Goal: Task Accomplishment & Management: Manage account settings

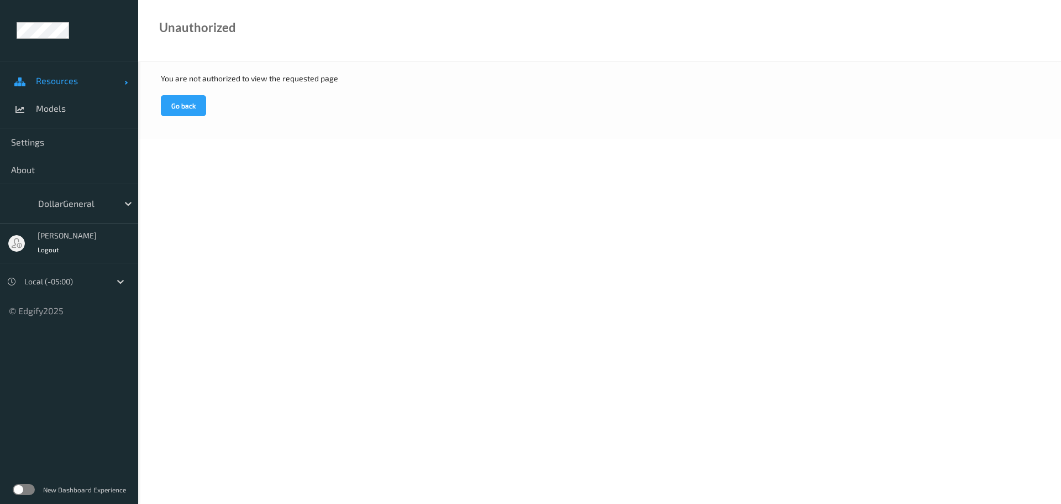
click at [70, 77] on span "Resources" at bounding box center [80, 80] width 88 height 11
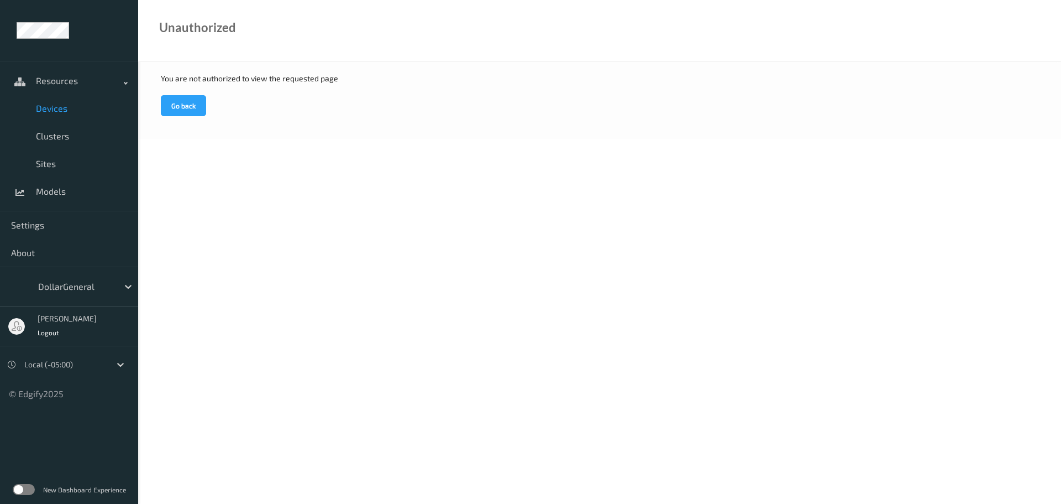
click at [60, 109] on span "Devices" at bounding box center [81, 108] width 91 height 11
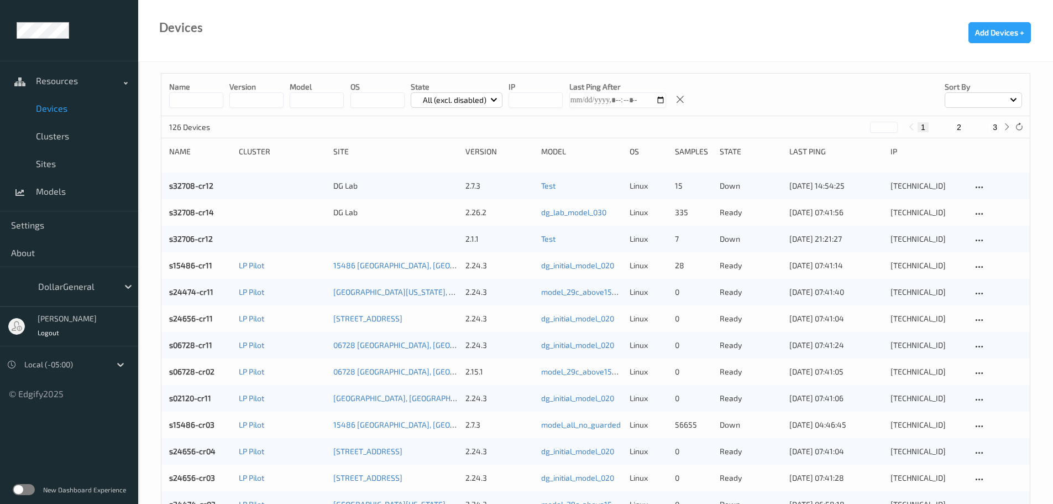
click at [192, 98] on input at bounding box center [196, 99] width 54 height 15
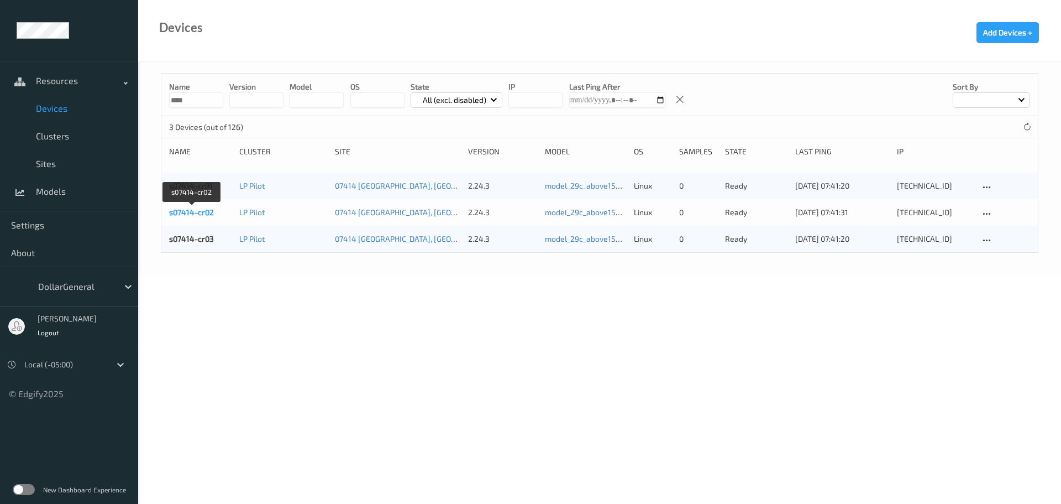
type input "****"
click at [189, 208] on link "s07414-cr02" at bounding box center [191, 211] width 45 height 9
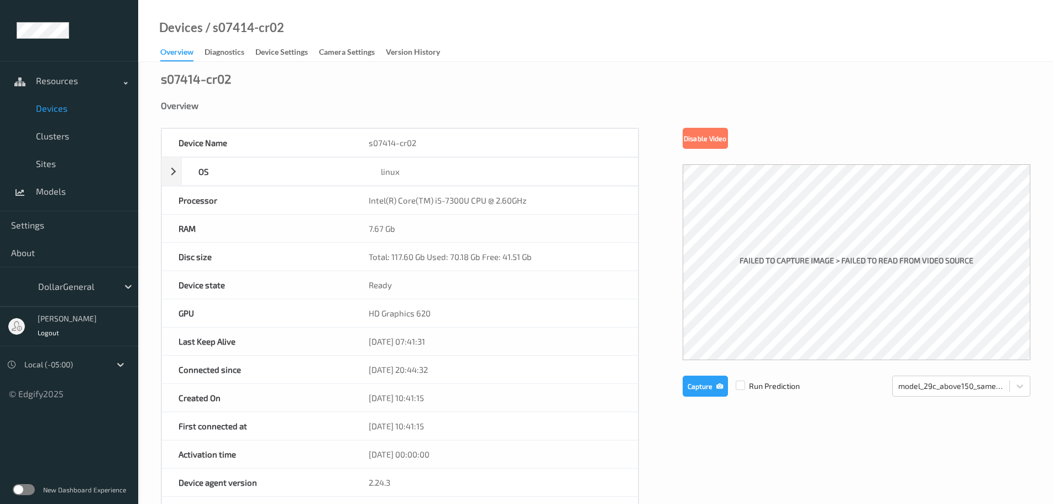
click at [56, 106] on span "Devices" at bounding box center [81, 108] width 91 height 11
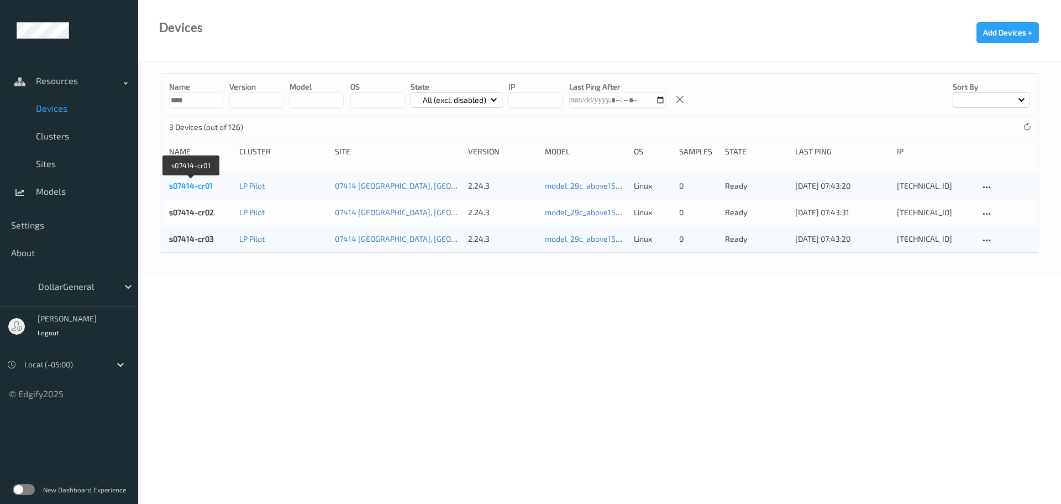
click at [189, 185] on link "s07414-cr01" at bounding box center [191, 185] width 44 height 9
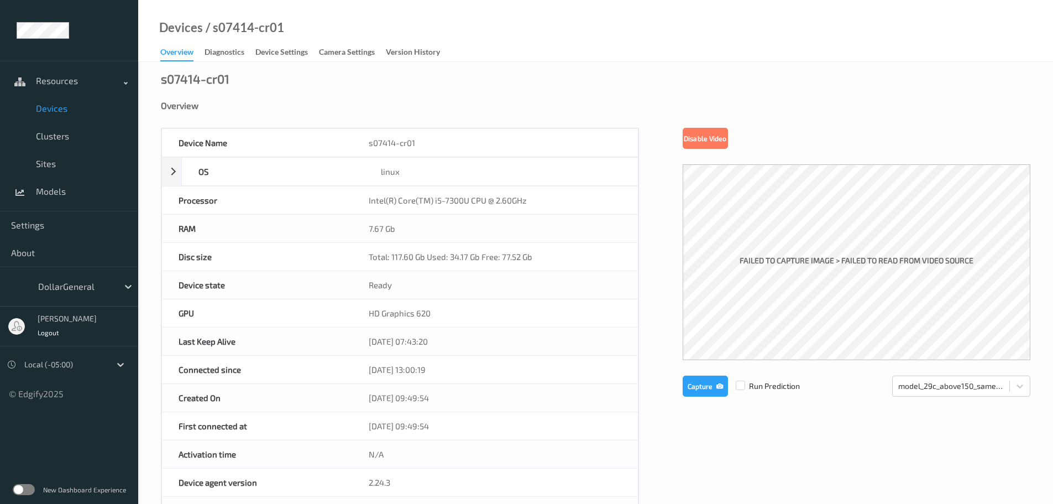
click at [61, 112] on span "Devices" at bounding box center [81, 108] width 91 height 11
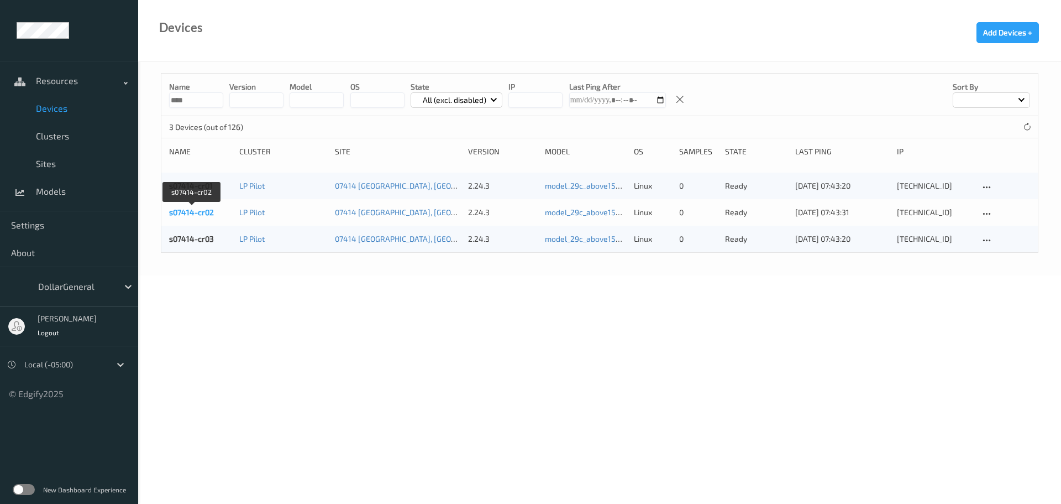
click at [198, 212] on link "s07414-cr02" at bounding box center [191, 211] width 45 height 9
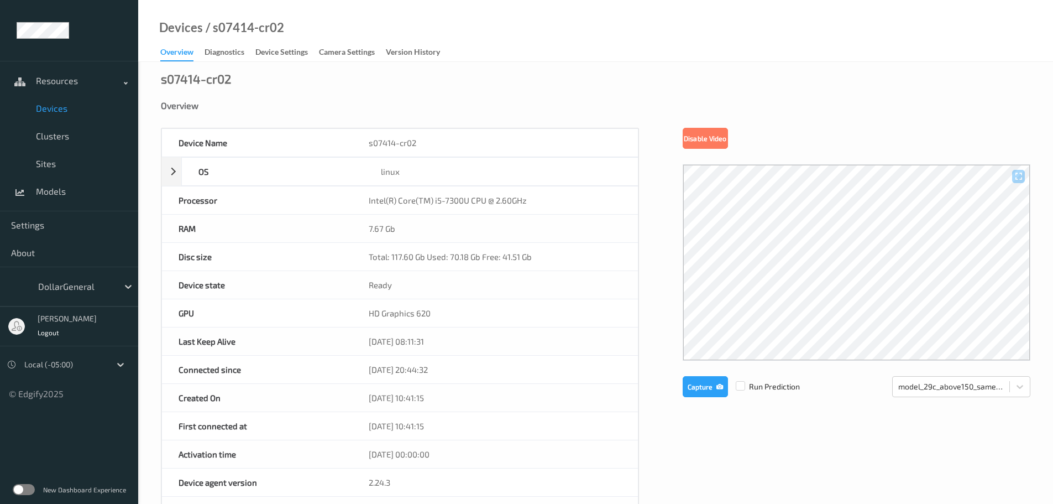
click at [44, 109] on span "Devices" at bounding box center [81, 108] width 91 height 11
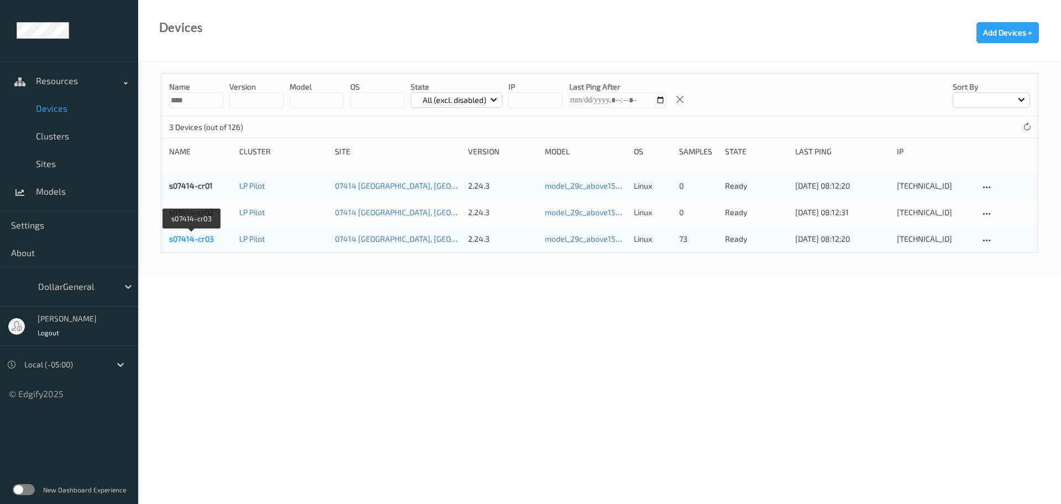
click at [192, 241] on link "s07414-cr03" at bounding box center [191, 238] width 45 height 9
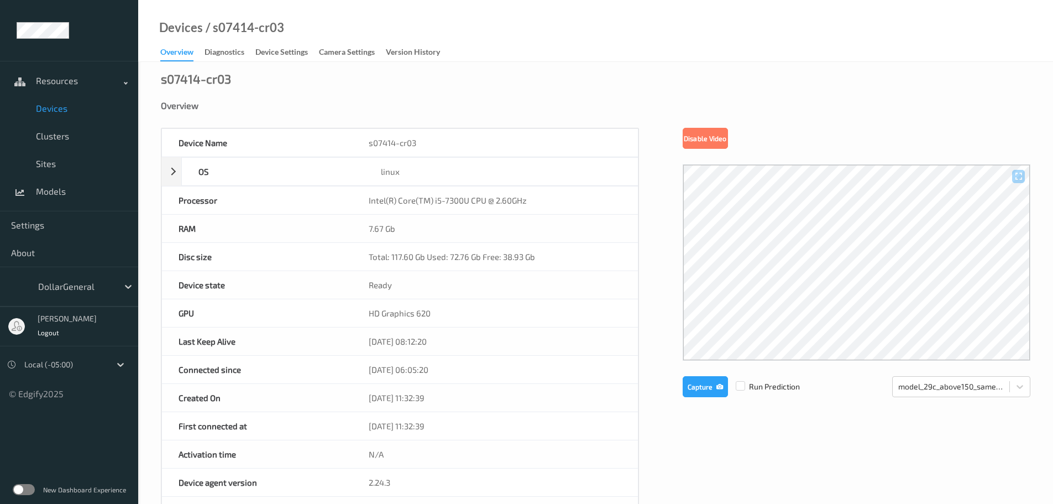
click at [41, 106] on span "Devices" at bounding box center [81, 108] width 91 height 11
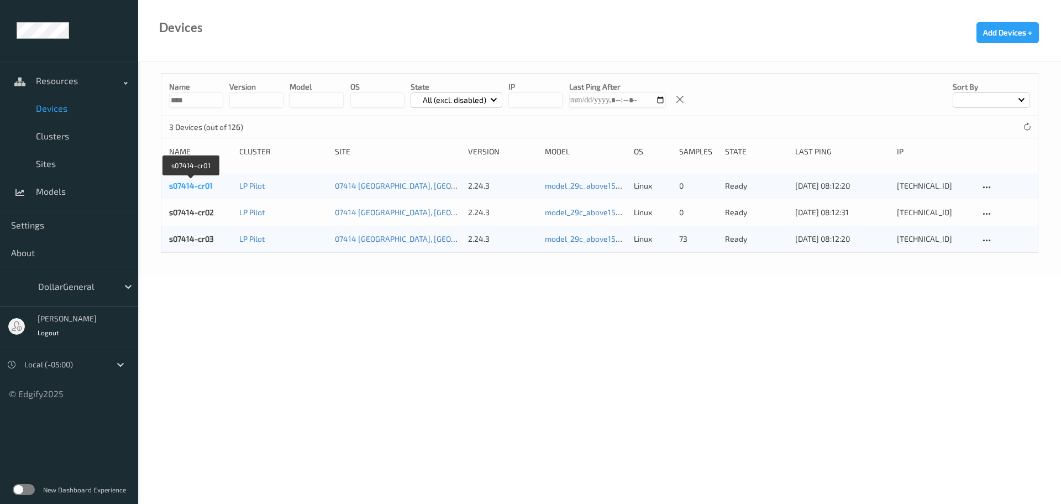
click at [185, 181] on link "s07414-cr01" at bounding box center [191, 185] width 44 height 9
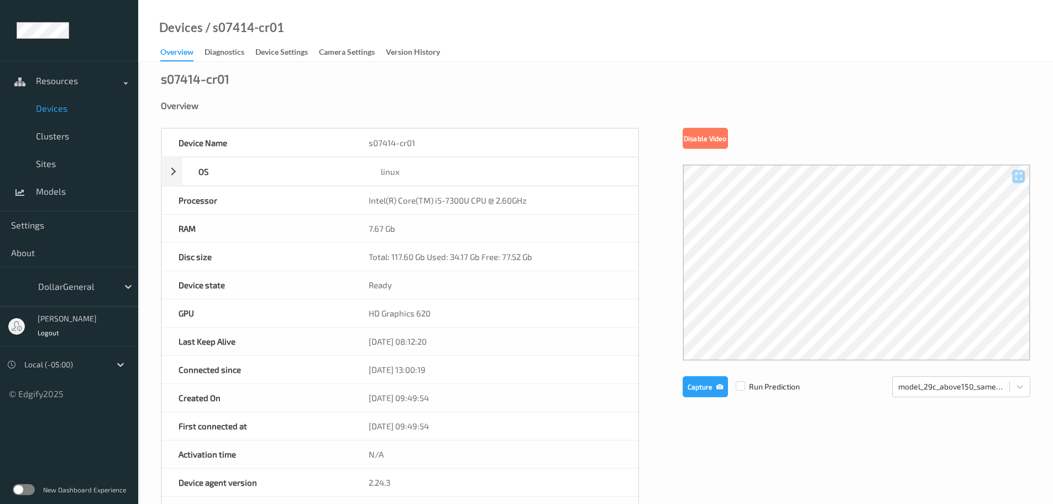
click at [51, 114] on link "Devices" at bounding box center [69, 109] width 138 height 28
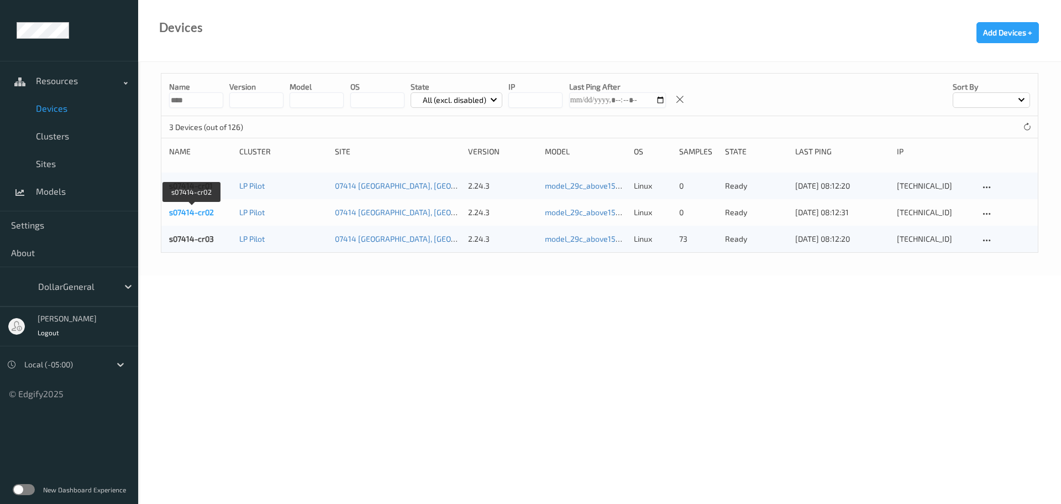
click at [186, 211] on link "s07414-cr02" at bounding box center [191, 211] width 45 height 9
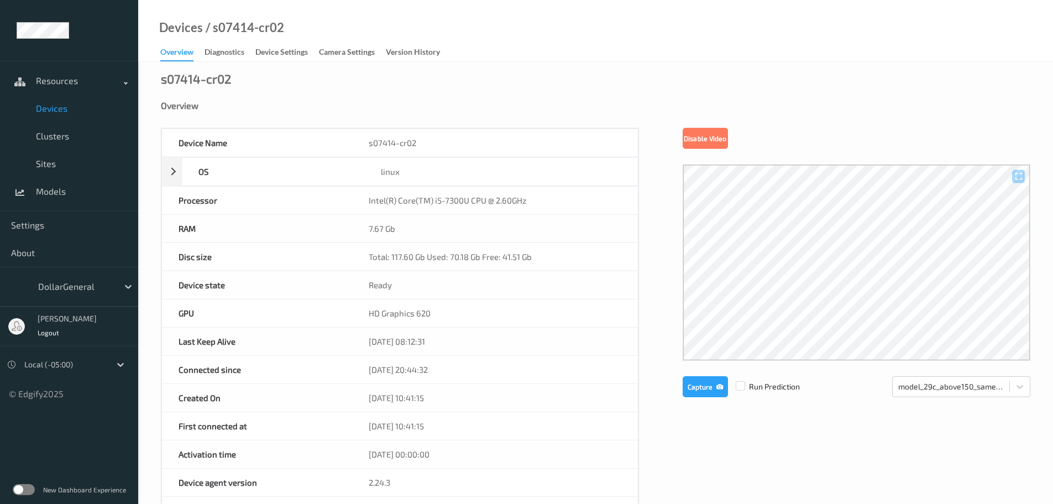
click at [50, 107] on span "Devices" at bounding box center [81, 108] width 91 height 11
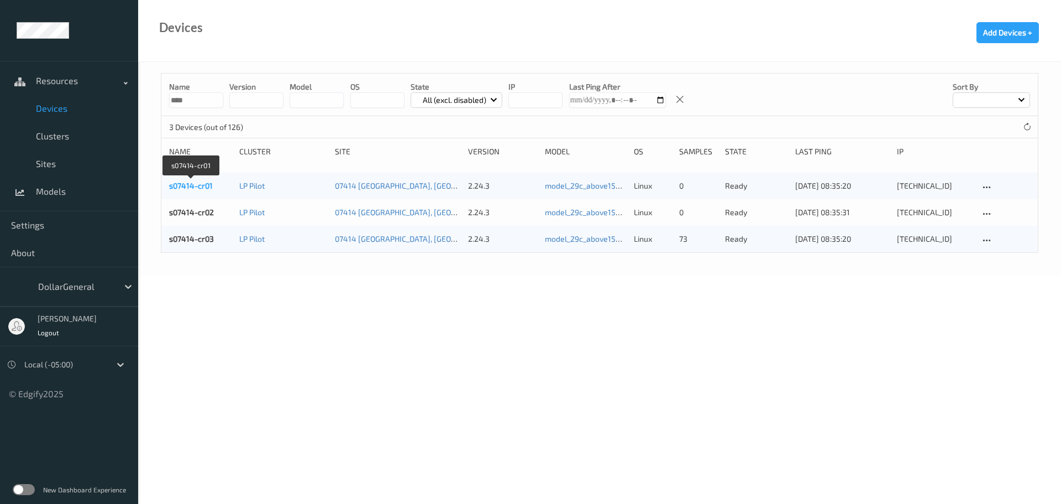
click at [182, 182] on link "s07414-cr01" at bounding box center [191, 185] width 44 height 9
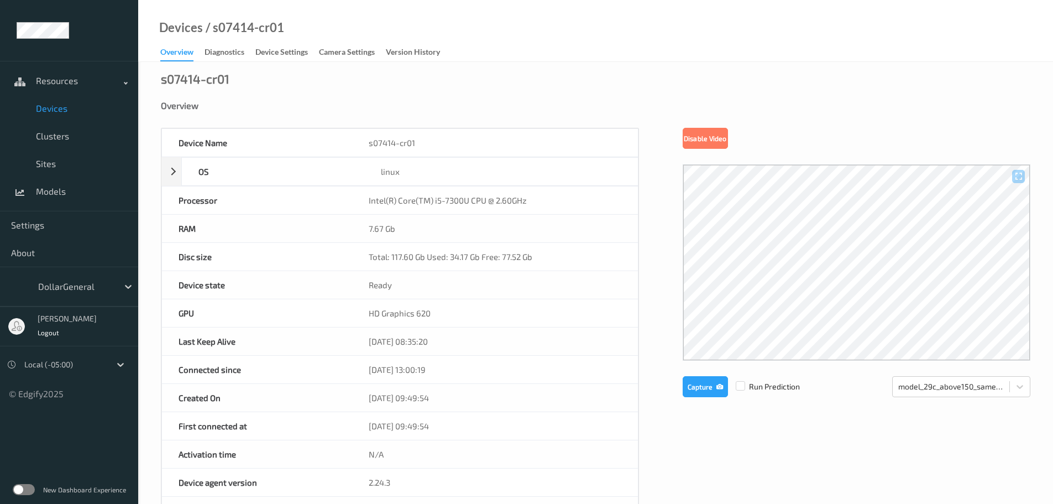
click at [54, 101] on link "Devices" at bounding box center [69, 109] width 138 height 28
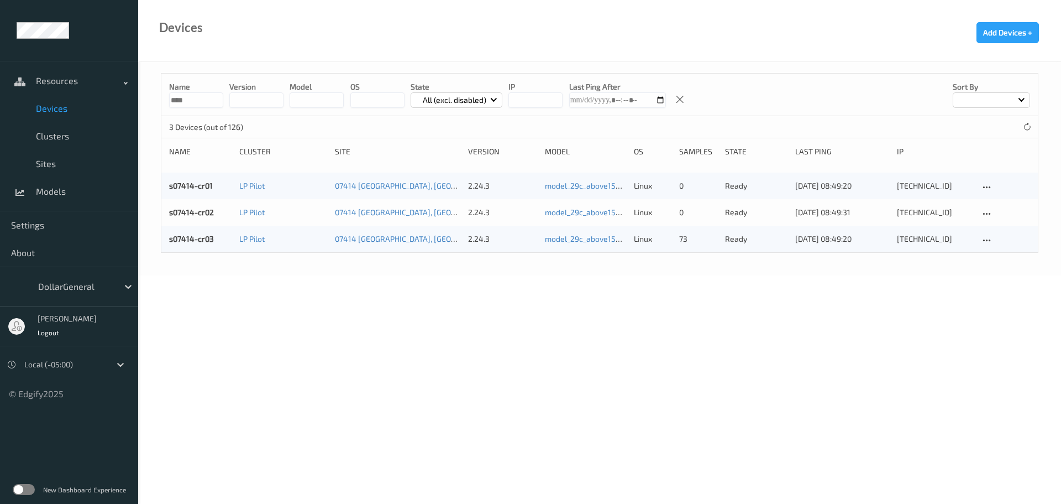
click at [211, 101] on input "****" at bounding box center [196, 99] width 54 height 15
type input "*****"
click at [192, 185] on link "s11889-cr11" at bounding box center [190, 185] width 42 height 9
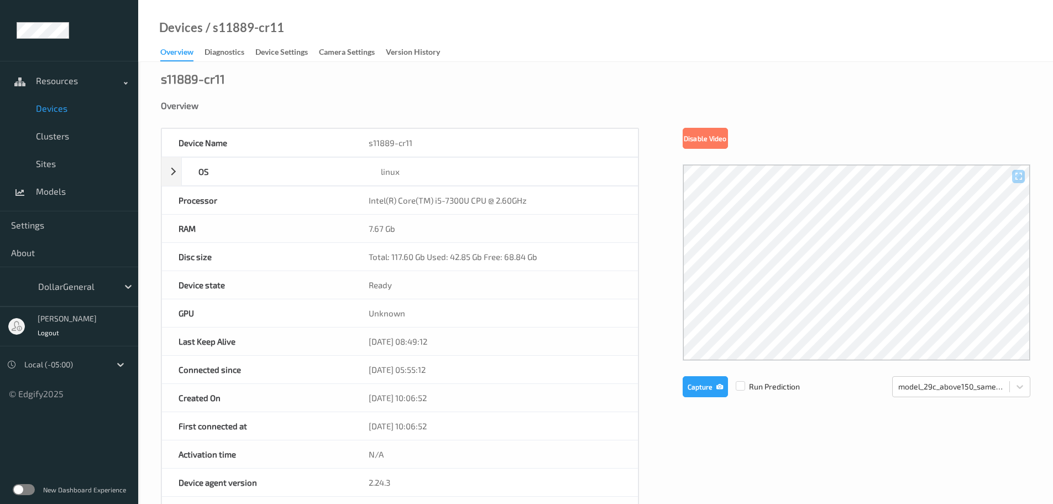
click at [38, 104] on span "Devices" at bounding box center [81, 108] width 91 height 11
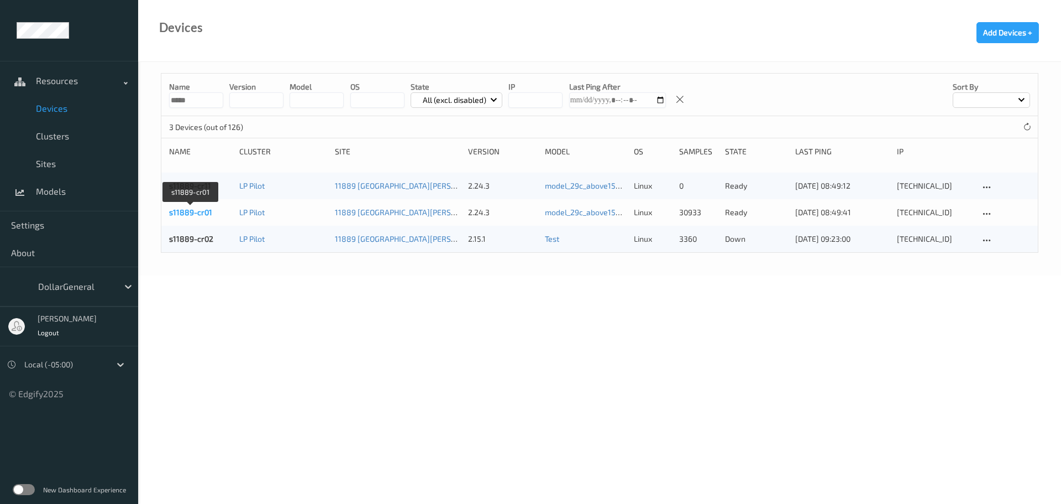
click at [196, 213] on link "s11889-cr01" at bounding box center [190, 211] width 43 height 9
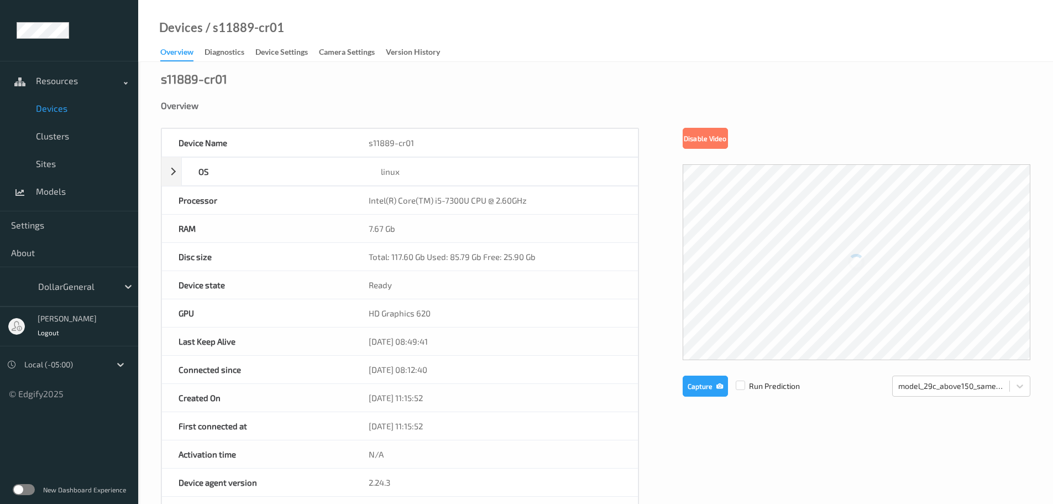
click at [54, 109] on span "Devices" at bounding box center [81, 108] width 91 height 11
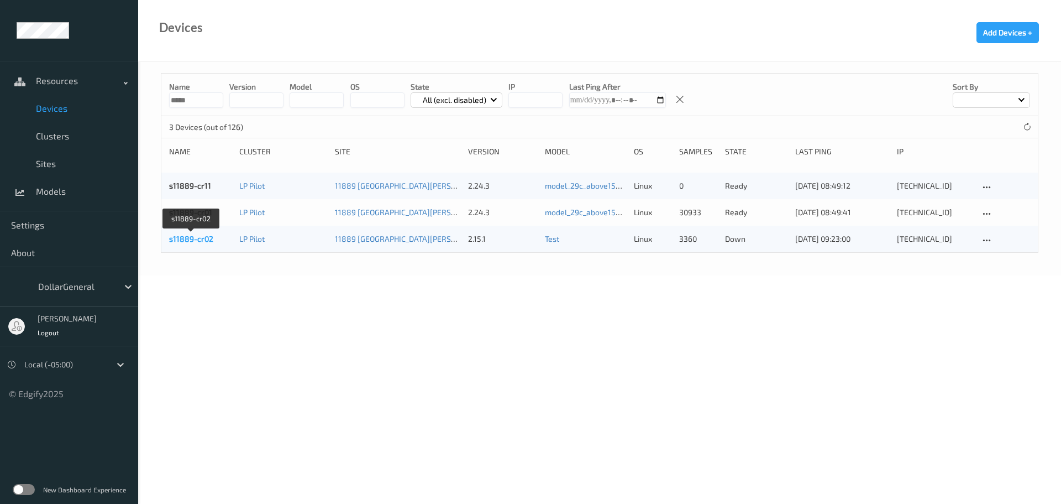
click at [196, 236] on link "s11889-cr02" at bounding box center [191, 238] width 44 height 9
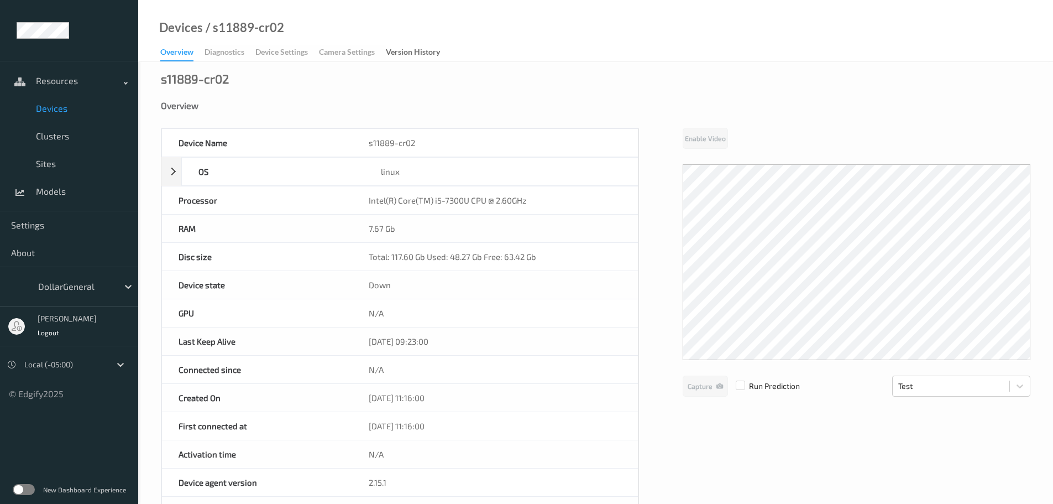
click at [43, 109] on span "Devices" at bounding box center [81, 108] width 91 height 11
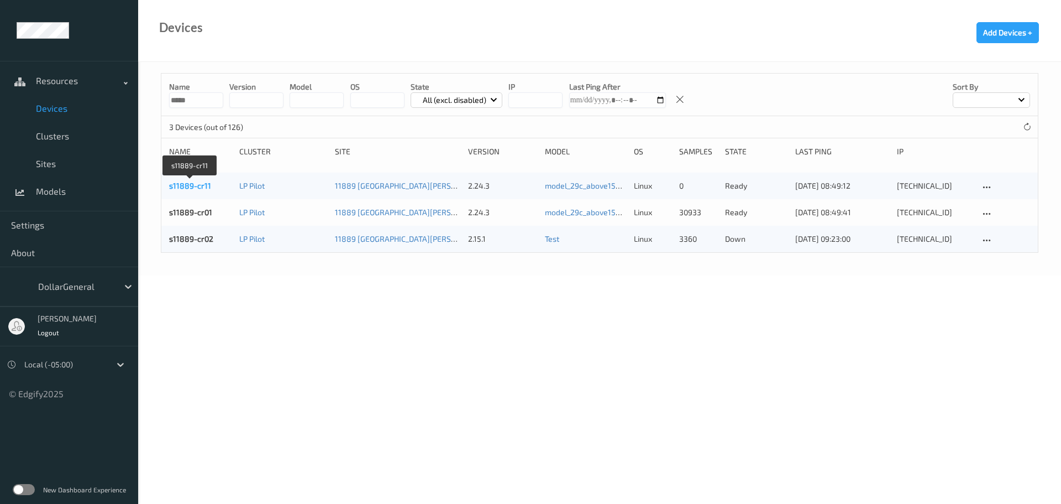
click at [197, 186] on link "s11889-cr11" at bounding box center [190, 185] width 42 height 9
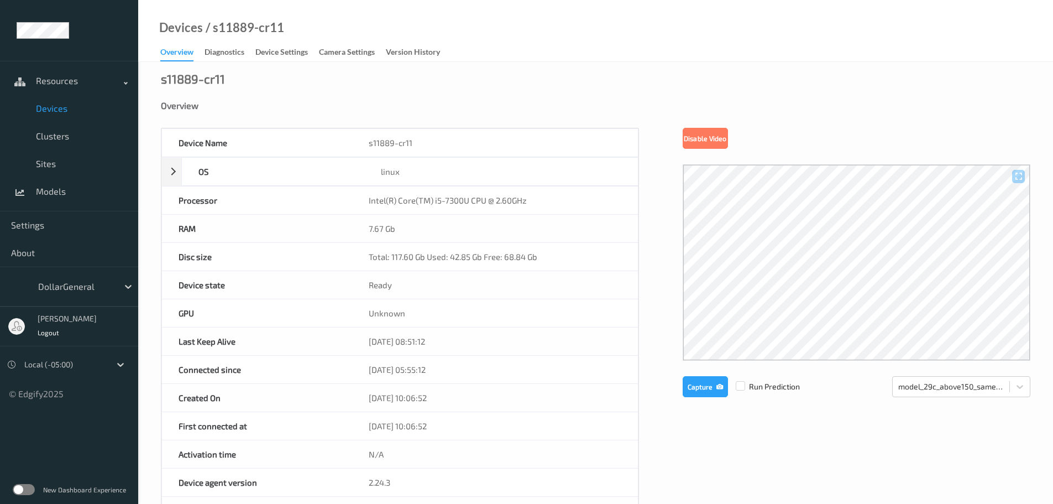
click at [57, 108] on span "Devices" at bounding box center [81, 108] width 91 height 11
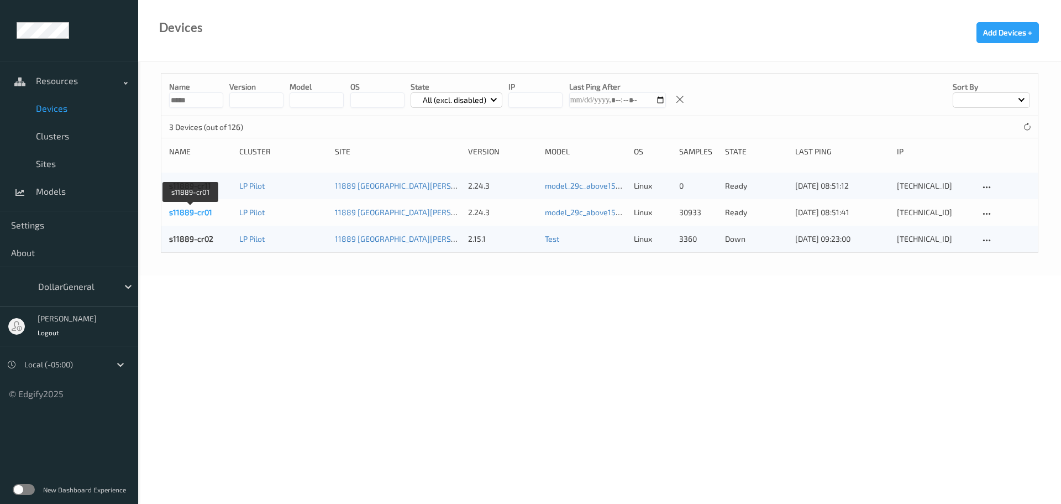
click at [187, 213] on link "s11889-cr01" at bounding box center [190, 211] width 43 height 9
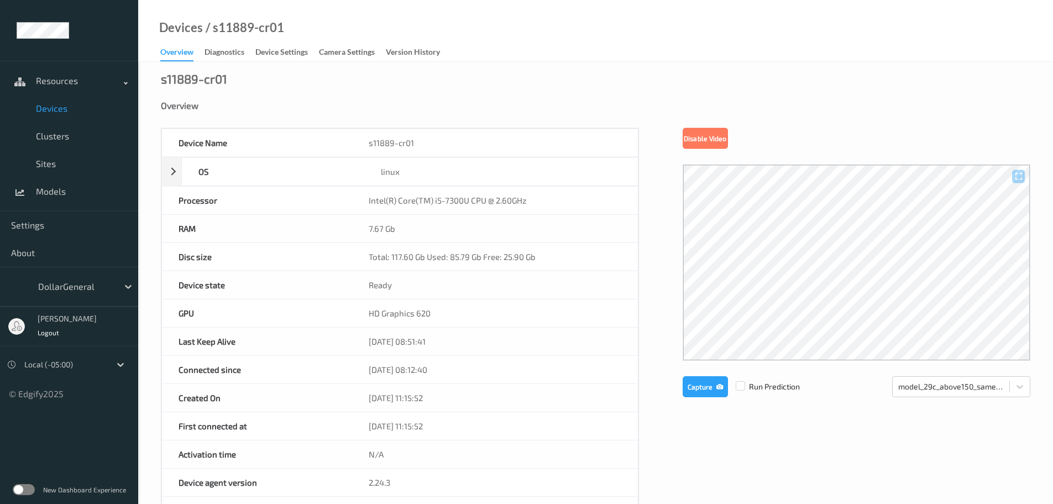
click at [55, 108] on span "Devices" at bounding box center [81, 108] width 91 height 11
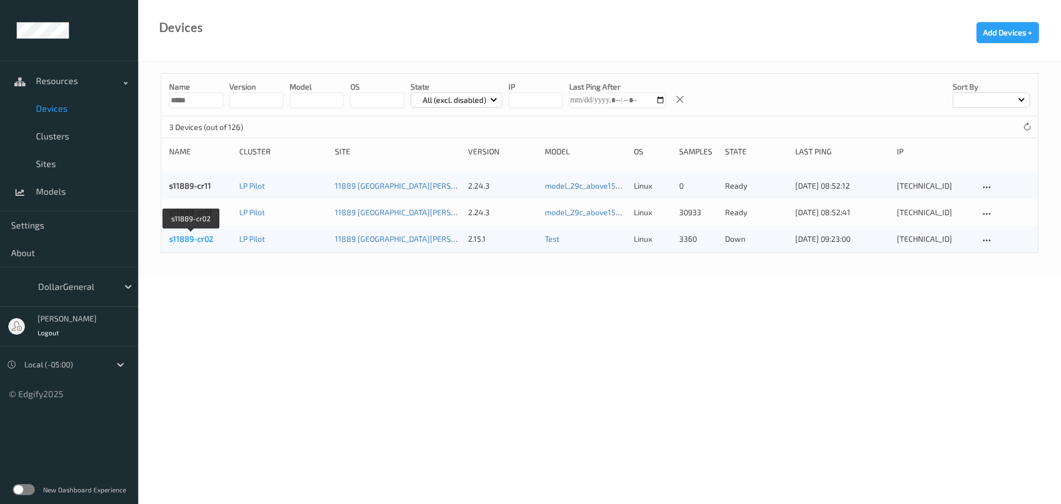
click at [181, 238] on link "s11889-cr02" at bounding box center [191, 238] width 44 height 9
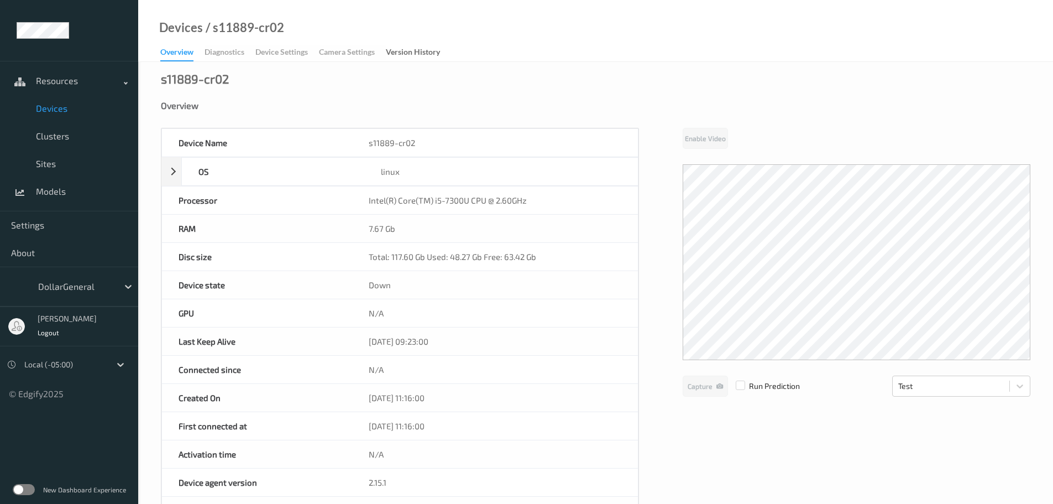
click at [50, 109] on span "Devices" at bounding box center [81, 108] width 91 height 11
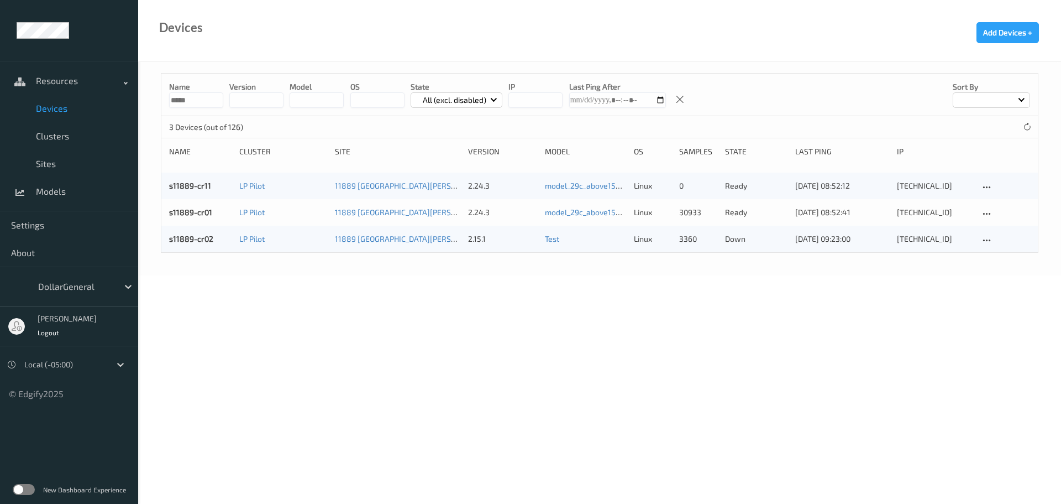
click at [186, 97] on input "*****" at bounding box center [196, 99] width 54 height 15
type input "****"
click at [203, 212] on link "s07414-cr02" at bounding box center [191, 211] width 45 height 9
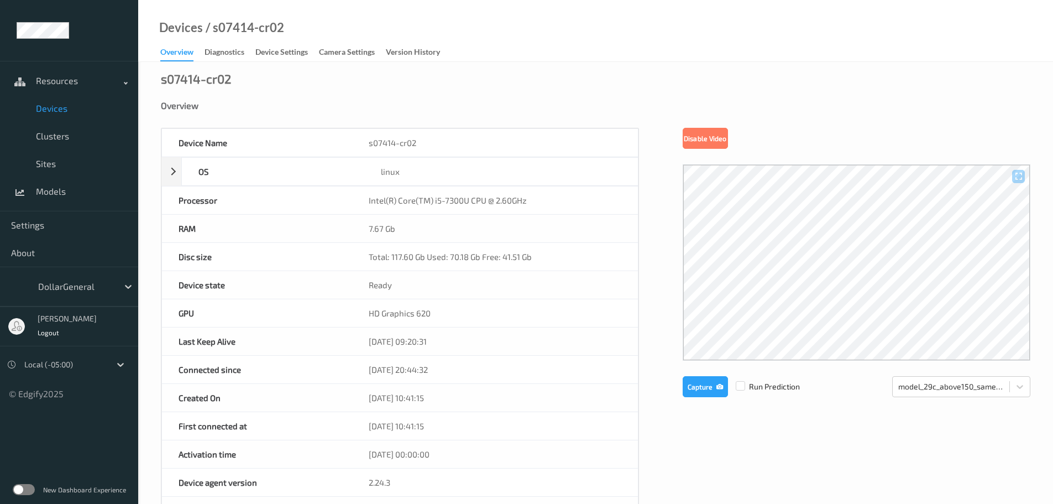
click at [49, 110] on span "Devices" at bounding box center [81, 108] width 91 height 11
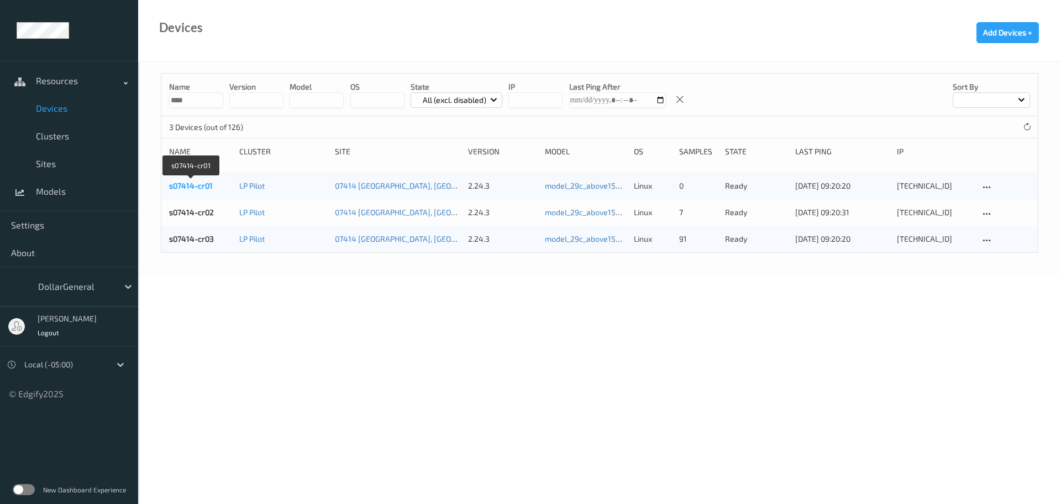
click at [180, 187] on link "s07414-cr01" at bounding box center [191, 185] width 44 height 9
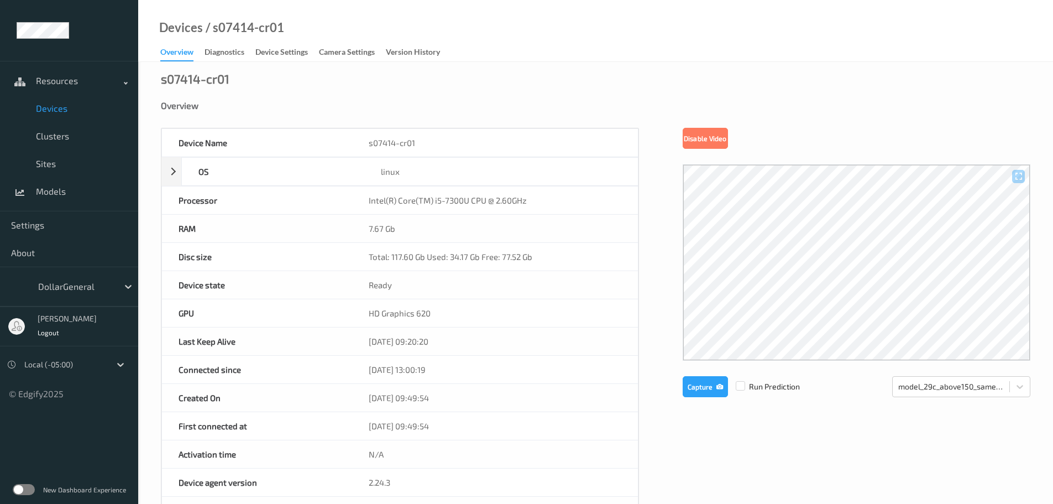
click at [60, 109] on span "Devices" at bounding box center [81, 108] width 91 height 11
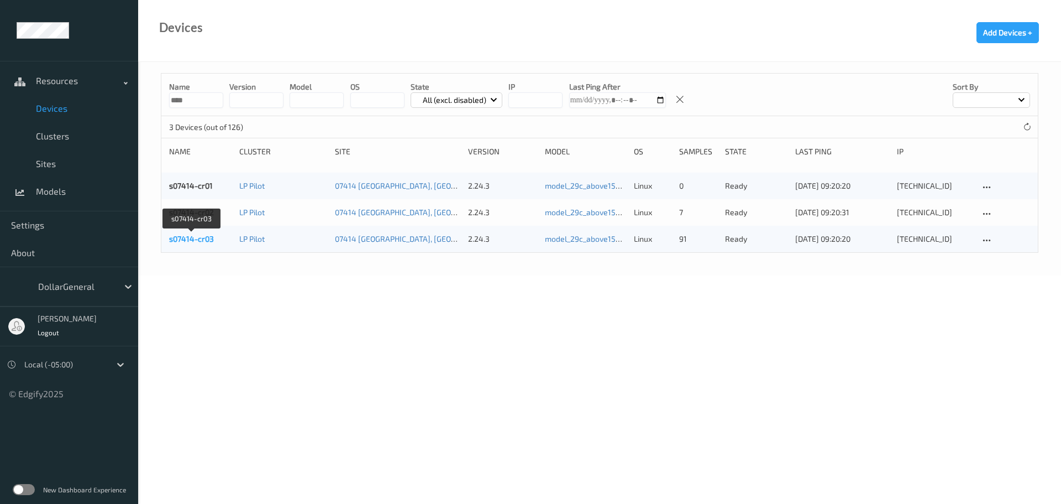
click at [187, 235] on link "s07414-cr03" at bounding box center [191, 238] width 45 height 9
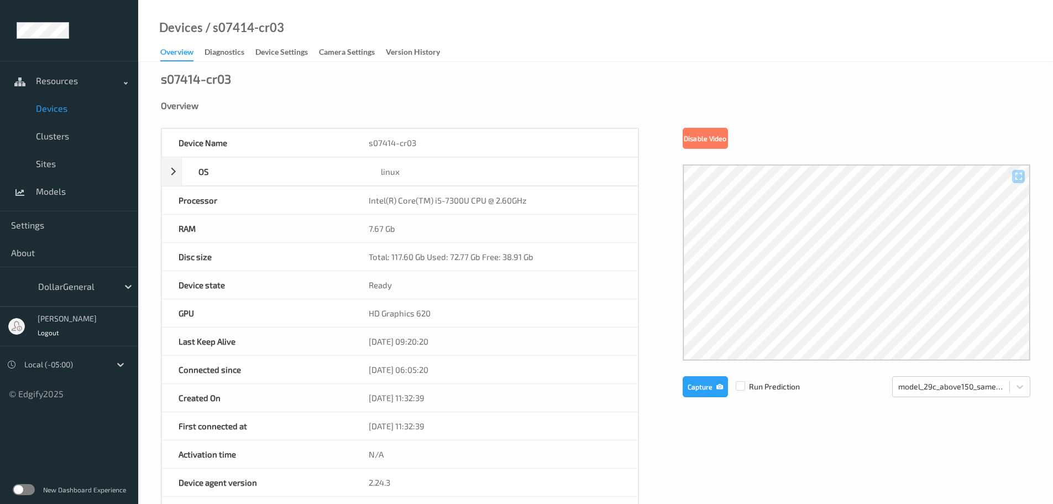
click at [60, 107] on span "Devices" at bounding box center [81, 108] width 91 height 11
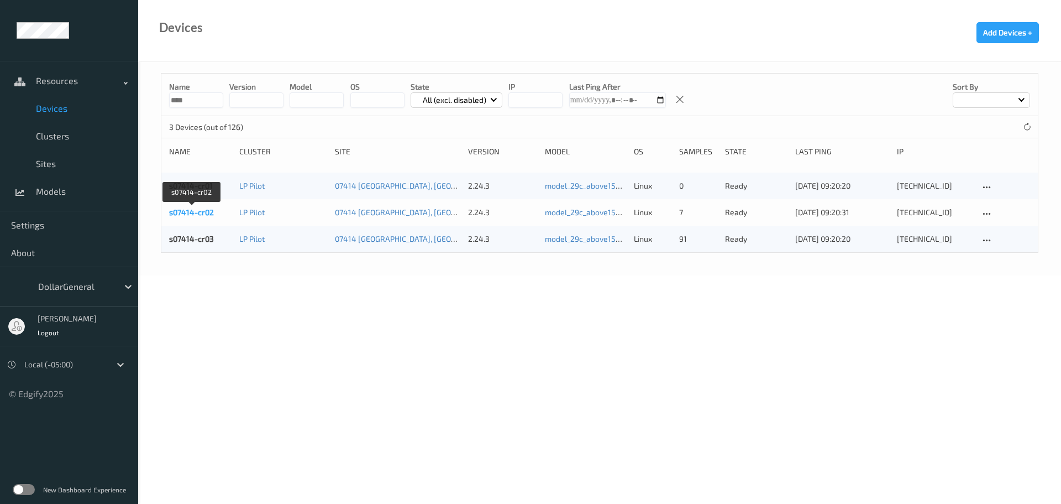
click at [191, 213] on link "s07414-cr02" at bounding box center [191, 211] width 45 height 9
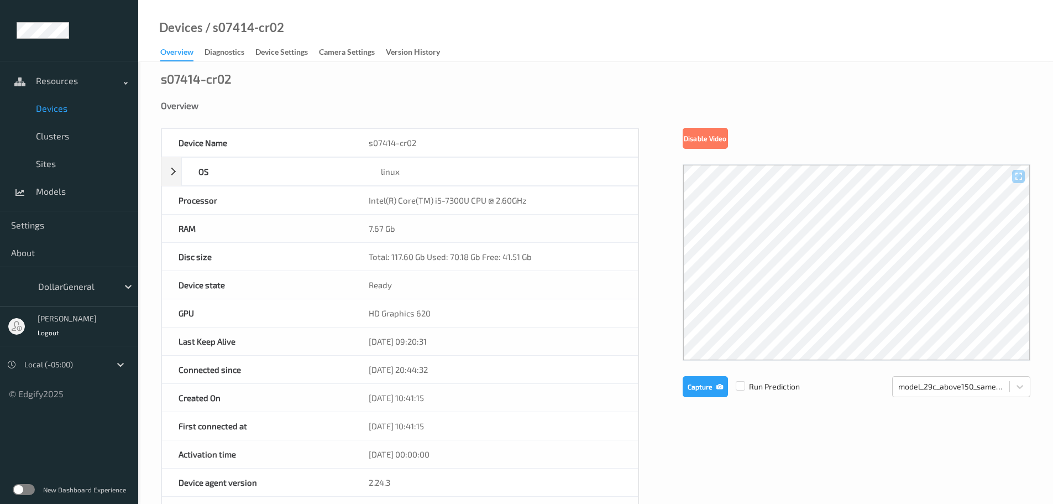
click at [42, 109] on span "Devices" at bounding box center [81, 108] width 91 height 11
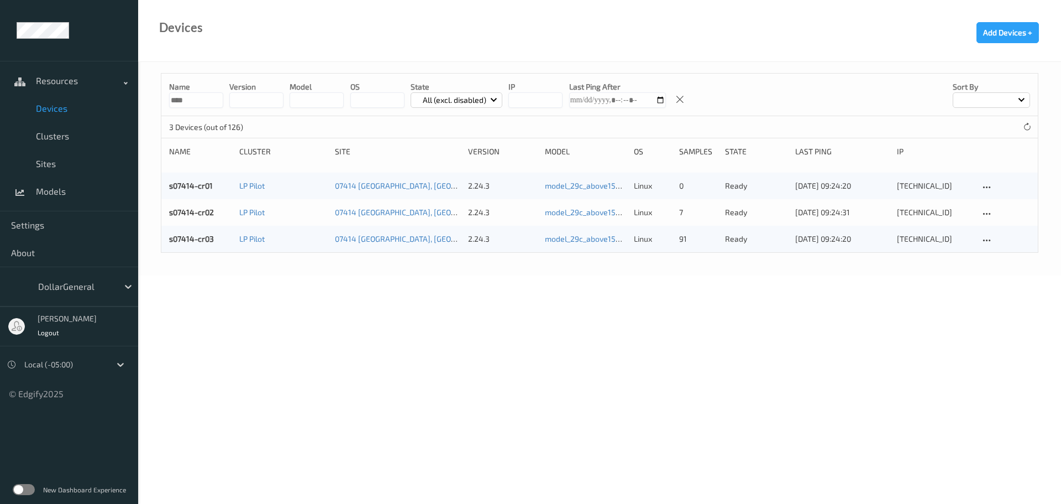
drag, startPoint x: 1022, startPoint y: 136, endPoint x: 1003, endPoint y: 181, distance: 49.1
drag, startPoint x: 1003, startPoint y: 181, endPoint x: 326, endPoint y: 388, distance: 707.3
click at [327, 387] on body "Resources Devices Clusters Sites Models Settings About DollarGeneral Jei Crawme…" at bounding box center [530, 252] width 1061 height 504
click at [453, 362] on body "Resources Devices Clusters Sites Models Settings About DollarGeneral Jei Crawme…" at bounding box center [530, 252] width 1061 height 504
click at [193, 211] on link "s07414-cr02" at bounding box center [191, 211] width 45 height 9
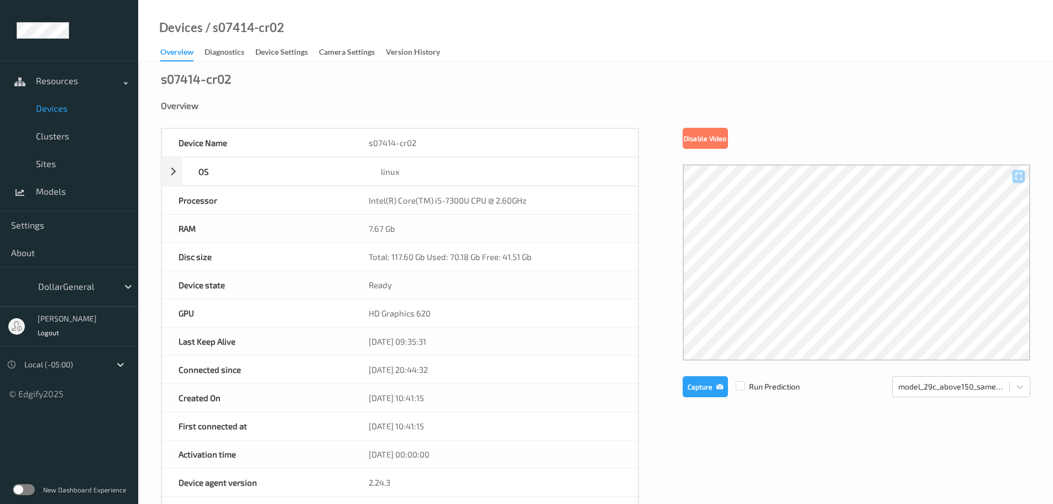
click at [58, 109] on span "Devices" at bounding box center [81, 108] width 91 height 11
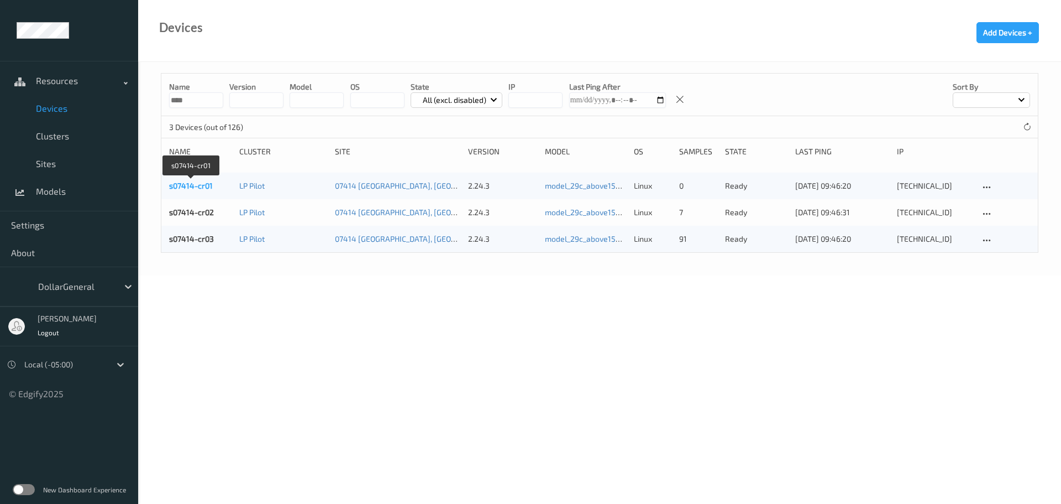
click at [191, 185] on link "s07414-cr01" at bounding box center [191, 185] width 44 height 9
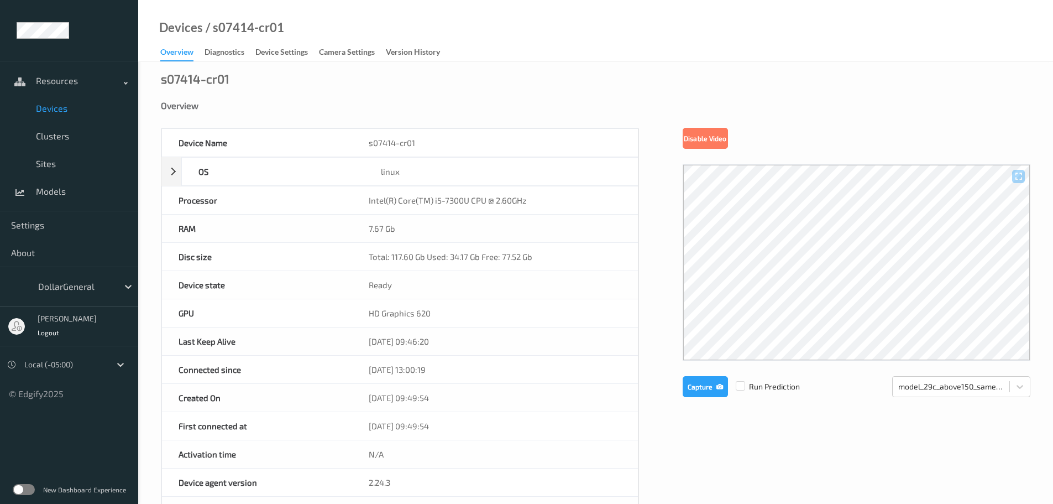
click at [53, 107] on span "Devices" at bounding box center [81, 108] width 91 height 11
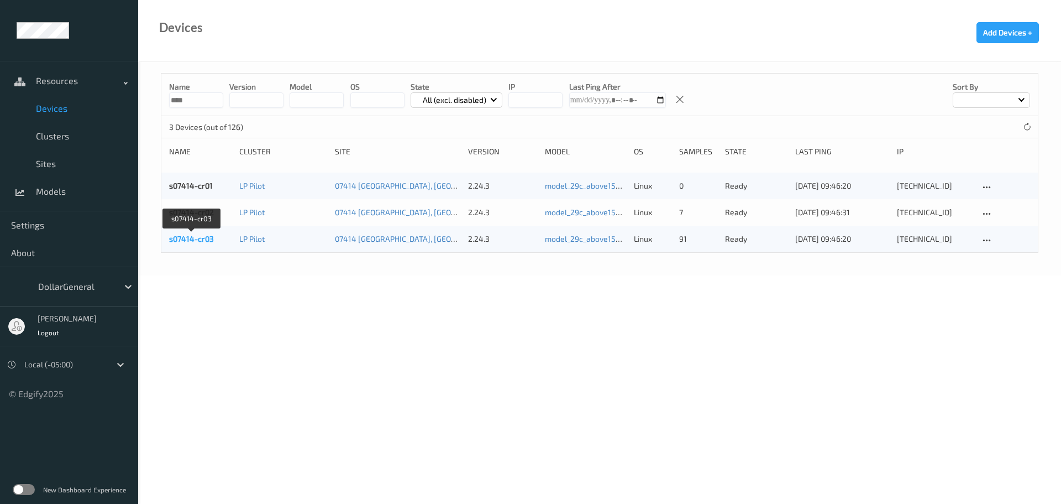
click at [192, 237] on link "s07414-cr03" at bounding box center [191, 238] width 45 height 9
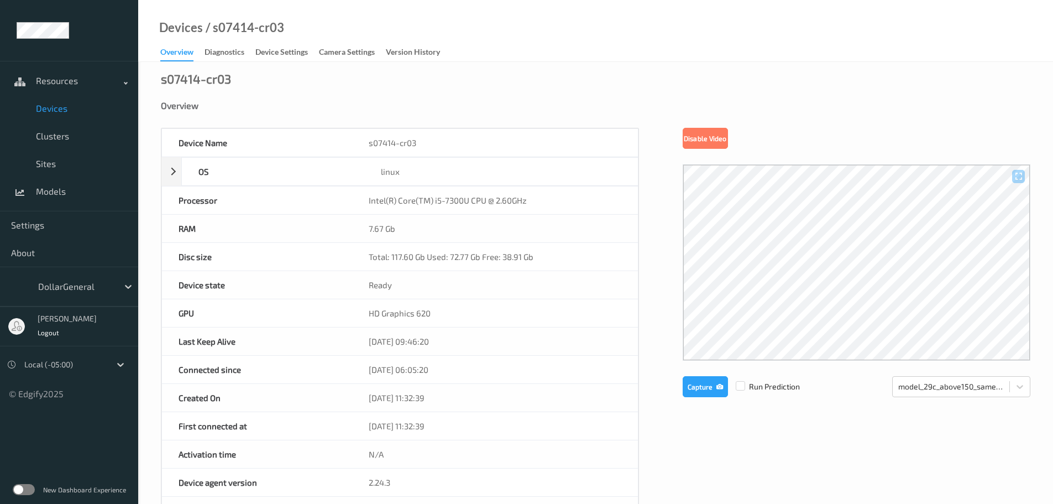
click at [58, 108] on span "Devices" at bounding box center [81, 108] width 91 height 11
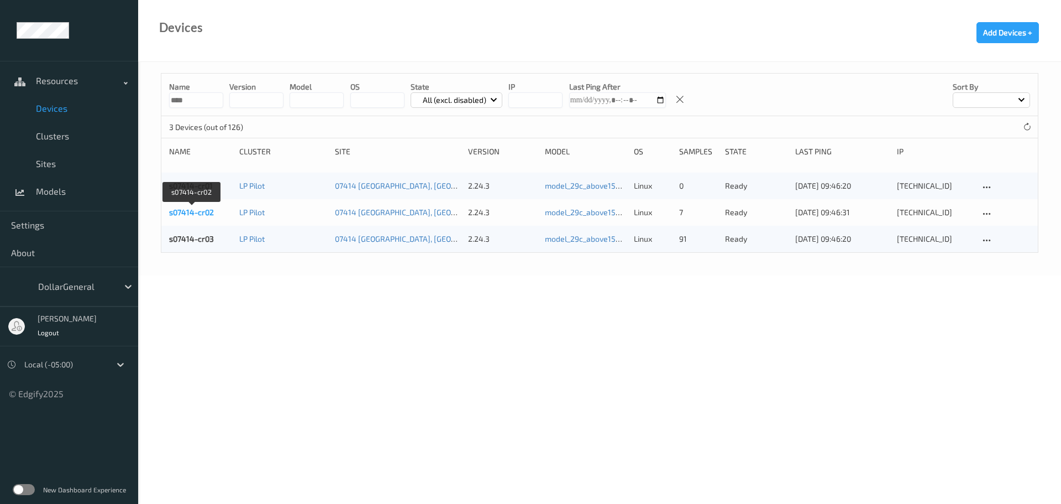
click at [177, 216] on link "s07414-cr02" at bounding box center [191, 211] width 45 height 9
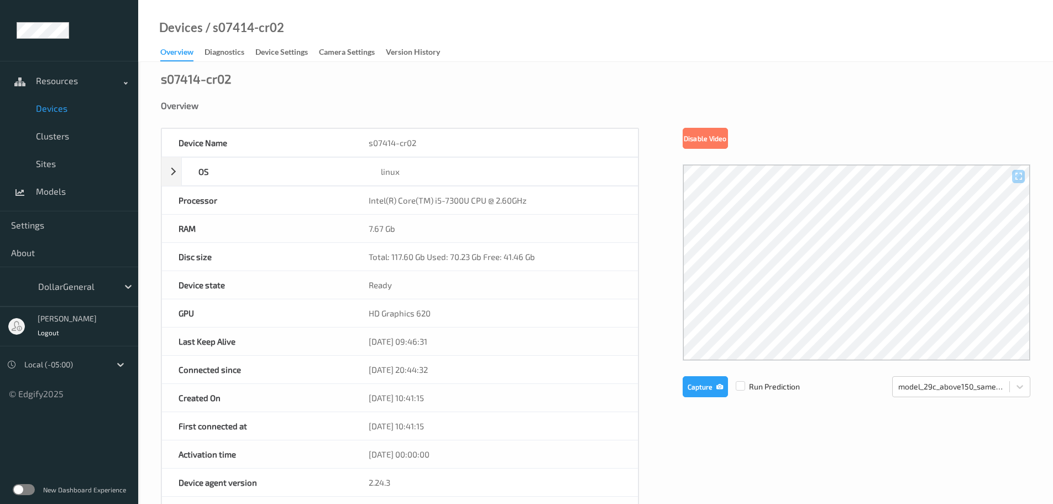
click at [60, 107] on span "Devices" at bounding box center [81, 108] width 91 height 11
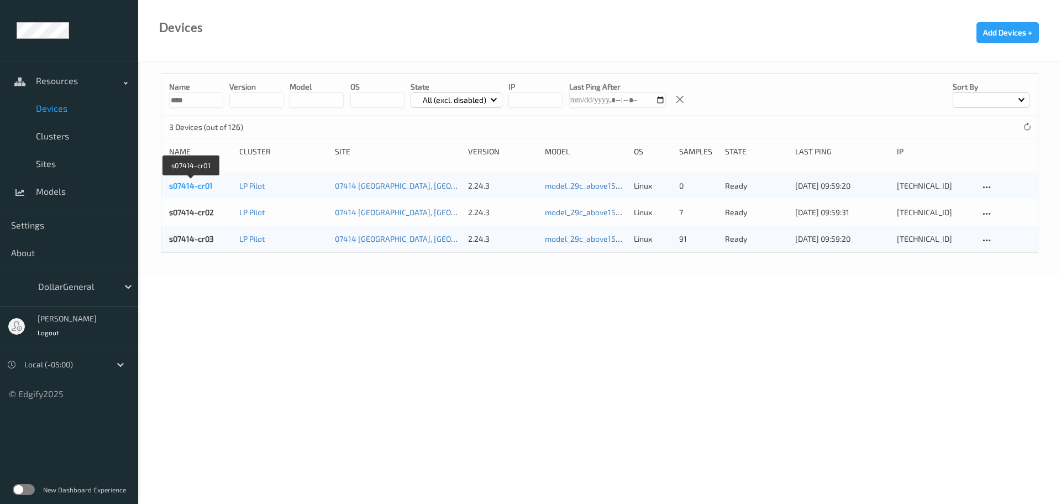
click at [190, 189] on link "s07414-cr01" at bounding box center [191, 185] width 44 height 9
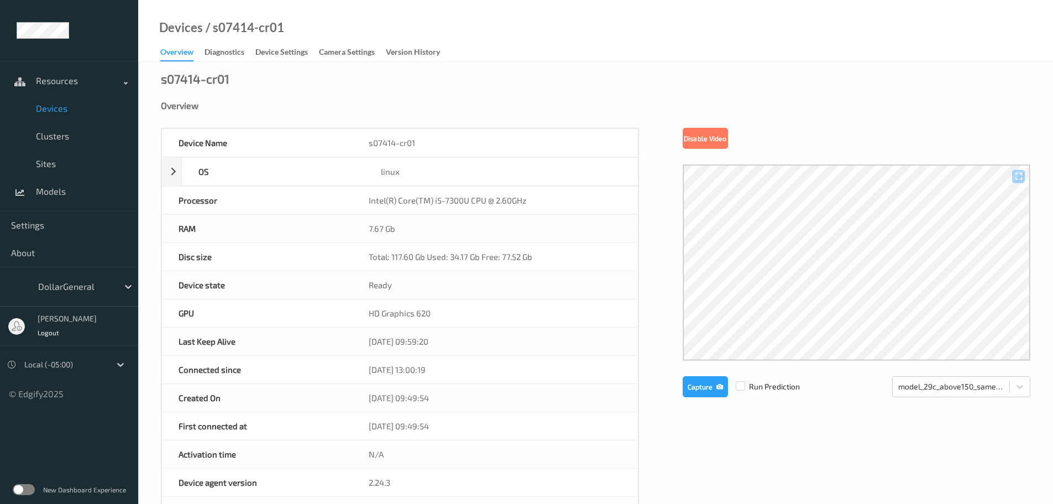
click at [60, 104] on span "Devices" at bounding box center [81, 108] width 91 height 11
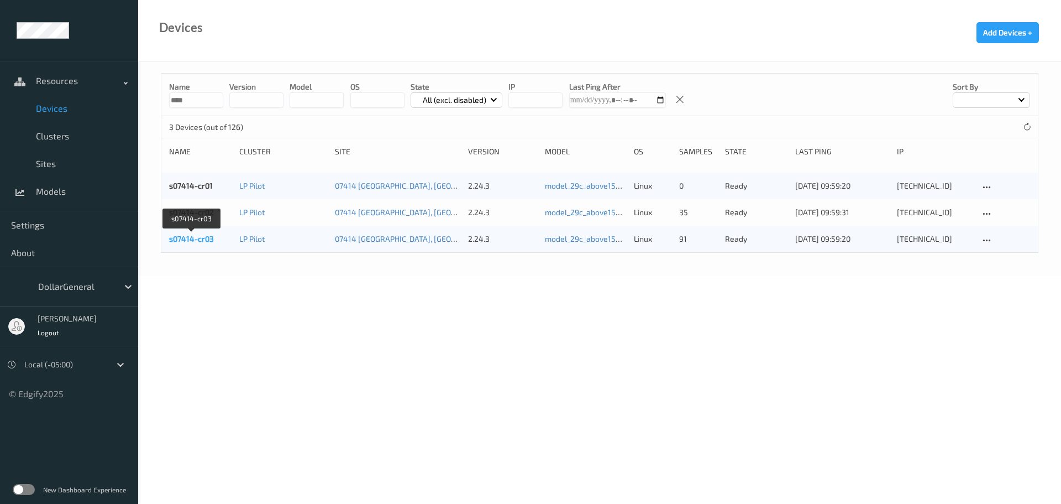
click at [185, 239] on link "s07414-cr03" at bounding box center [191, 238] width 45 height 9
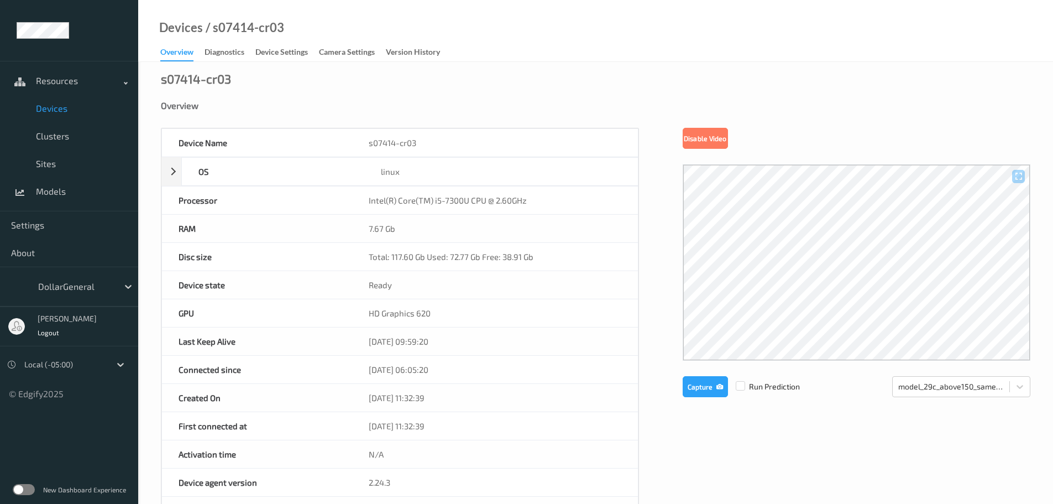
click at [54, 111] on span "Devices" at bounding box center [81, 108] width 91 height 11
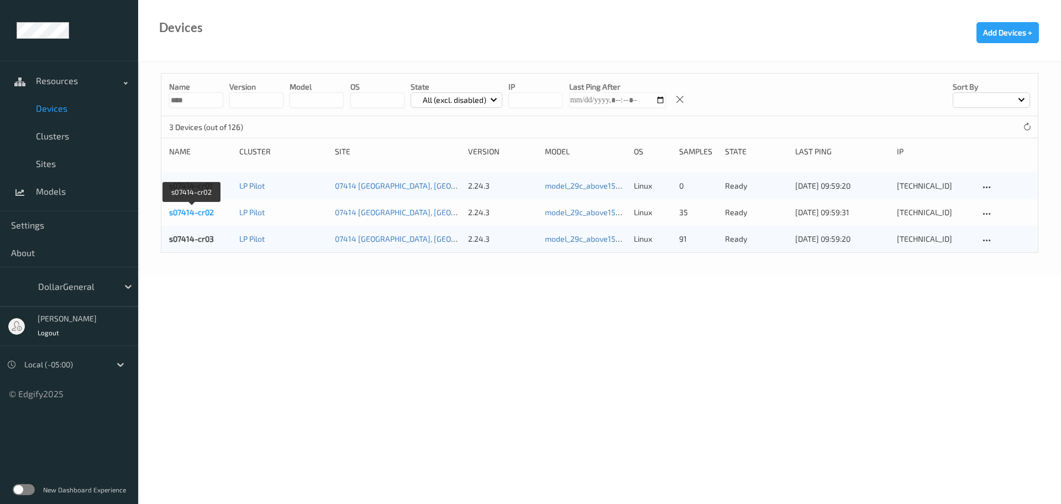
click at [175, 216] on link "s07414-cr02" at bounding box center [191, 211] width 45 height 9
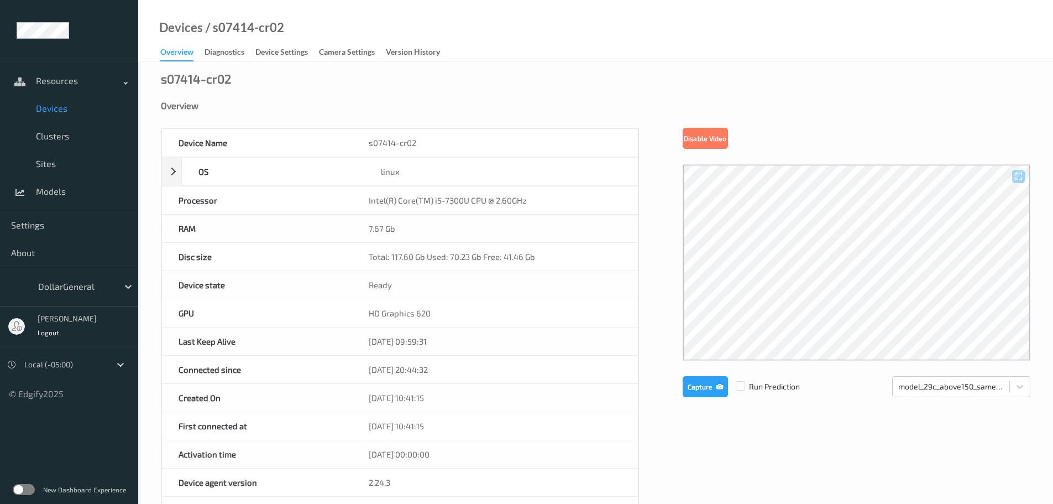
click at [57, 104] on span "Devices" at bounding box center [81, 108] width 91 height 11
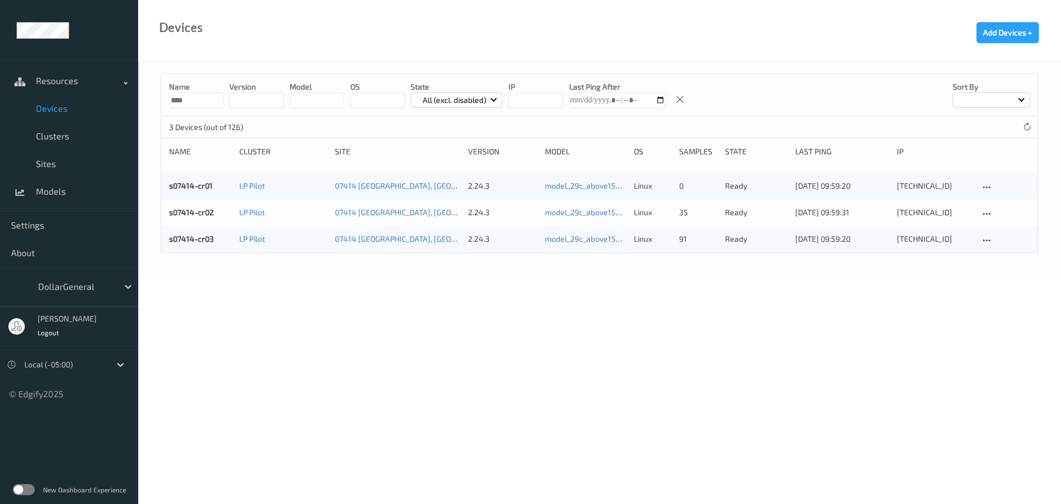
click at [296, 299] on body "Resources Devices Clusters Sites Models Settings About DollarGeneral Jei Crawme…" at bounding box center [530, 252] width 1061 height 504
click at [188, 186] on link "s07414-cr01" at bounding box center [191, 185] width 44 height 9
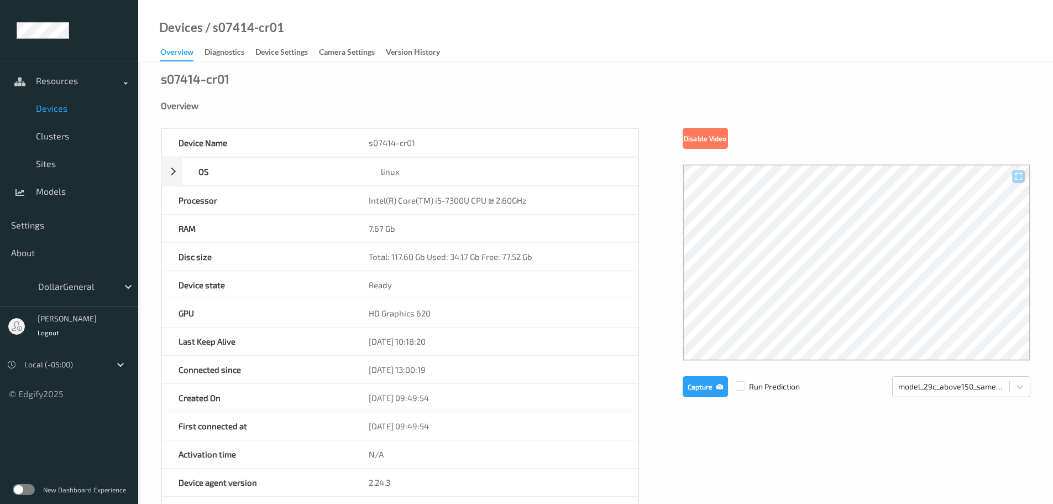
click at [48, 112] on span "Devices" at bounding box center [81, 108] width 91 height 11
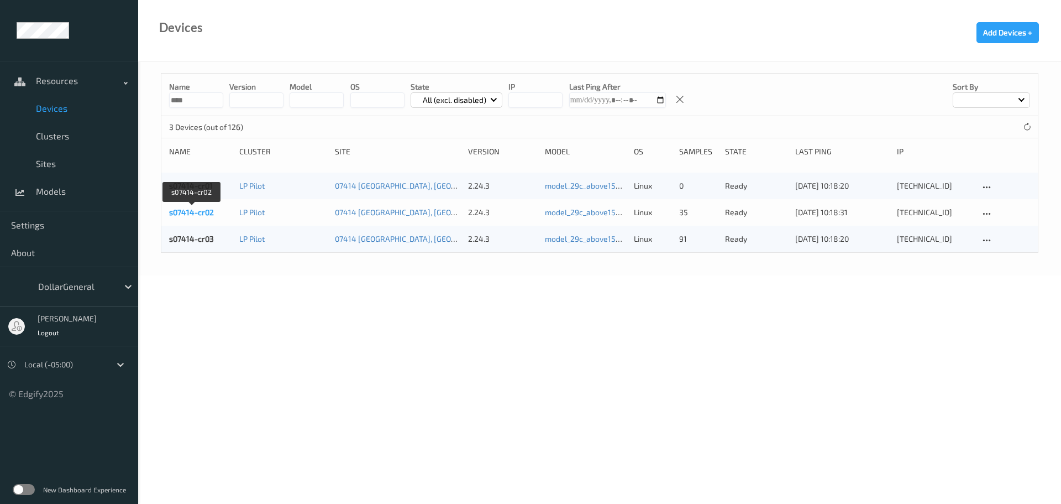
click at [203, 213] on link "s07414-cr02" at bounding box center [191, 211] width 45 height 9
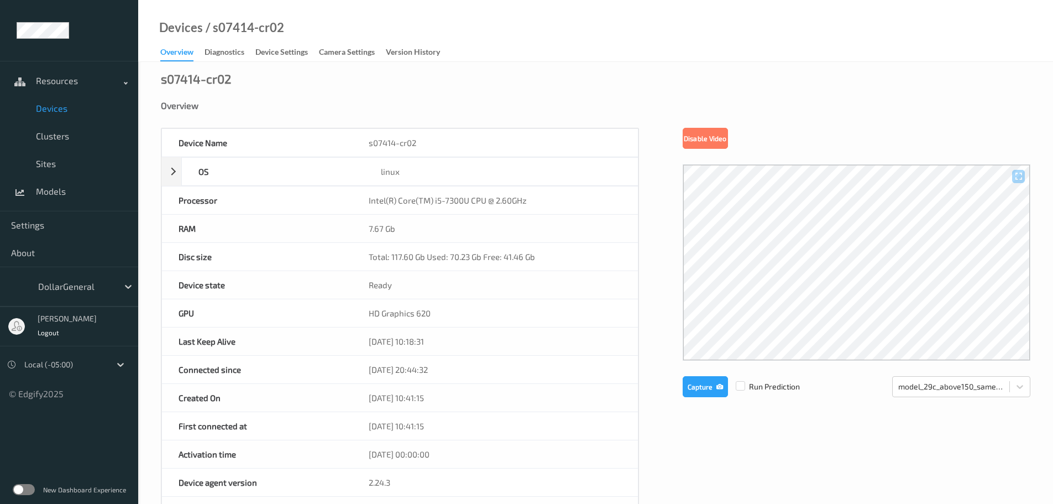
click at [61, 105] on span "Devices" at bounding box center [81, 108] width 91 height 11
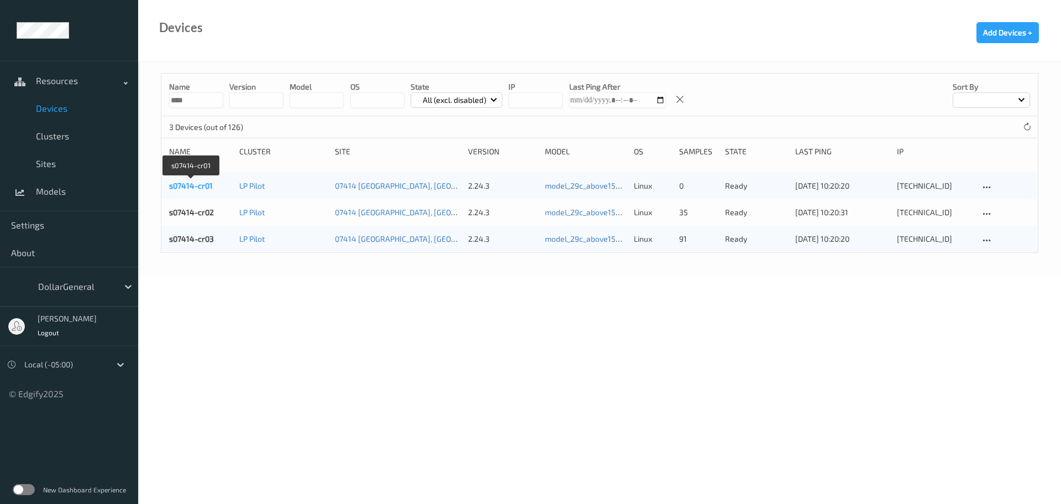
click at [187, 182] on link "s07414-cr01" at bounding box center [191, 185] width 44 height 9
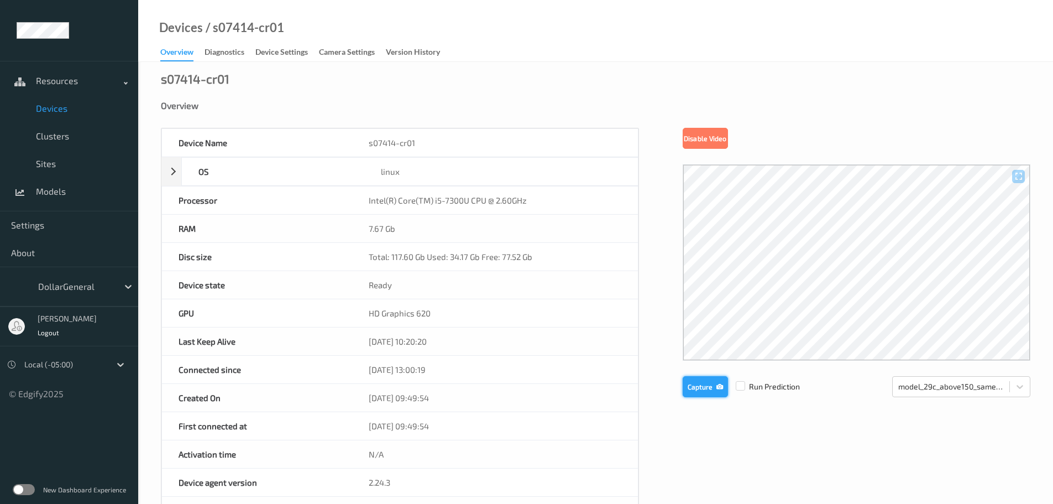
click at [695, 381] on button "Capture" at bounding box center [705, 386] width 45 height 21
click at [57, 117] on link "Devices" at bounding box center [69, 109] width 138 height 28
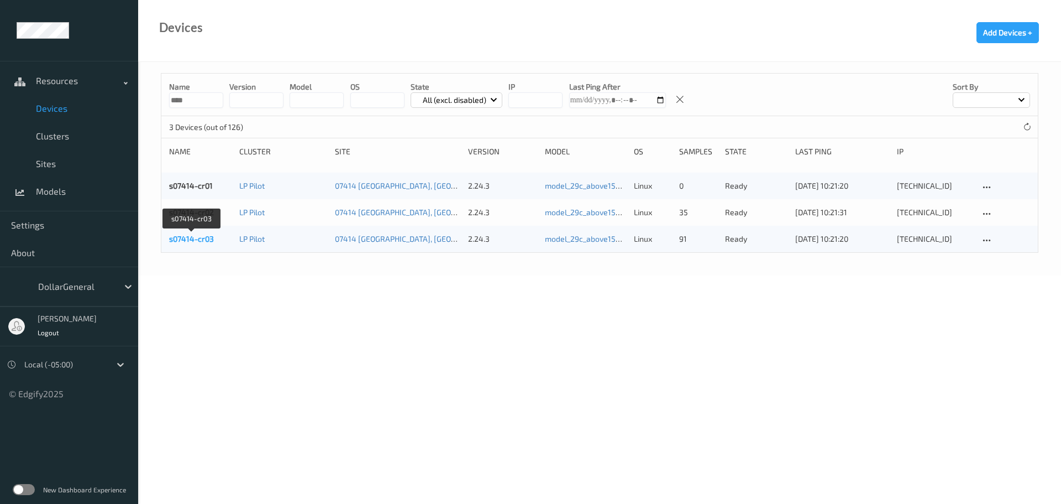
click at [198, 242] on link "s07414-cr03" at bounding box center [191, 238] width 45 height 9
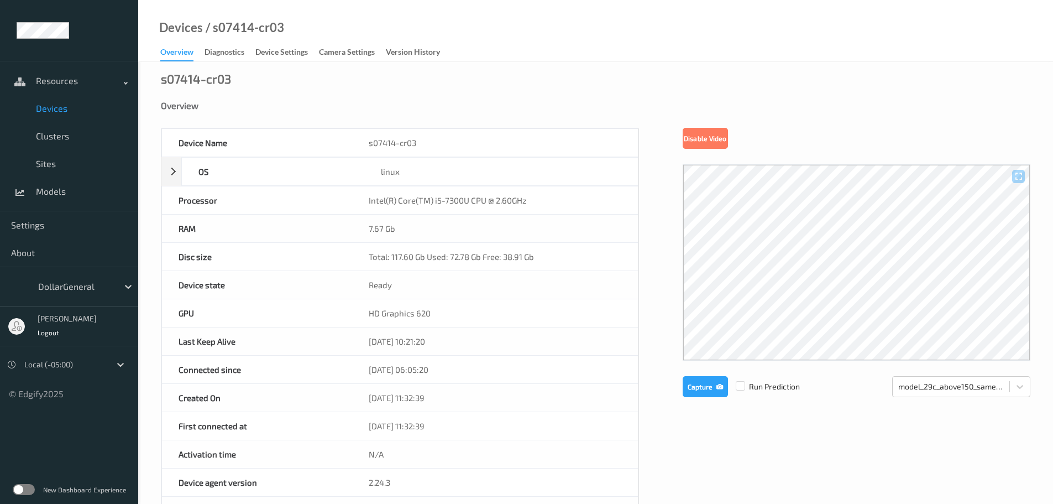
click at [55, 110] on span "Devices" at bounding box center [81, 108] width 91 height 11
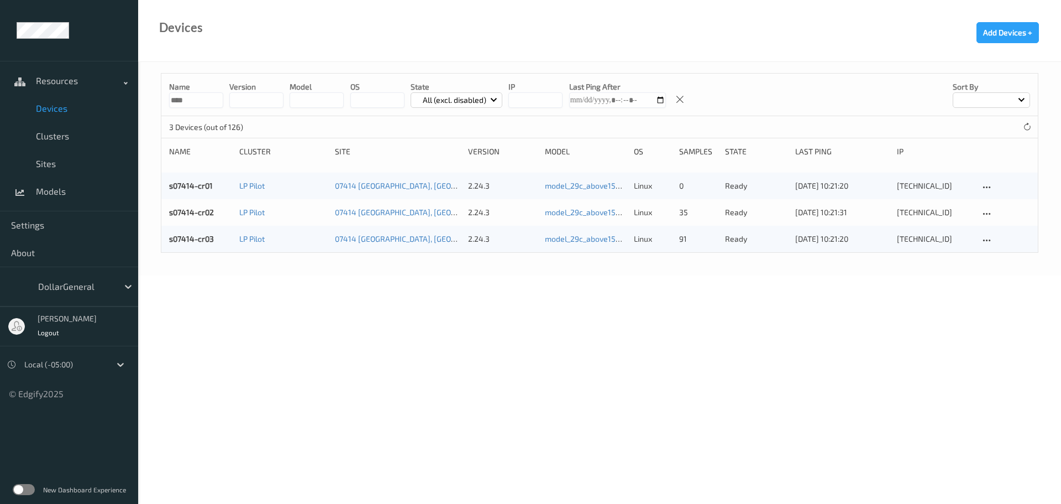
click at [185, 207] on div "s07414-cr02" at bounding box center [200, 212] width 62 height 11
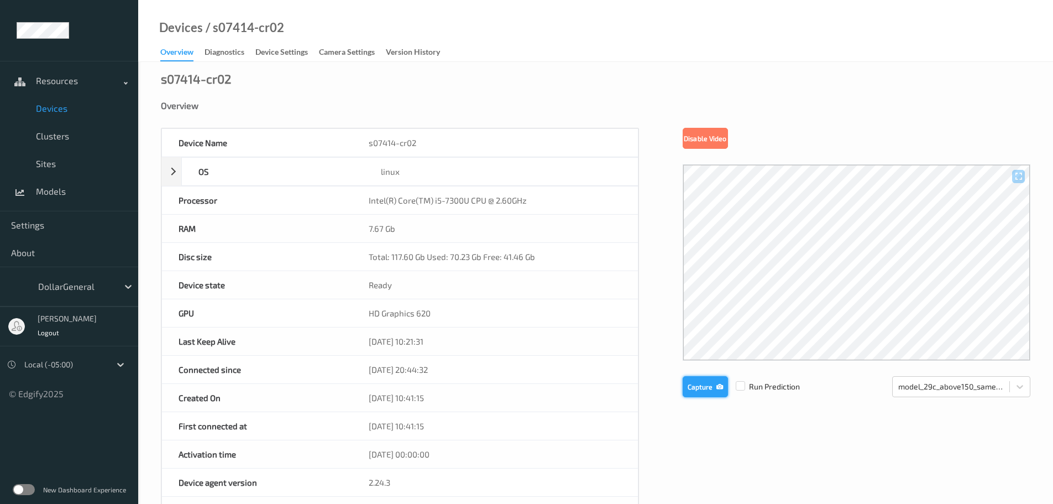
click at [704, 386] on button "Capture" at bounding box center [705, 386] width 45 height 21
click at [700, 386] on button "Capture" at bounding box center [705, 386] width 45 height 21
click at [692, 378] on button "Capture" at bounding box center [705, 386] width 45 height 21
click at [708, 388] on button "Capture" at bounding box center [705, 386] width 45 height 21
click at [54, 104] on span "Devices" at bounding box center [81, 108] width 91 height 11
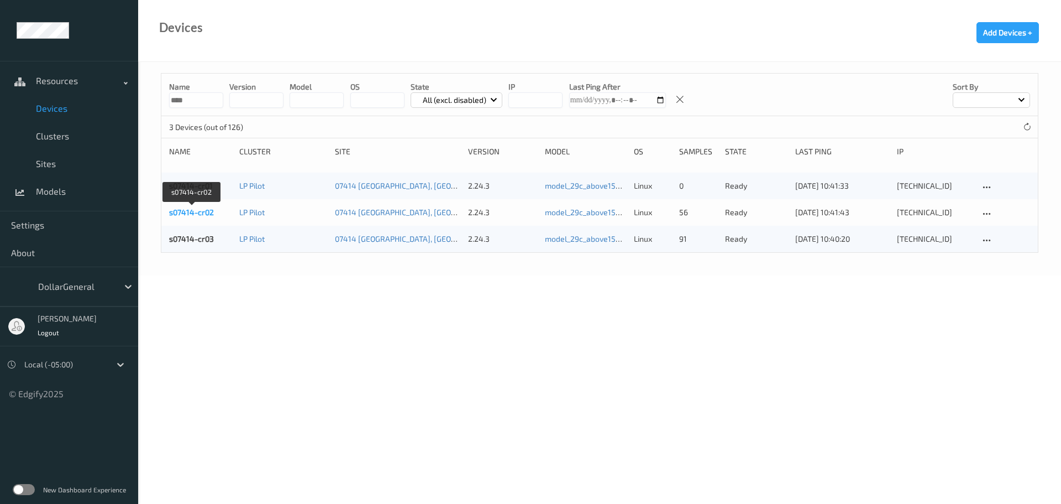
click at [194, 211] on link "s07414-cr02" at bounding box center [191, 211] width 45 height 9
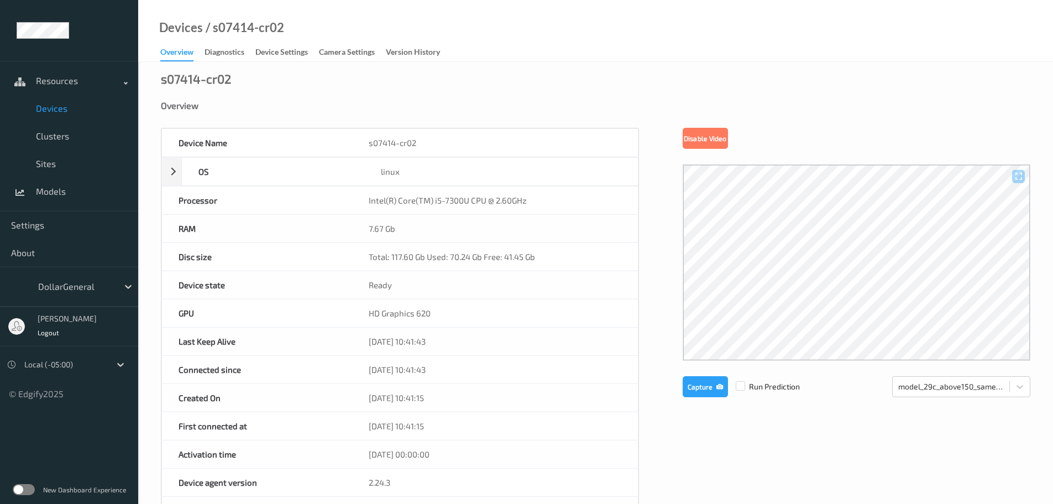
click at [42, 115] on link "Devices" at bounding box center [69, 109] width 138 height 28
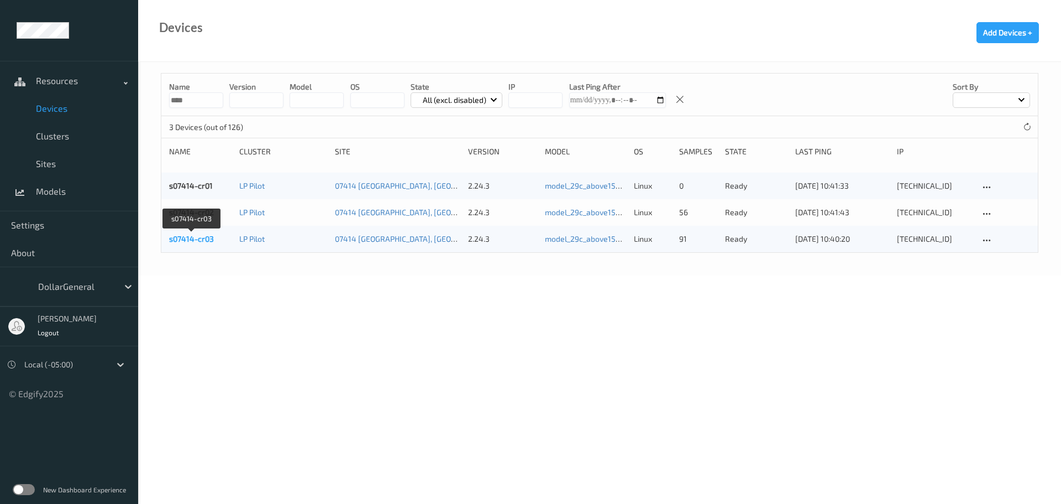
click at [190, 239] on link "s07414-cr03" at bounding box center [191, 238] width 45 height 9
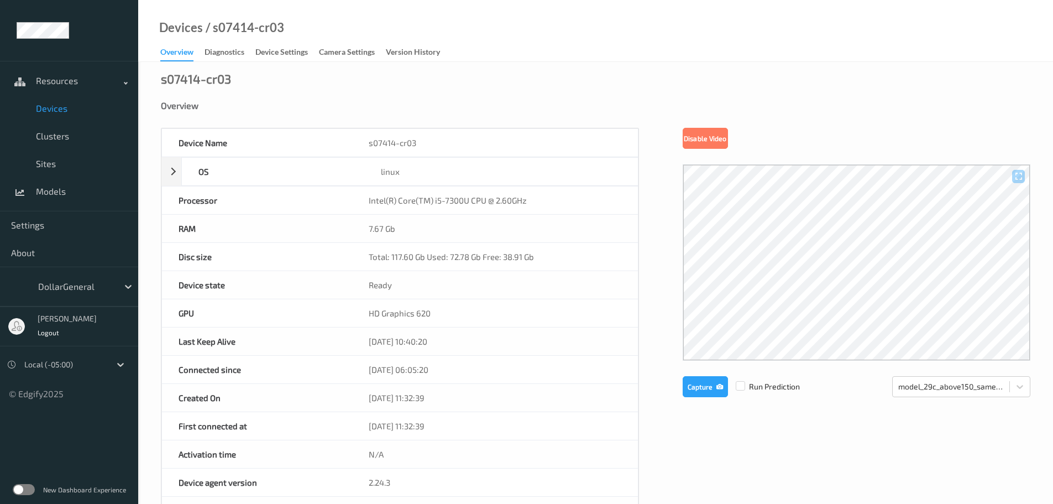
click at [57, 109] on span "Devices" at bounding box center [81, 108] width 91 height 11
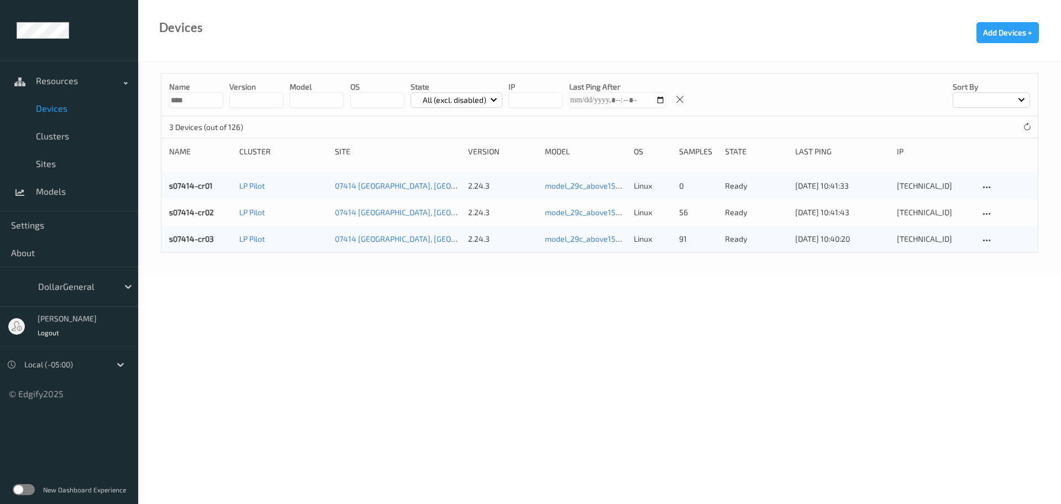
click at [179, 180] on div "s07414-cr01 LP Pilot 07414 Tyler, TX 2.24.3 model_29c_above150_same_other linux…" at bounding box center [599, 185] width 877 height 27
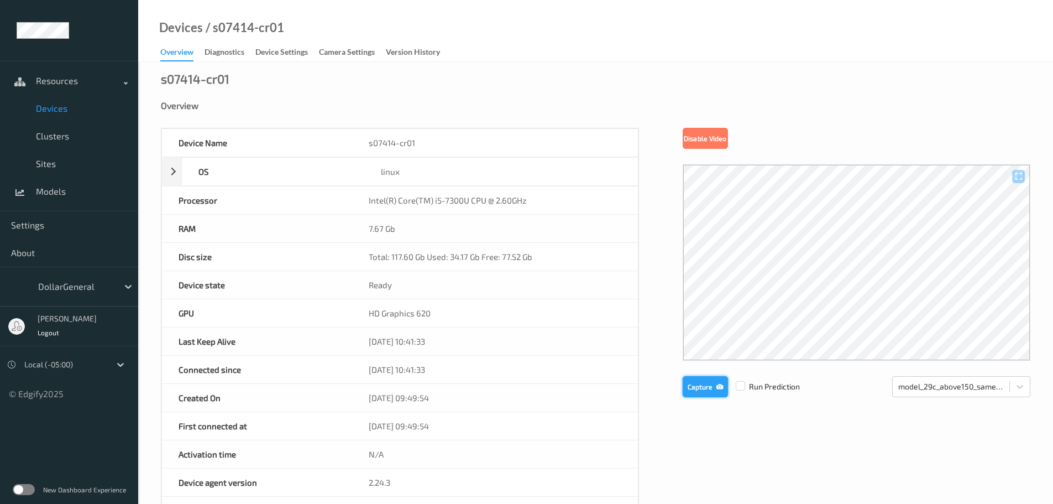
click at [689, 385] on button "Capture" at bounding box center [705, 386] width 45 height 21
click at [46, 109] on span "Devices" at bounding box center [81, 108] width 91 height 11
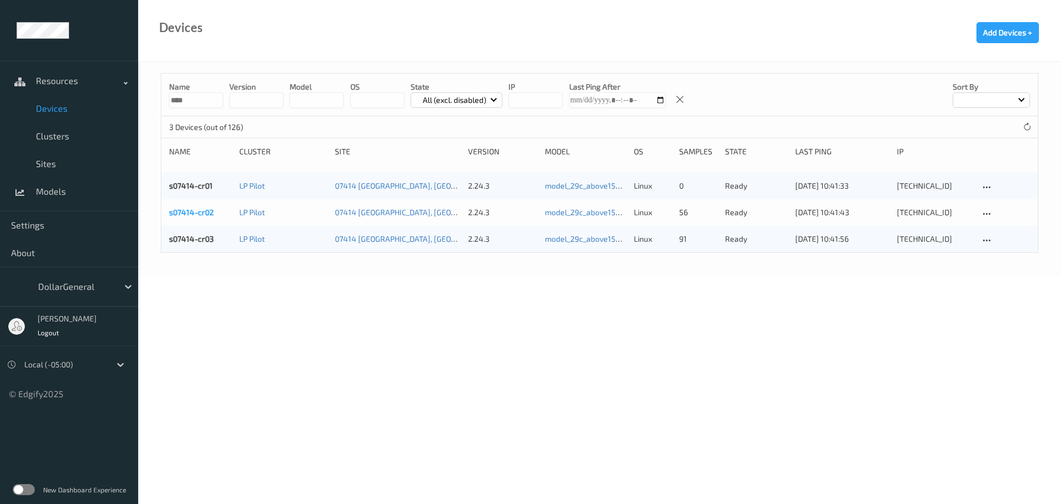
click at [200, 212] on link "s07414-cr02" at bounding box center [191, 211] width 45 height 9
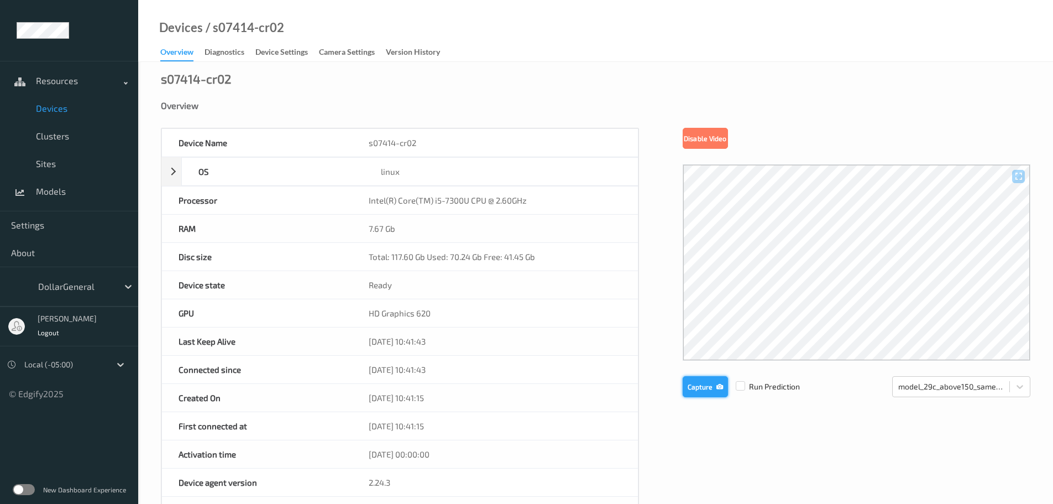
click at [710, 387] on button "Capture" at bounding box center [705, 386] width 45 height 21
click at [234, 45] on link "Diagnostics" at bounding box center [230, 52] width 51 height 15
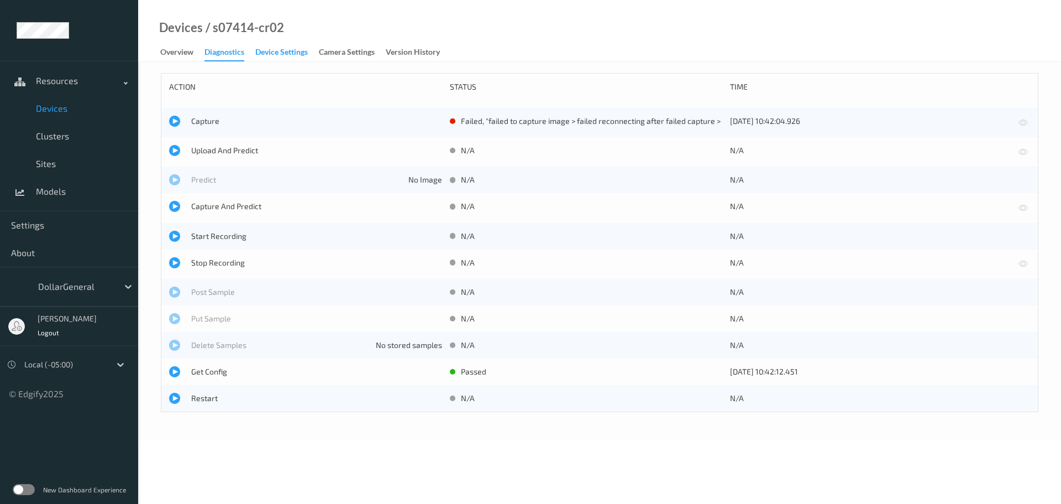
click at [260, 60] on div "Device Settings" at bounding box center [281, 53] width 53 height 14
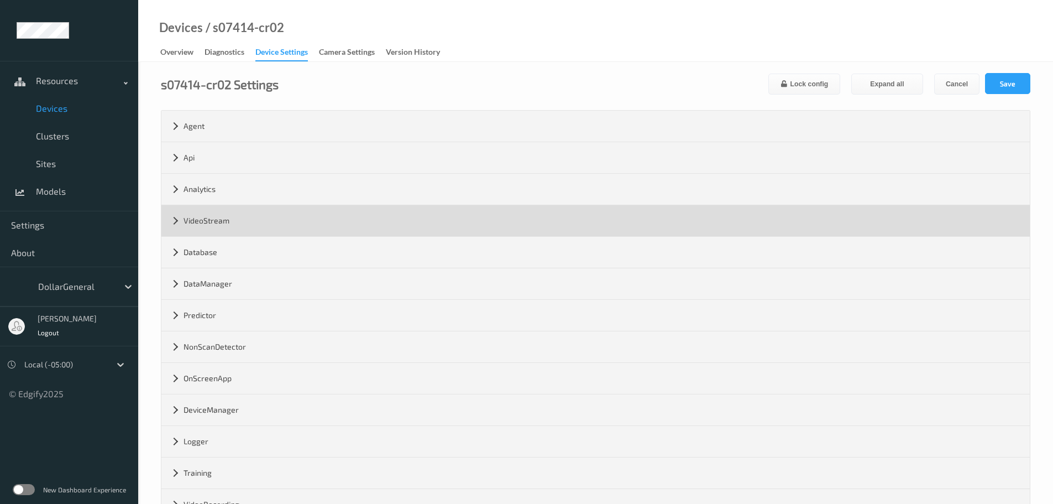
click at [222, 211] on div "VideoStream" at bounding box center [595, 220] width 868 height 31
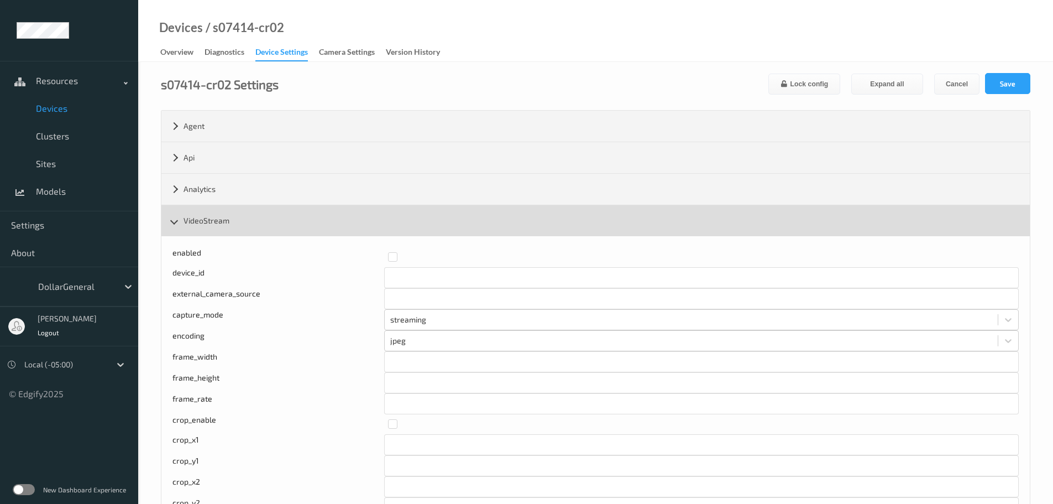
click at [232, 219] on div "VideoStream" at bounding box center [595, 220] width 868 height 31
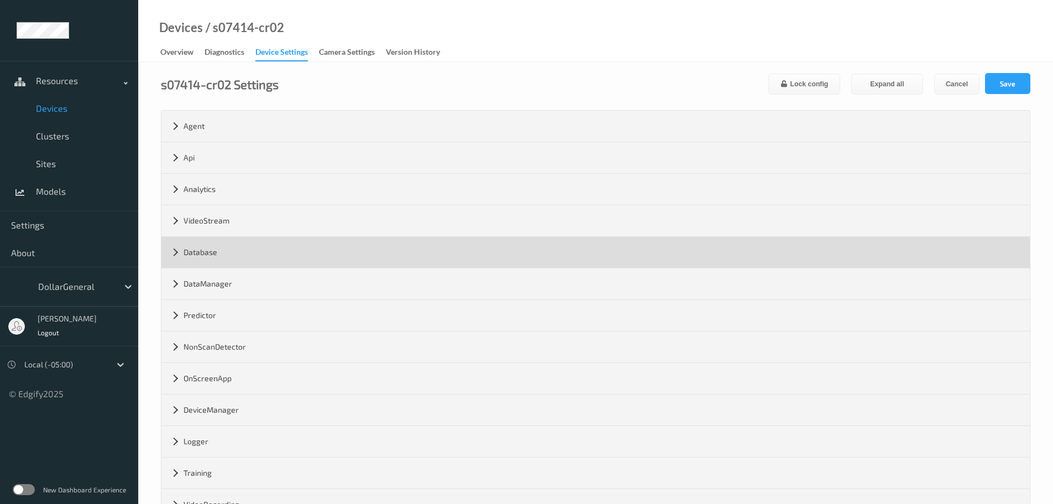
click at [231, 258] on div "Database" at bounding box center [595, 252] width 868 height 31
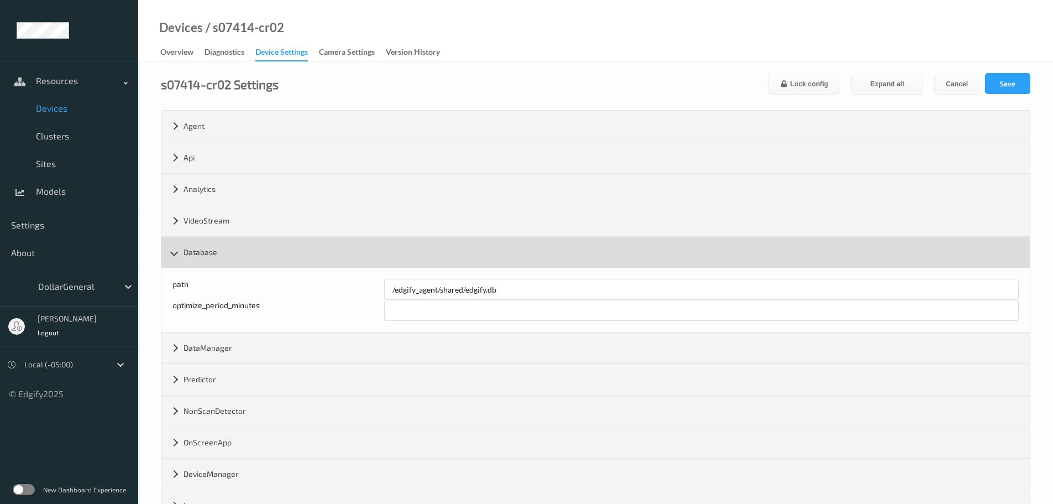
click at [231, 258] on div "Database" at bounding box center [595, 252] width 868 height 31
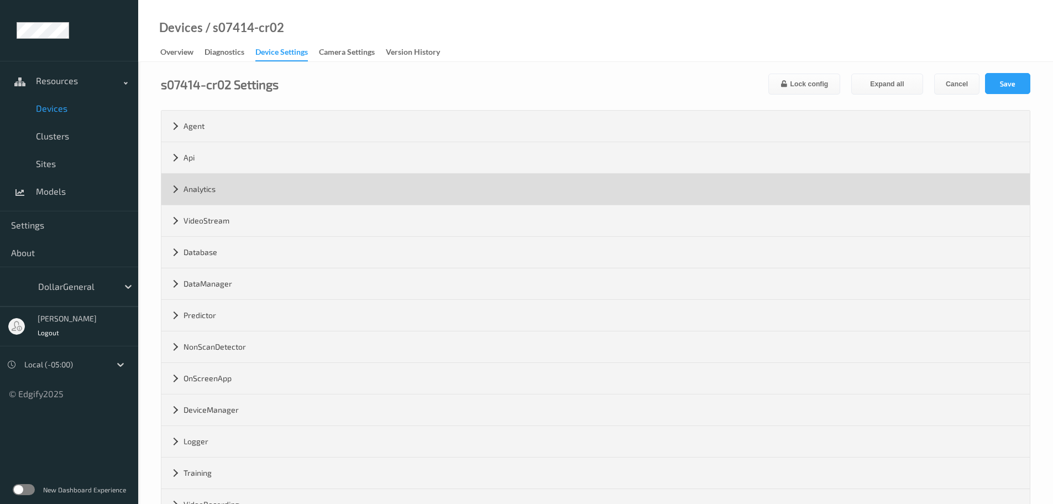
click at [220, 185] on div "Analytics" at bounding box center [595, 189] width 868 height 31
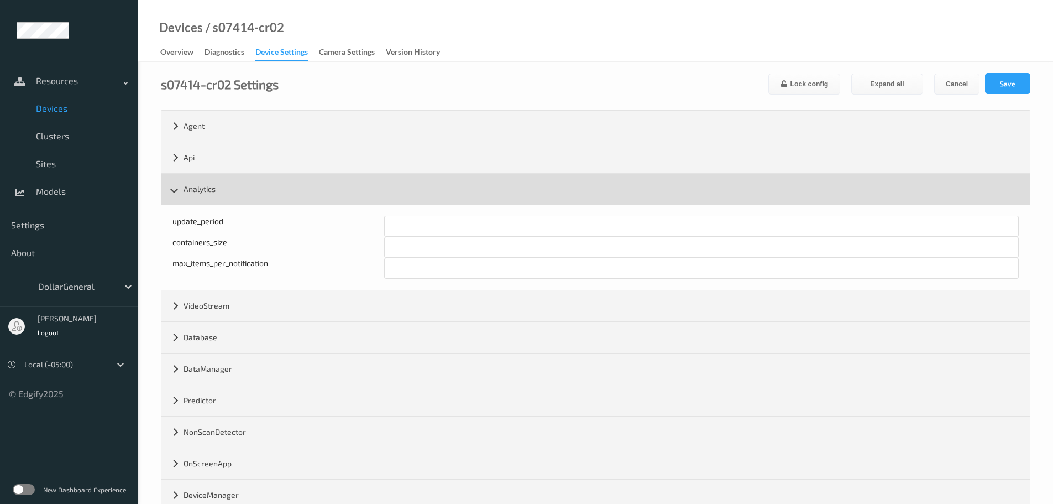
click at [220, 185] on div "Analytics" at bounding box center [595, 189] width 868 height 31
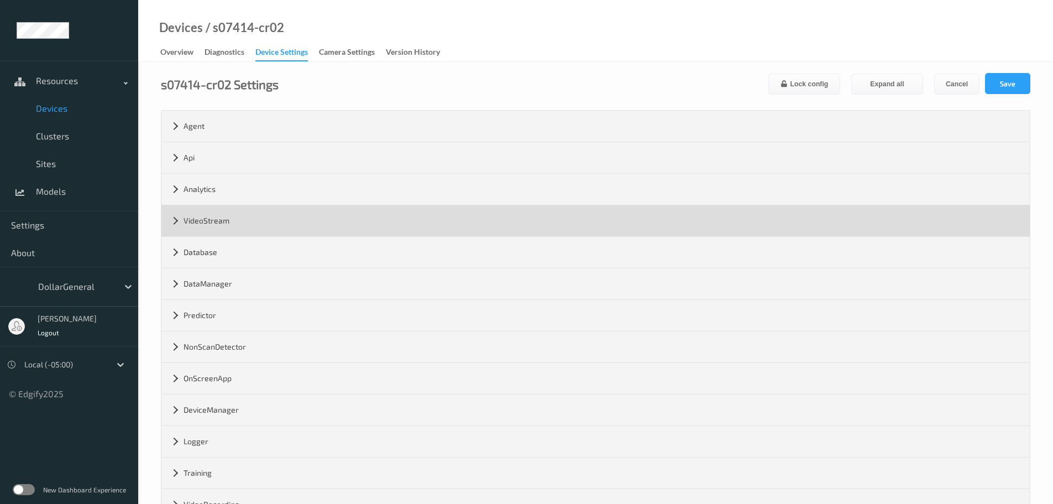
click at [221, 227] on div "VideoStream" at bounding box center [595, 220] width 868 height 31
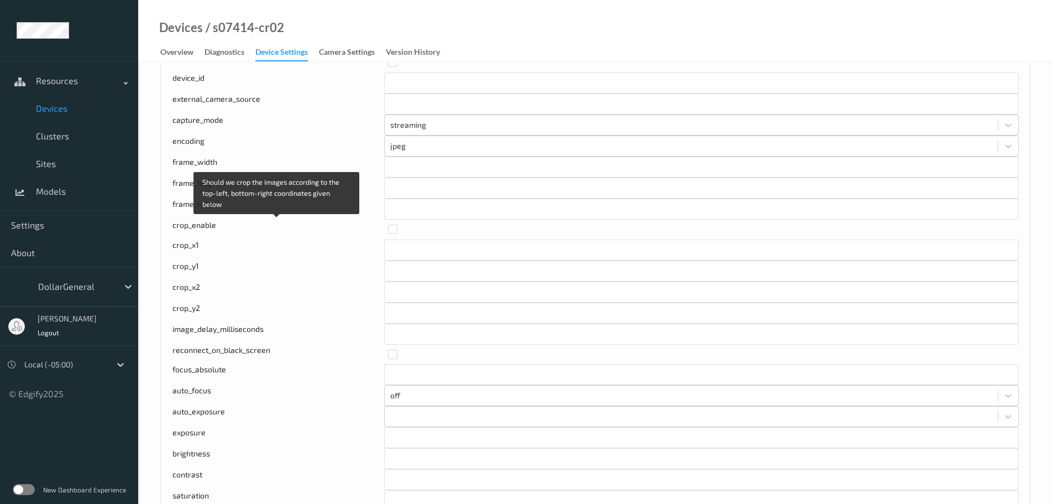
scroll to position [221, 0]
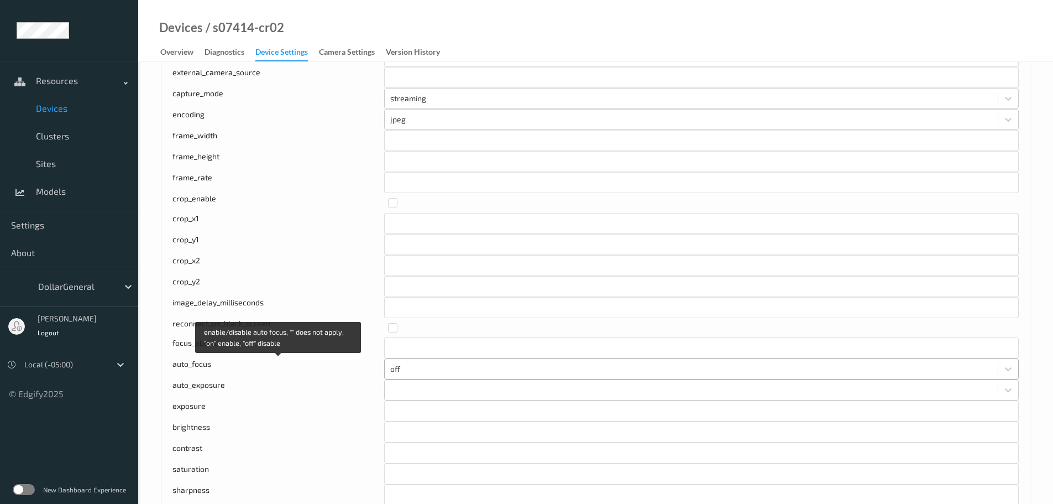
click at [404, 366] on div at bounding box center [691, 368] width 602 height 13
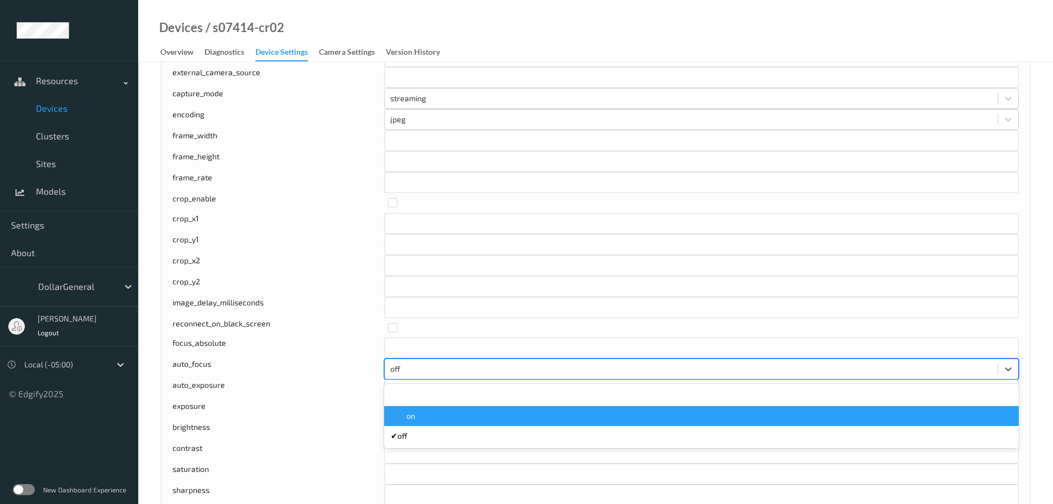
click at [418, 416] on div "on" at bounding box center [701, 415] width 621 height 11
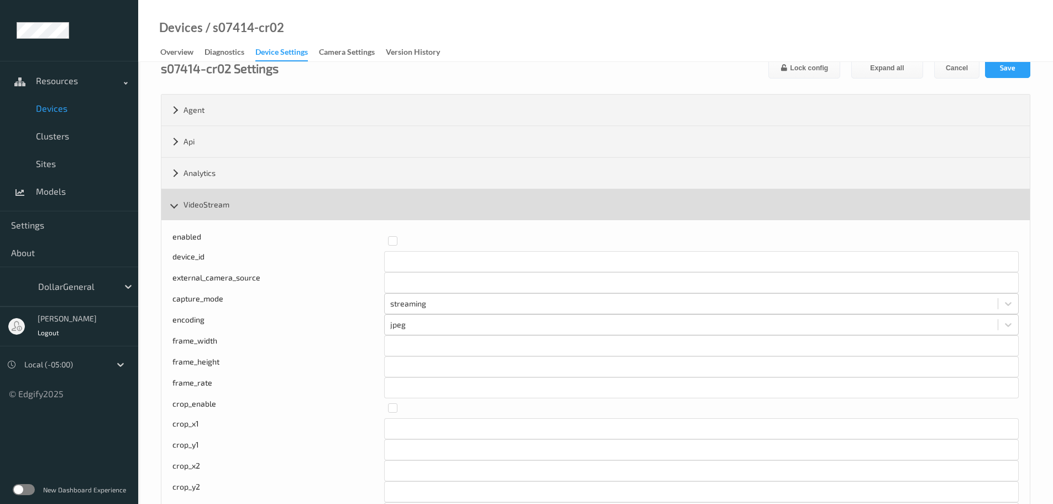
scroll to position [0, 0]
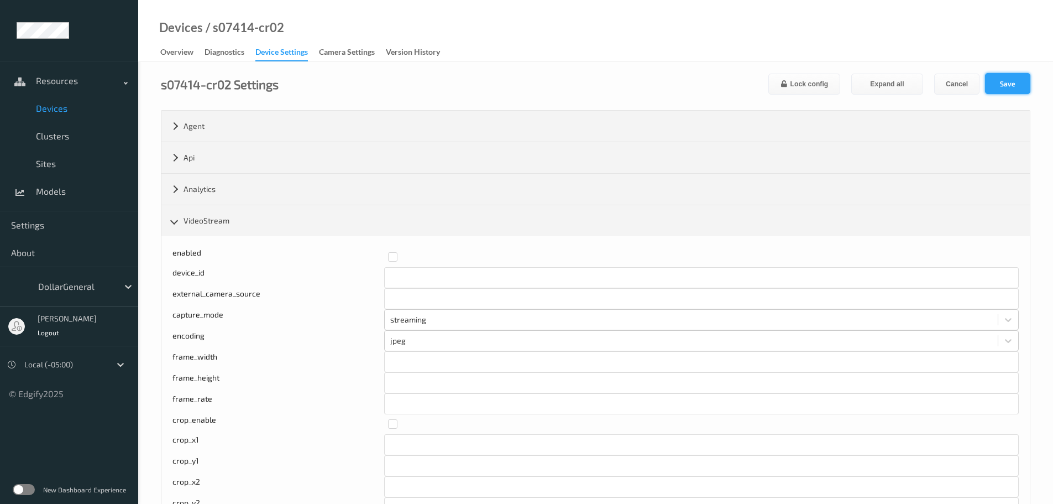
click at [1017, 81] on button "Save" at bounding box center [1007, 83] width 45 height 21
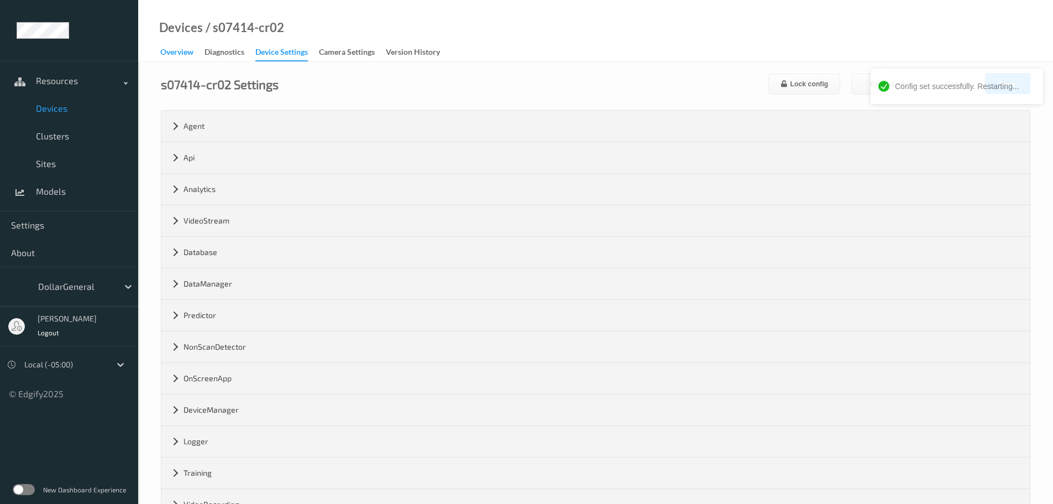
click at [176, 52] on div "Overview" at bounding box center [176, 53] width 33 height 14
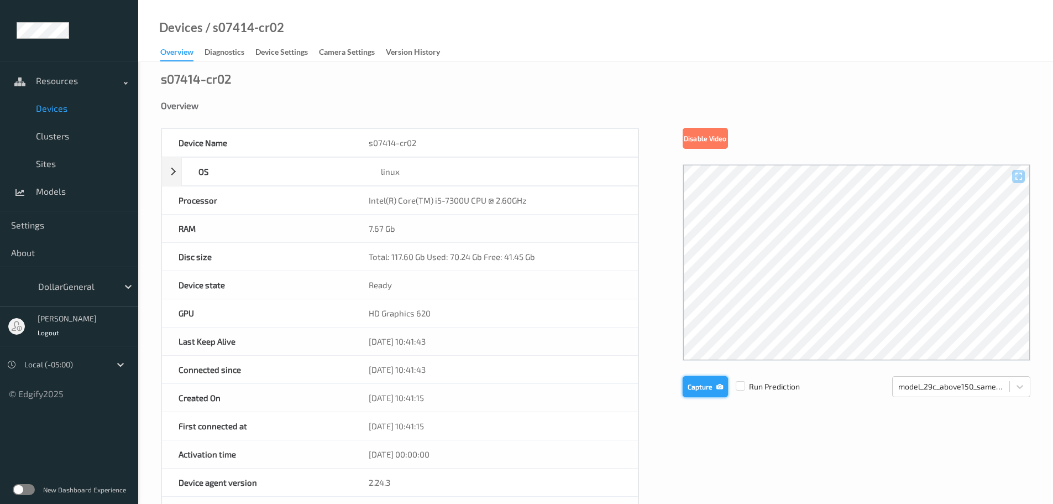
click at [691, 385] on button "Capture" at bounding box center [705, 386] width 45 height 21
click at [697, 392] on button "Capture" at bounding box center [705, 386] width 45 height 21
click at [324, 51] on div "Camera Settings" at bounding box center [347, 53] width 56 height 14
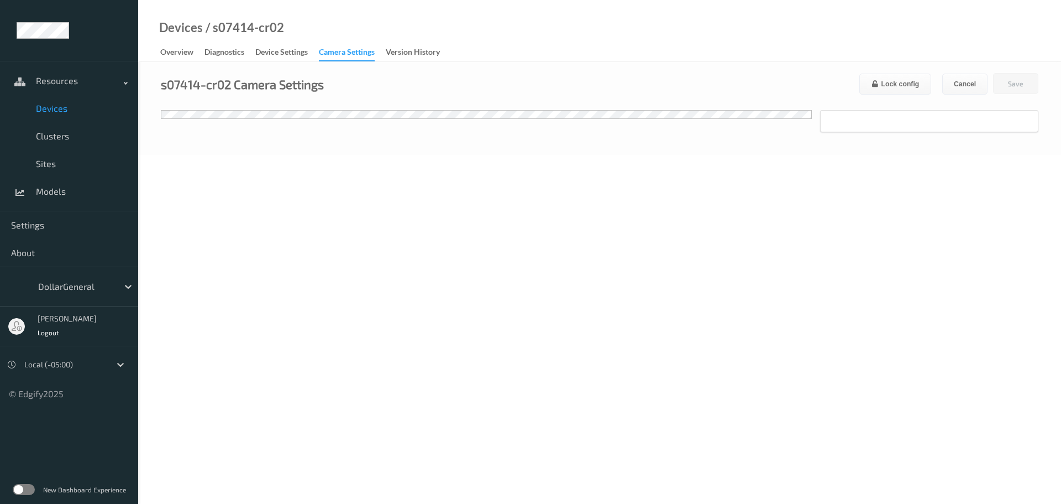
click at [282, 45] on link "Device Settings" at bounding box center [287, 52] width 64 height 15
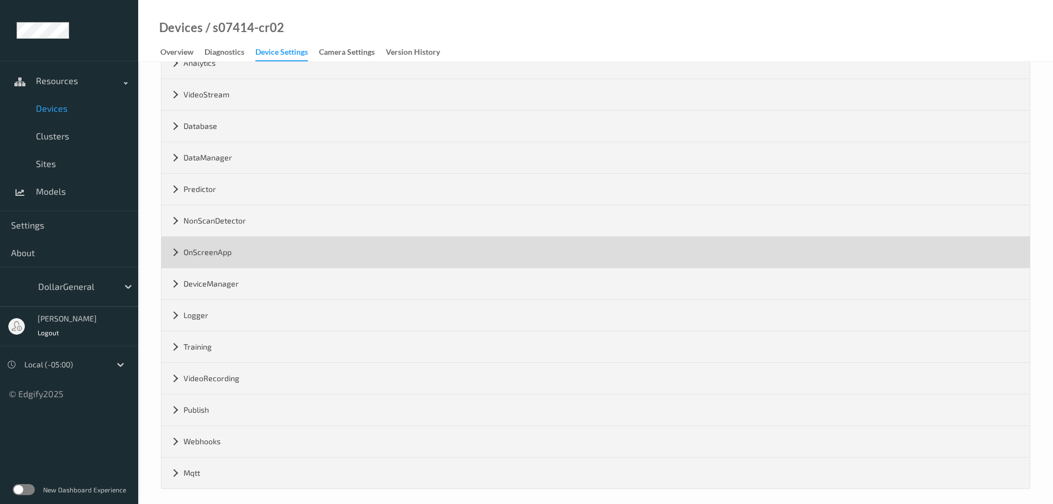
scroll to position [134, 0]
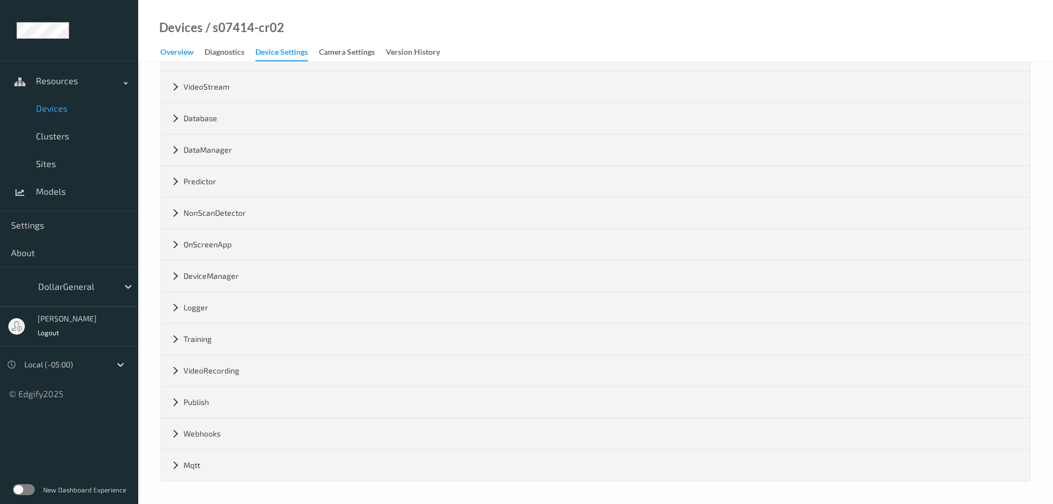
click at [179, 58] on div "Overview" at bounding box center [176, 53] width 33 height 14
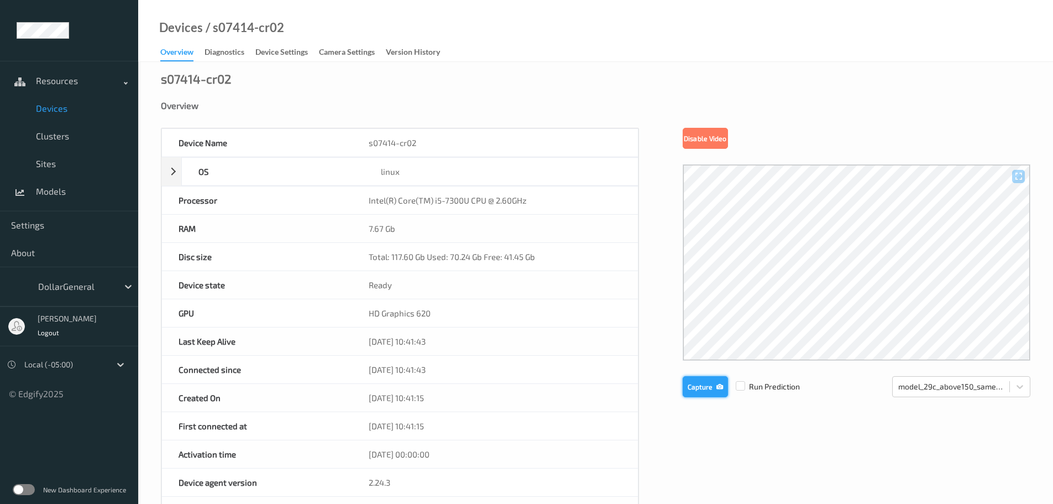
click at [689, 391] on button "Capture" at bounding box center [705, 386] width 45 height 21
click at [59, 113] on span "Devices" at bounding box center [81, 108] width 91 height 11
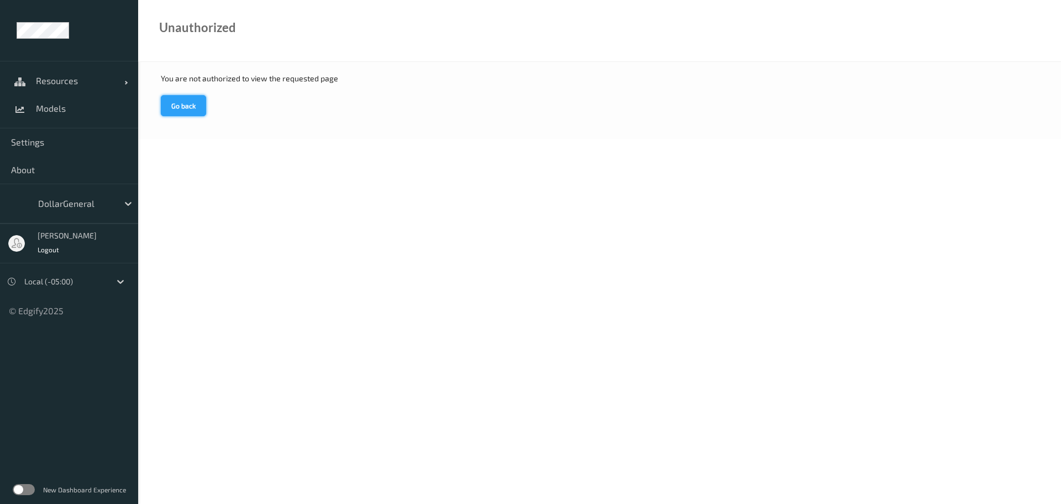
click at [188, 114] on button "Go back" at bounding box center [183, 105] width 45 height 21
click at [78, 79] on span "Resources" at bounding box center [80, 80] width 88 height 11
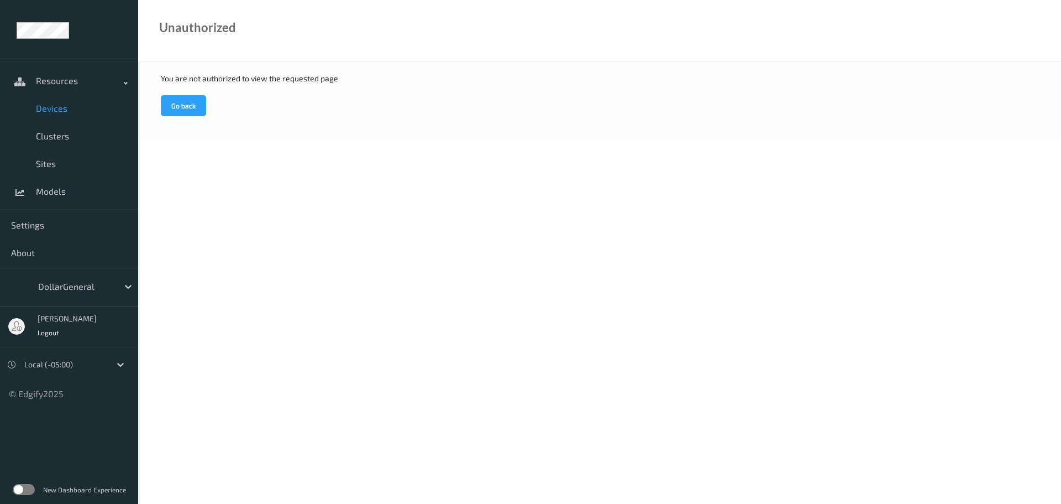
click at [68, 109] on span "Devices" at bounding box center [81, 108] width 91 height 11
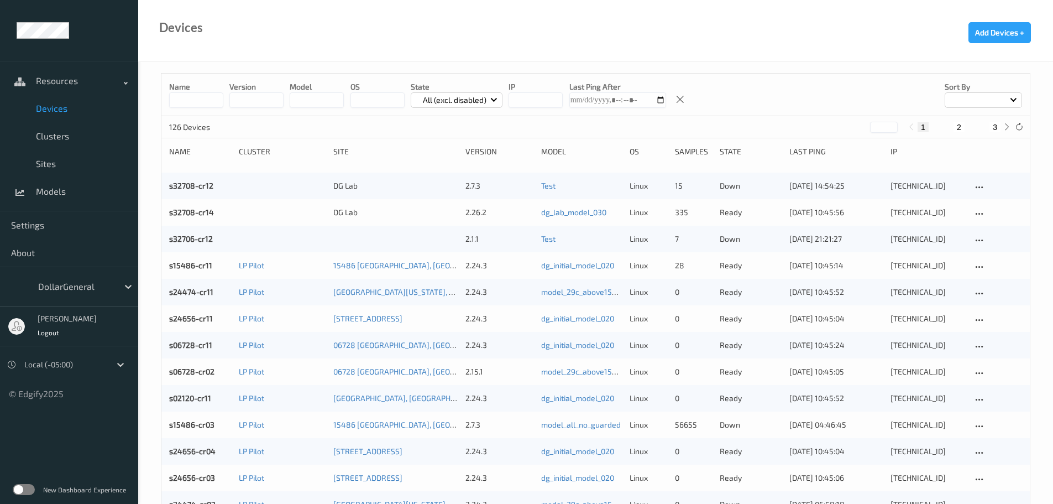
click at [207, 98] on input at bounding box center [196, 99] width 54 height 15
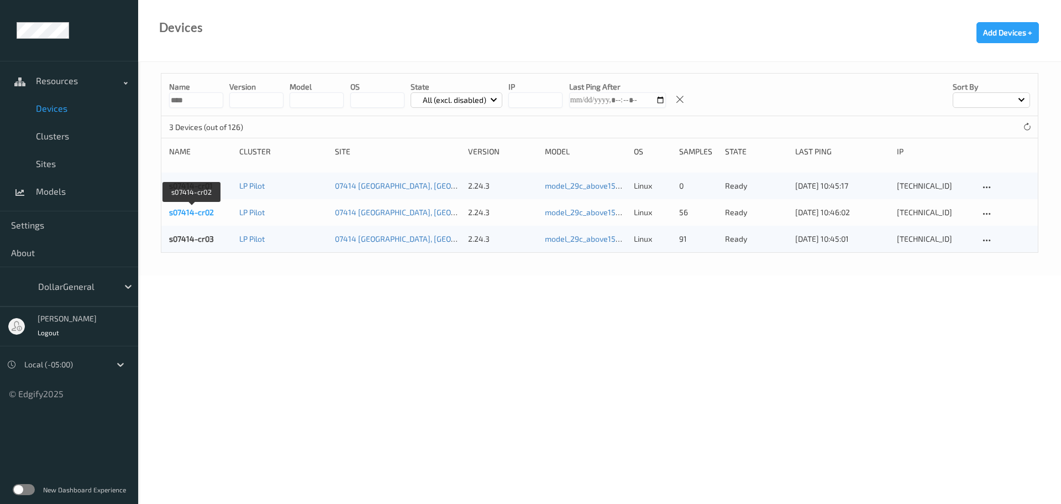
type input "****"
click at [191, 214] on link "s07414-cr02" at bounding box center [191, 211] width 45 height 9
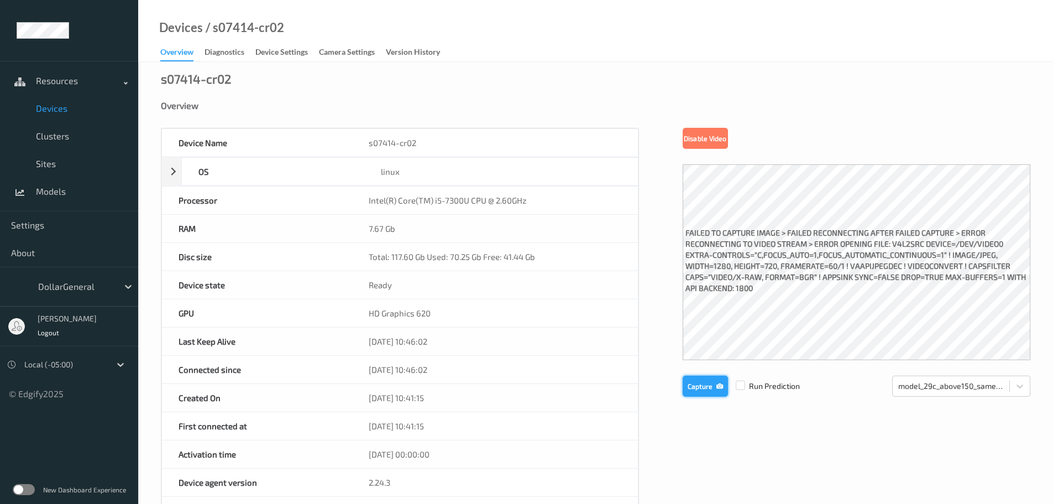
click at [689, 391] on button "Capture" at bounding box center [705, 385] width 45 height 21
click at [54, 109] on span "Devices" at bounding box center [81, 108] width 91 height 11
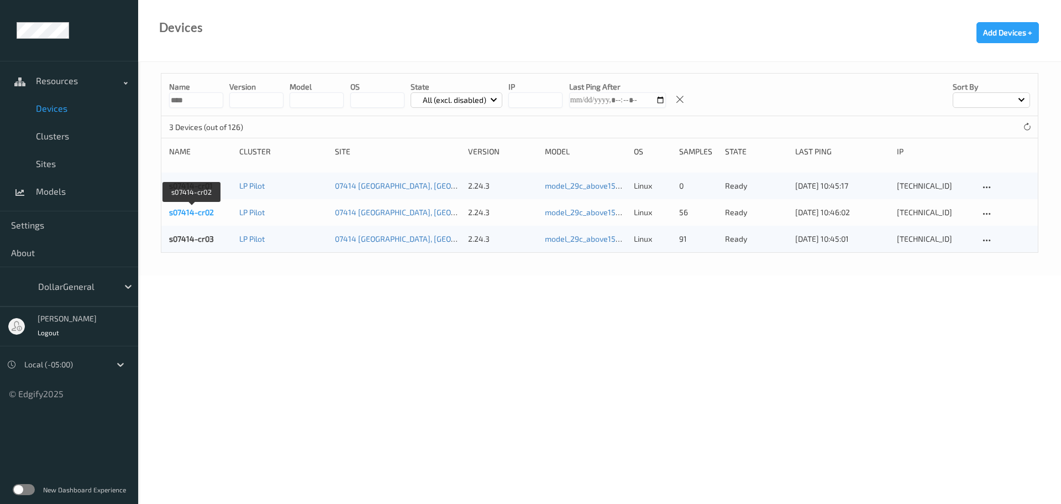
click at [202, 213] on link "s07414-cr02" at bounding box center [191, 211] width 45 height 9
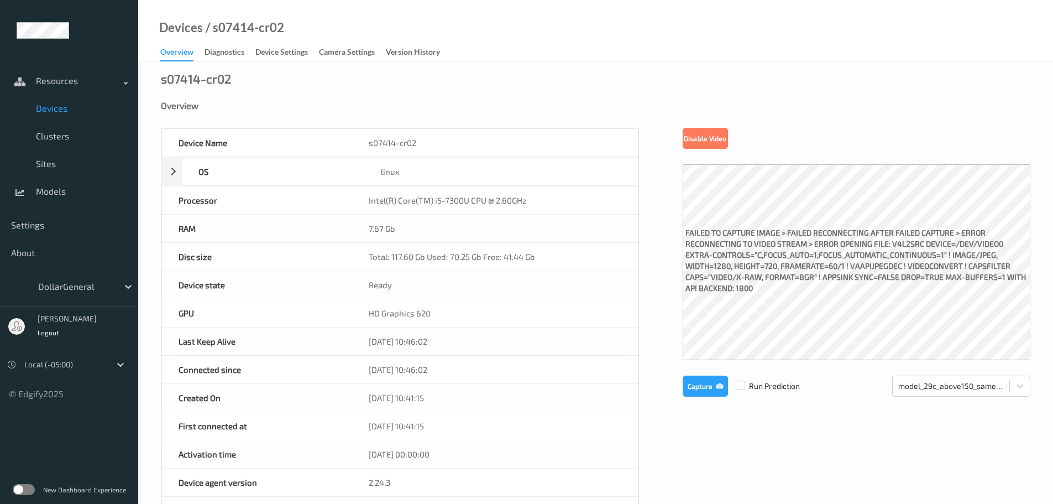
click at [57, 111] on span "Devices" at bounding box center [81, 108] width 91 height 11
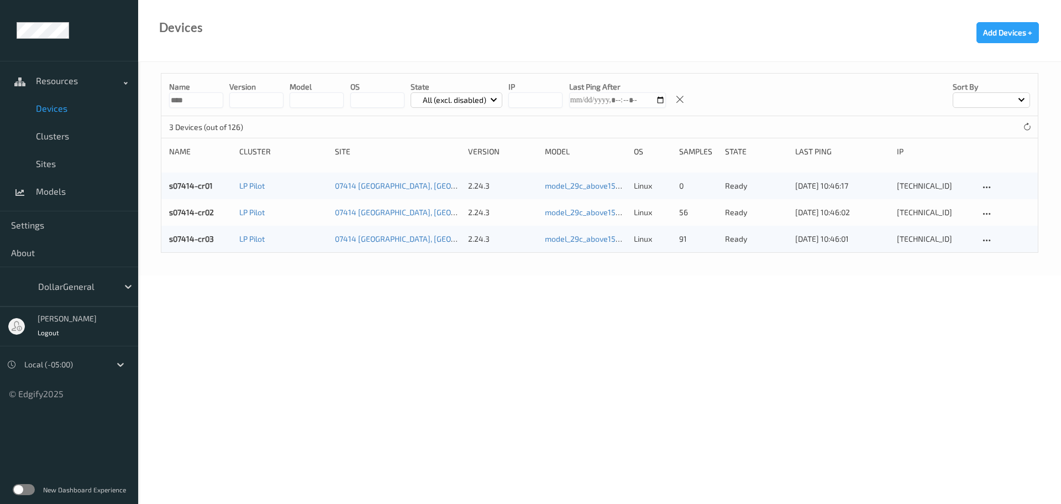
click at [211, 97] on input "****" at bounding box center [196, 99] width 54 height 15
type input "****"
click at [196, 186] on link "s07414-cr01" at bounding box center [191, 185] width 44 height 9
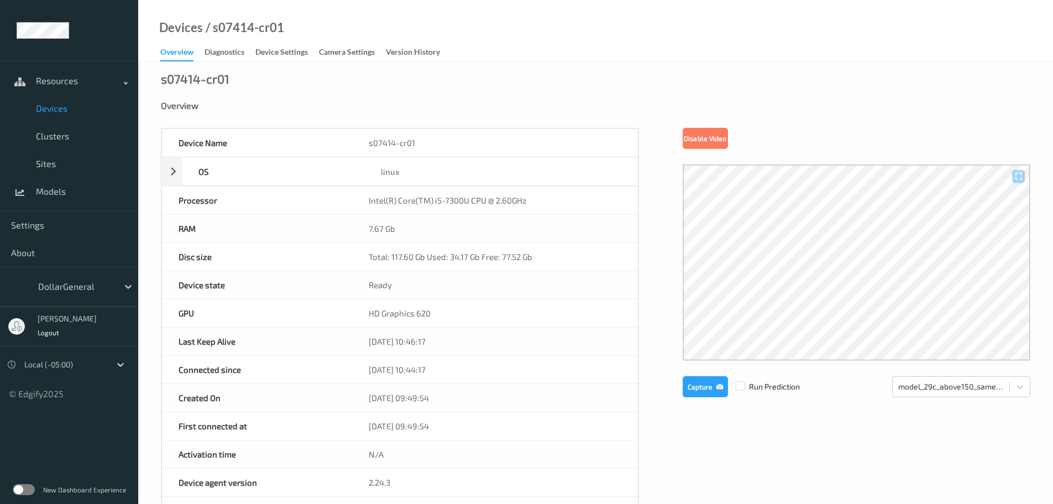
click at [51, 107] on span "Devices" at bounding box center [81, 108] width 91 height 11
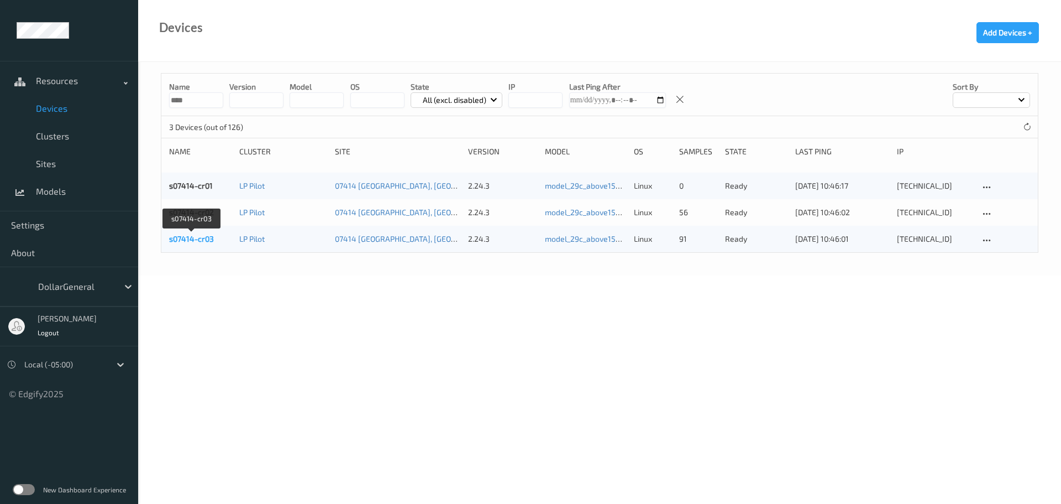
click at [187, 240] on link "s07414-cr03" at bounding box center [191, 238] width 45 height 9
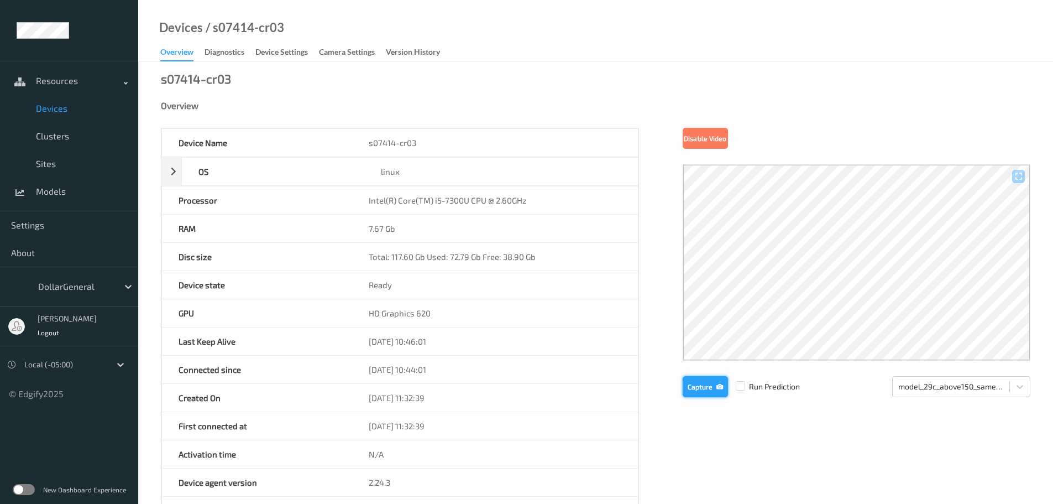
click at [697, 393] on button "Capture" at bounding box center [705, 386] width 45 height 21
click at [50, 111] on span "Devices" at bounding box center [81, 108] width 91 height 11
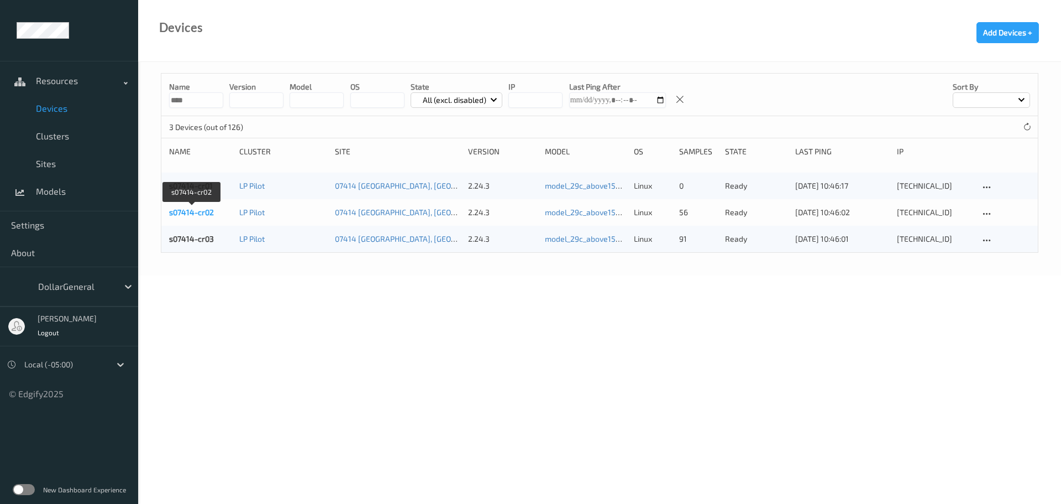
click at [190, 211] on link "s07414-cr02" at bounding box center [191, 211] width 45 height 9
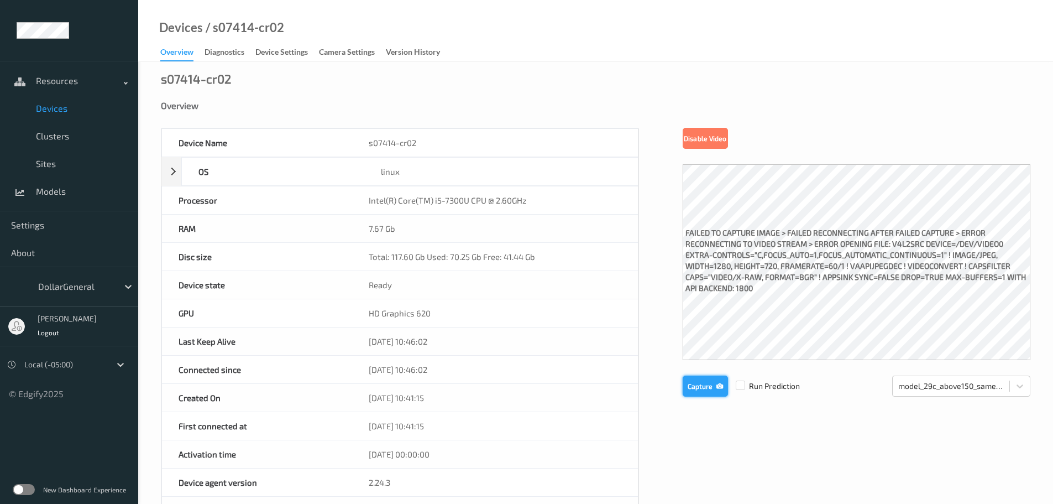
click at [692, 385] on button "Capture" at bounding box center [705, 385] width 45 height 21
click at [44, 113] on span "Devices" at bounding box center [81, 108] width 91 height 11
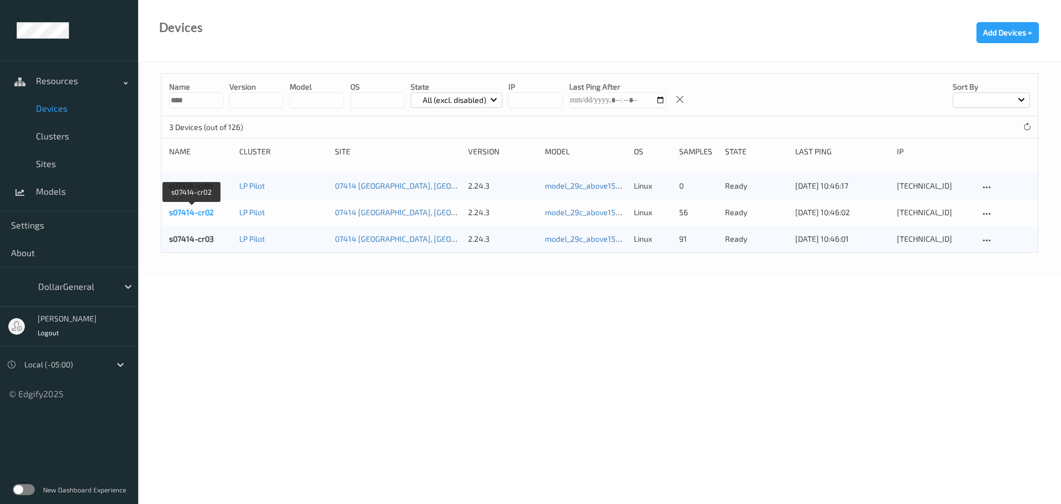
click at [197, 215] on link "s07414-cr02" at bounding box center [191, 211] width 45 height 9
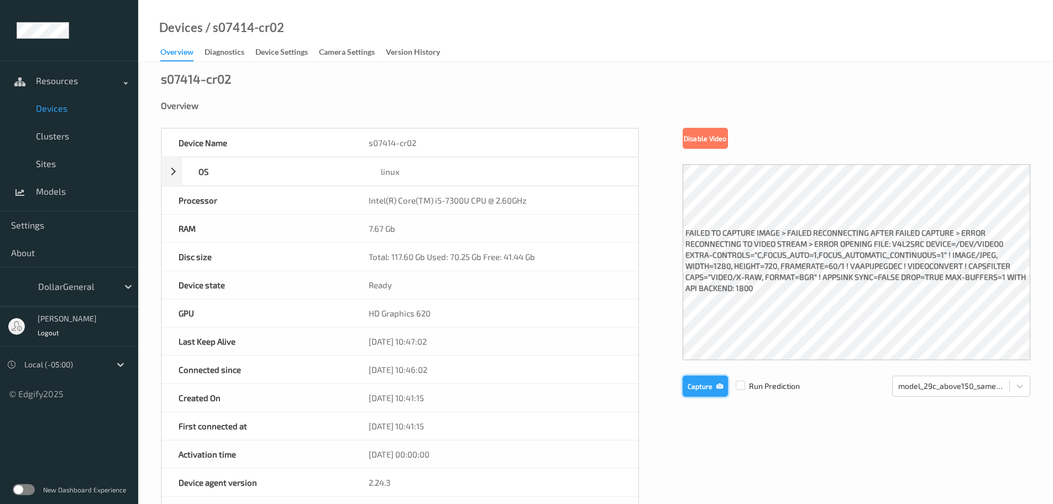
click at [698, 391] on button "Capture" at bounding box center [705, 385] width 45 height 21
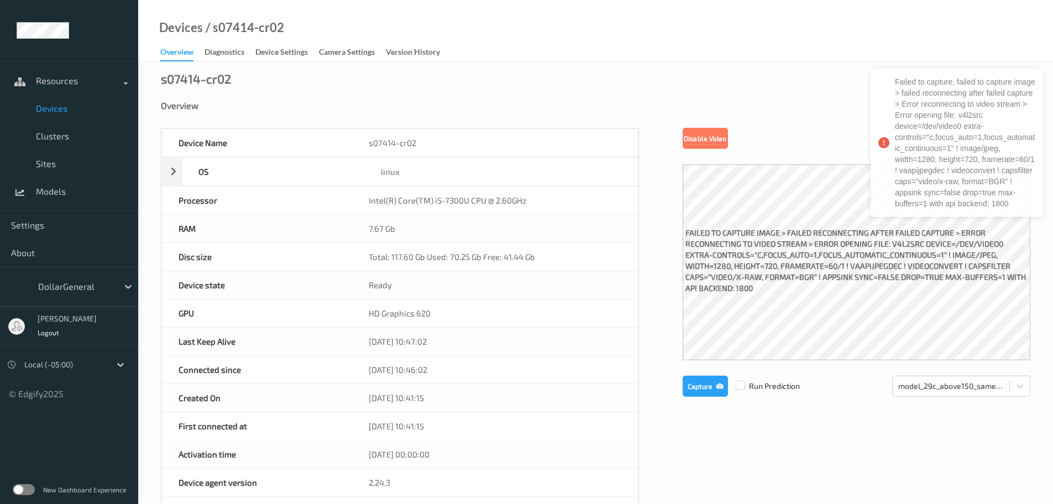
click at [61, 110] on span "Devices" at bounding box center [81, 108] width 91 height 11
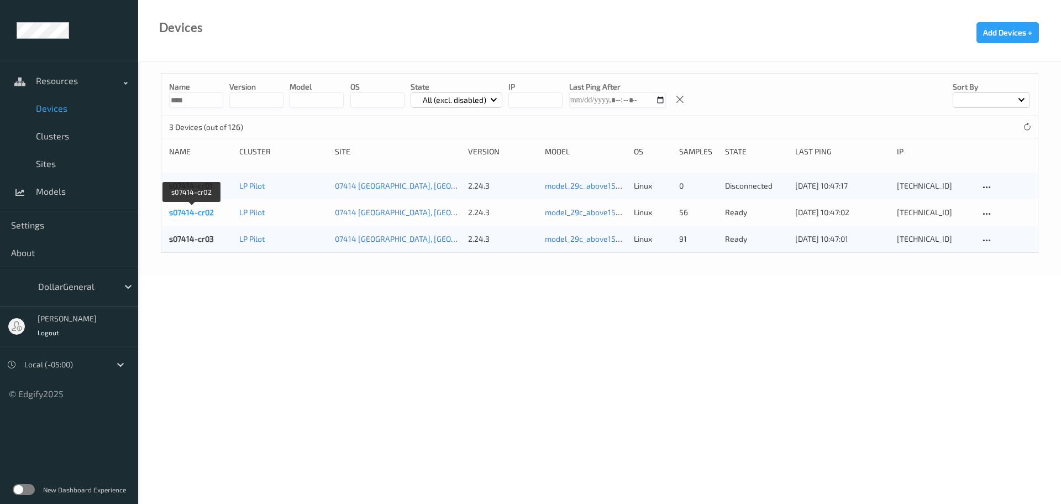
click at [185, 212] on link "s07414-cr02" at bounding box center [191, 211] width 45 height 9
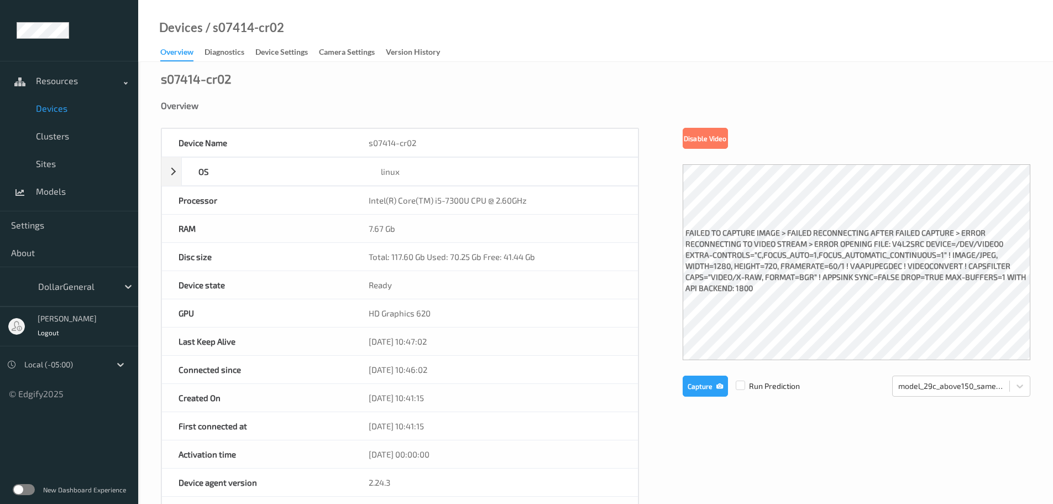
click at [54, 107] on span "Devices" at bounding box center [81, 108] width 91 height 11
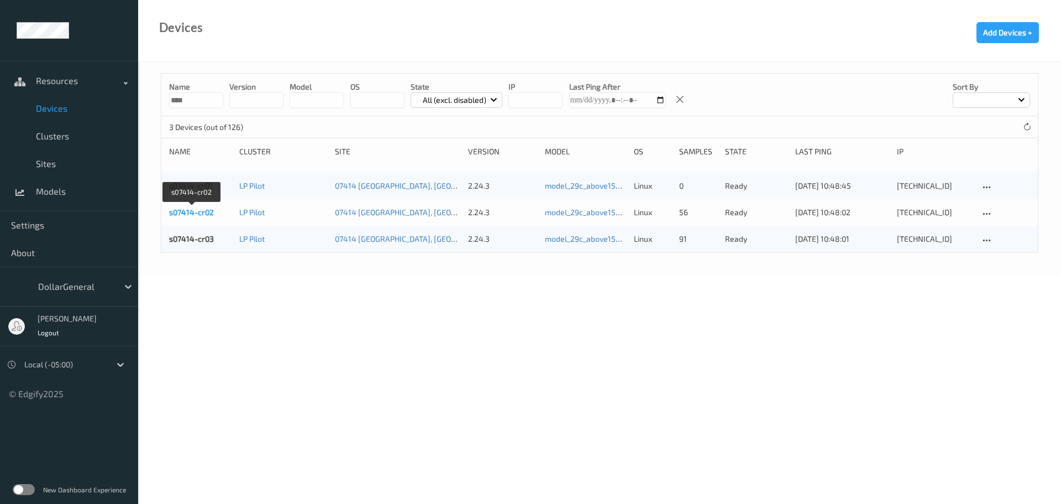
click at [186, 210] on link "s07414-cr02" at bounding box center [191, 211] width 45 height 9
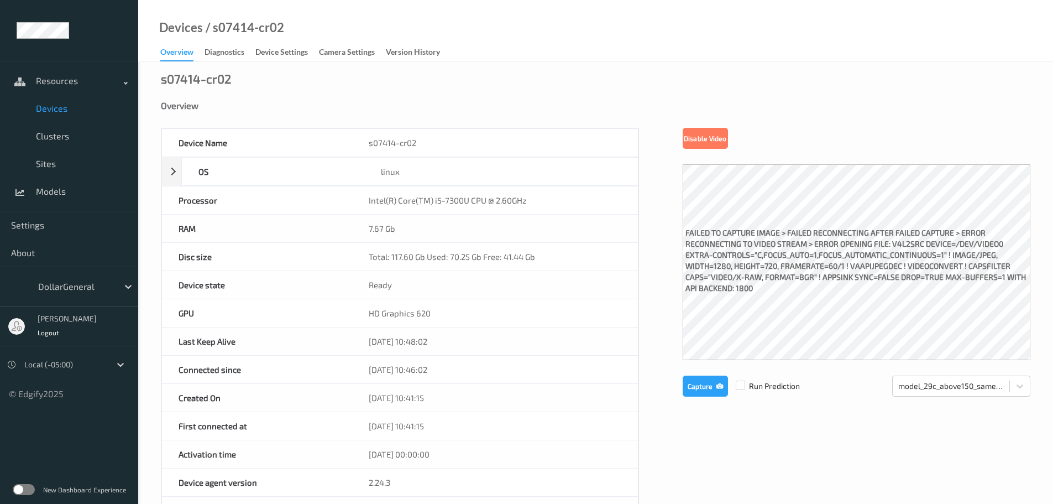
click at [43, 109] on span "Devices" at bounding box center [81, 108] width 91 height 11
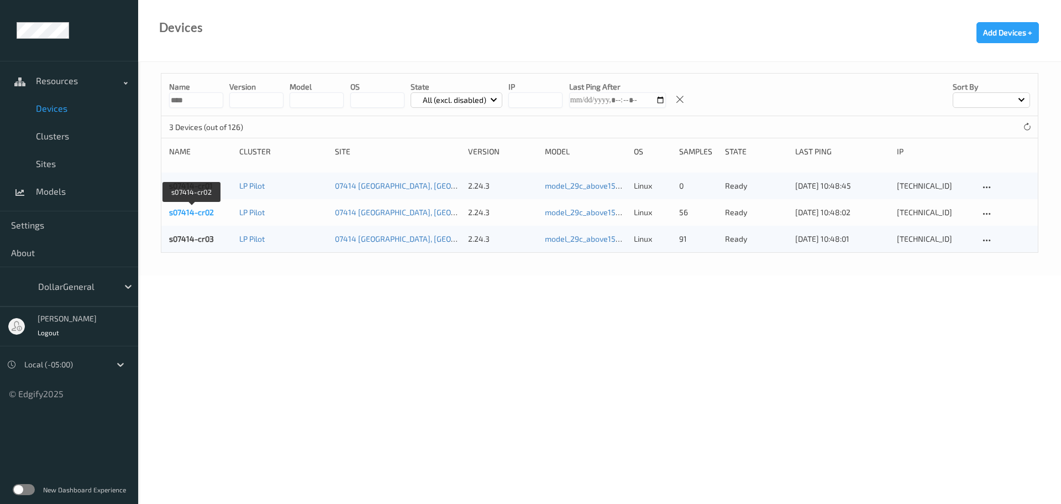
click at [194, 215] on link "s07414-cr02" at bounding box center [191, 211] width 45 height 9
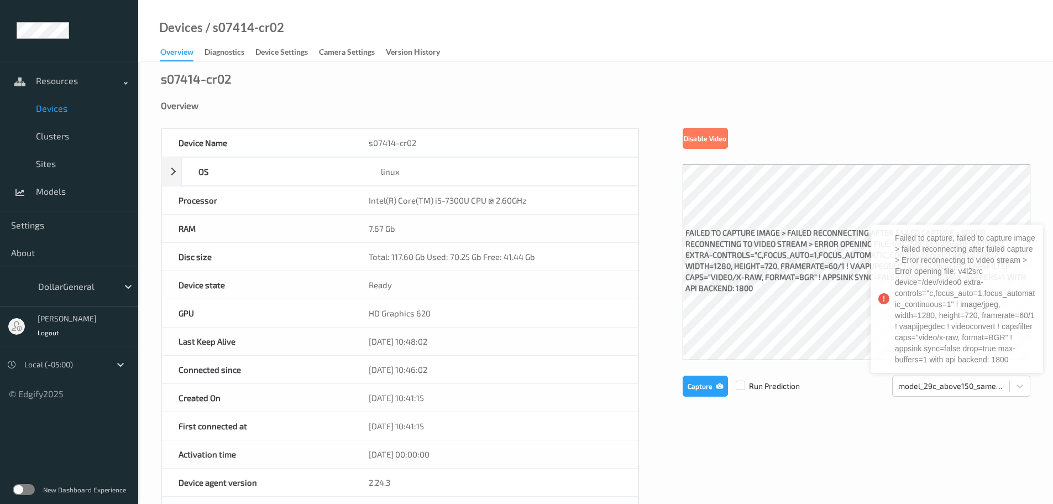
click at [57, 110] on span "Devices" at bounding box center [81, 108] width 91 height 11
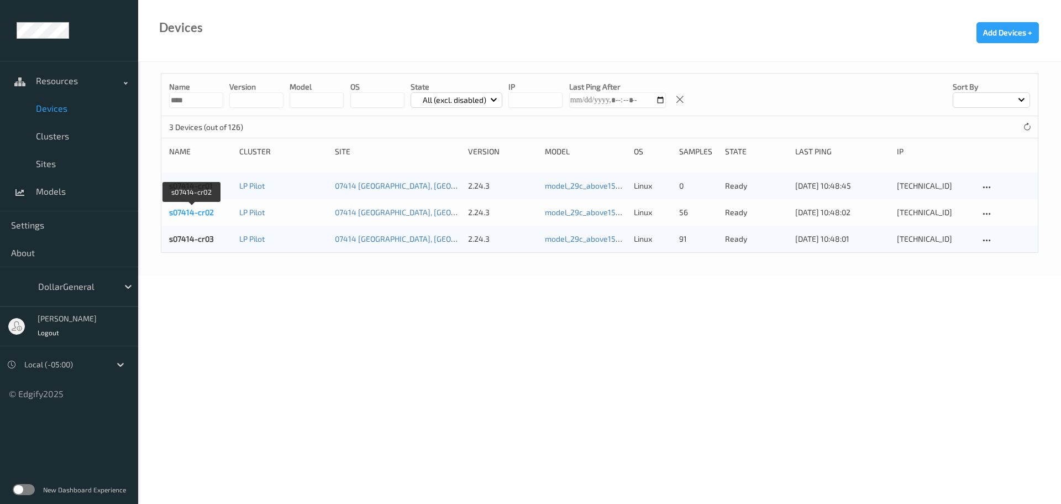
click at [195, 212] on link "s07414-cr02" at bounding box center [191, 211] width 45 height 9
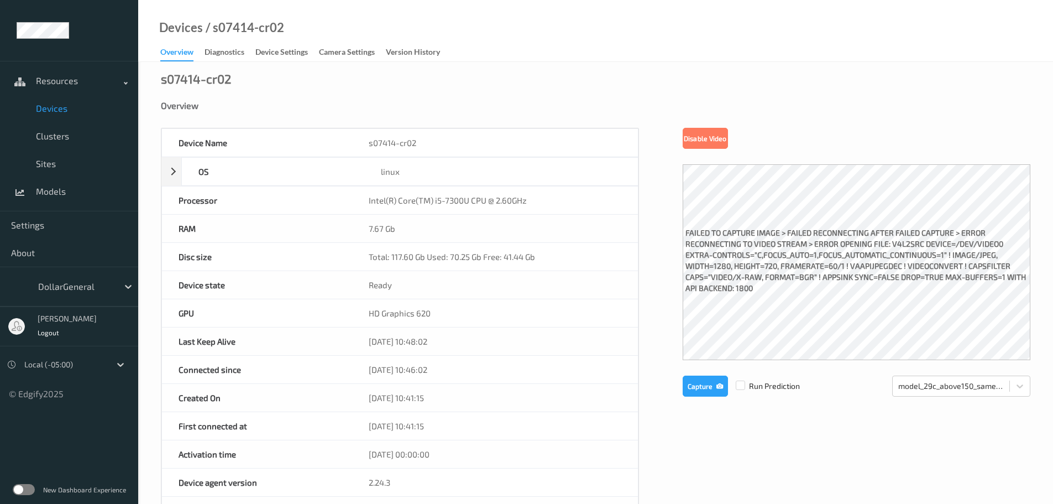
click at [59, 106] on span "Devices" at bounding box center [81, 108] width 91 height 11
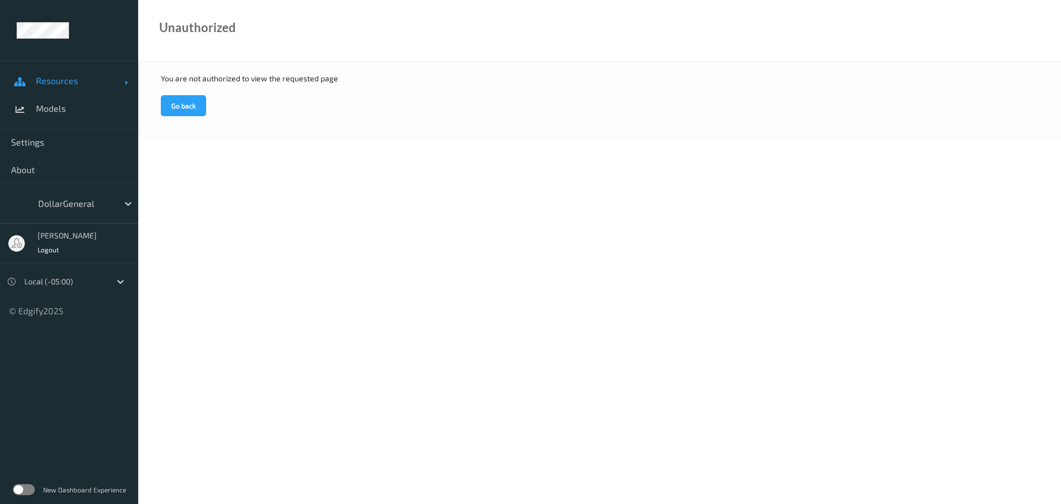
click at [72, 82] on span "Resources" at bounding box center [80, 80] width 88 height 11
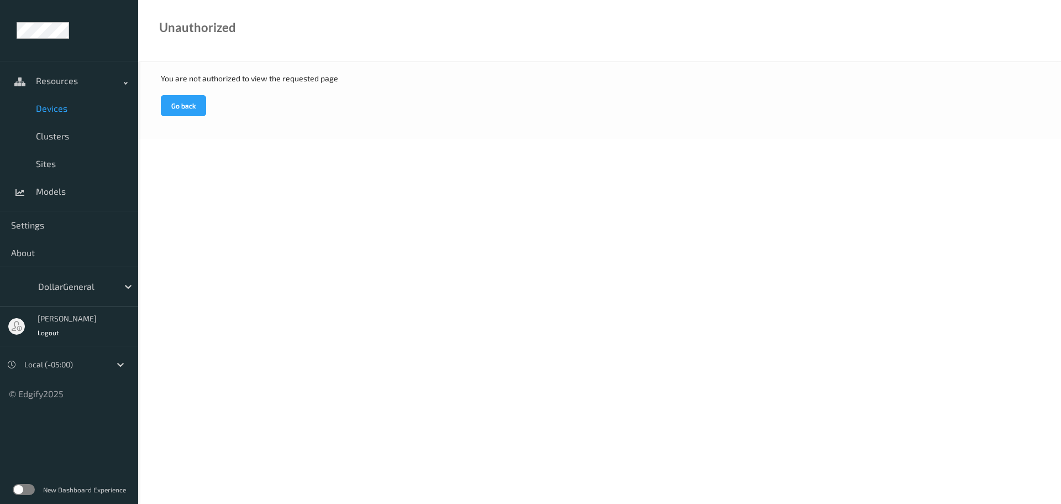
click at [51, 106] on span "Devices" at bounding box center [81, 108] width 91 height 11
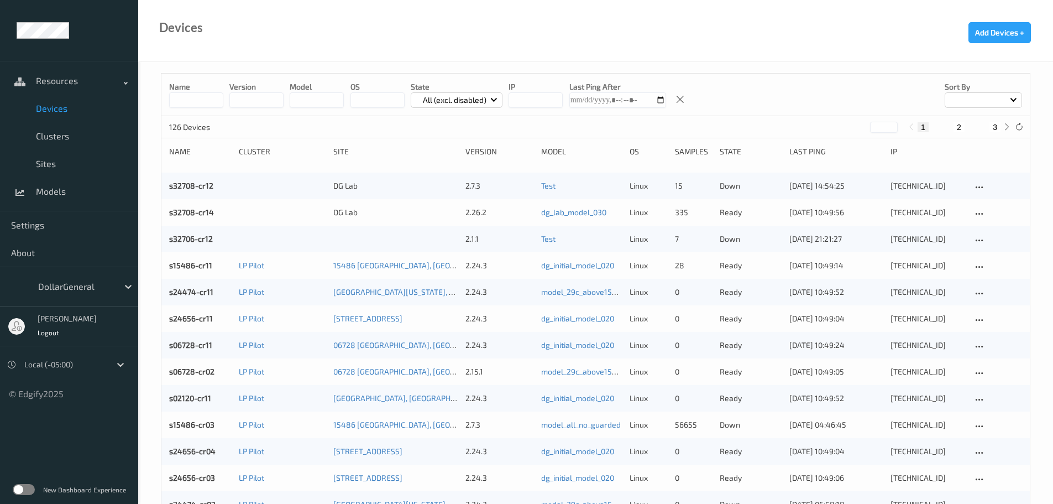
click at [190, 97] on input at bounding box center [196, 99] width 54 height 15
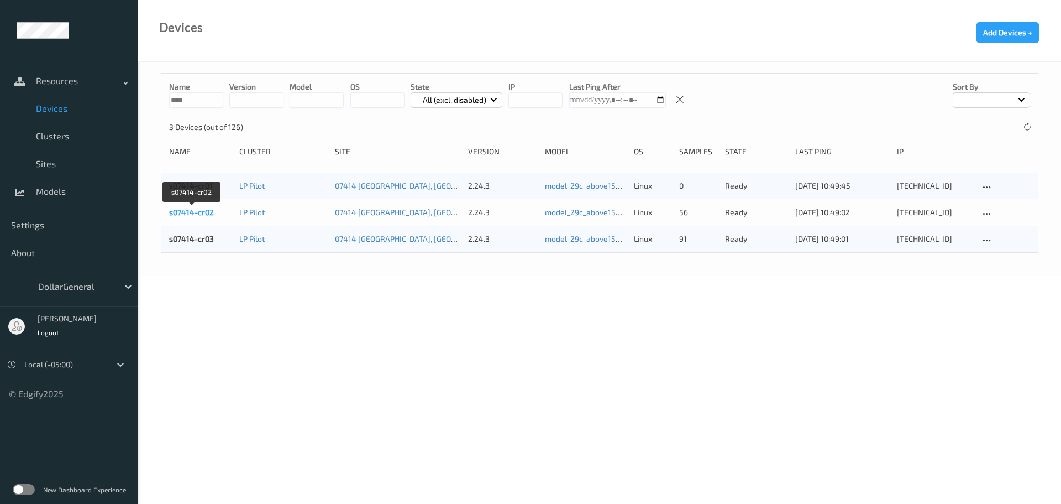
type input "****"
click at [191, 214] on link "s07414-cr02" at bounding box center [191, 211] width 45 height 9
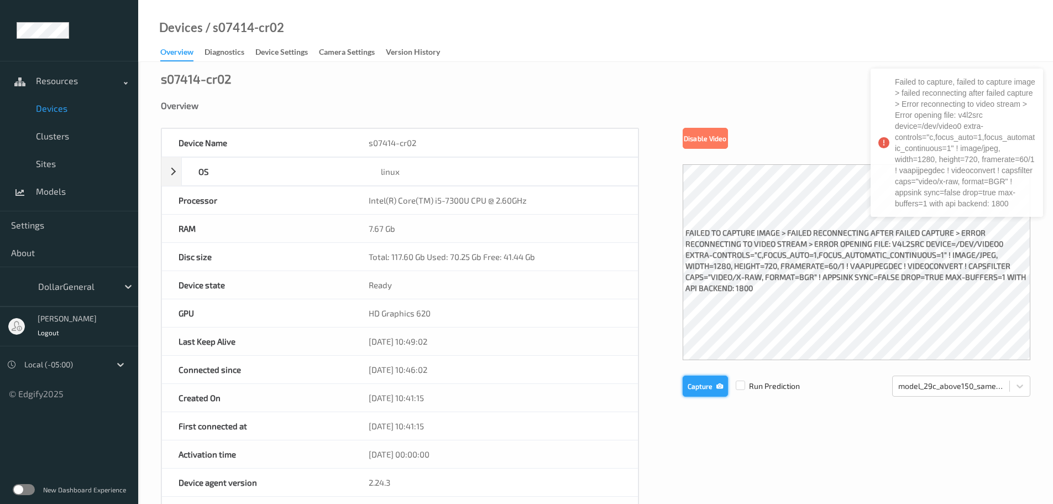
click at [694, 386] on button "Capture" at bounding box center [705, 385] width 45 height 21
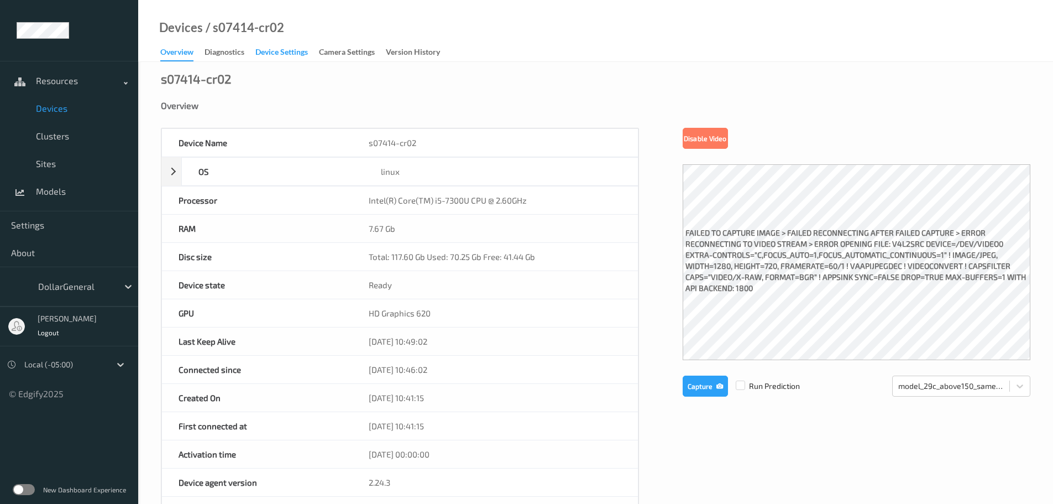
click at [266, 52] on div "Device Settings" at bounding box center [281, 53] width 53 height 14
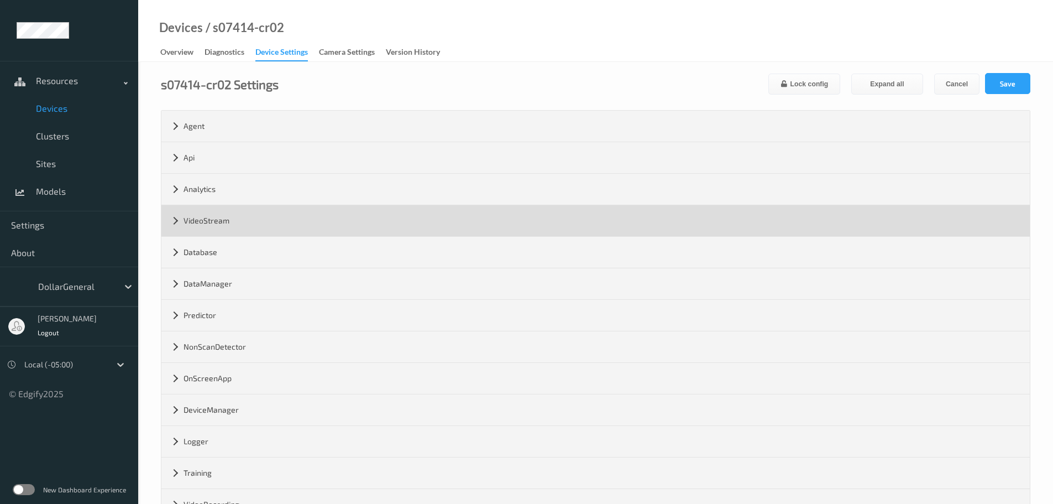
click at [213, 212] on div "VideoStream" at bounding box center [595, 220] width 868 height 31
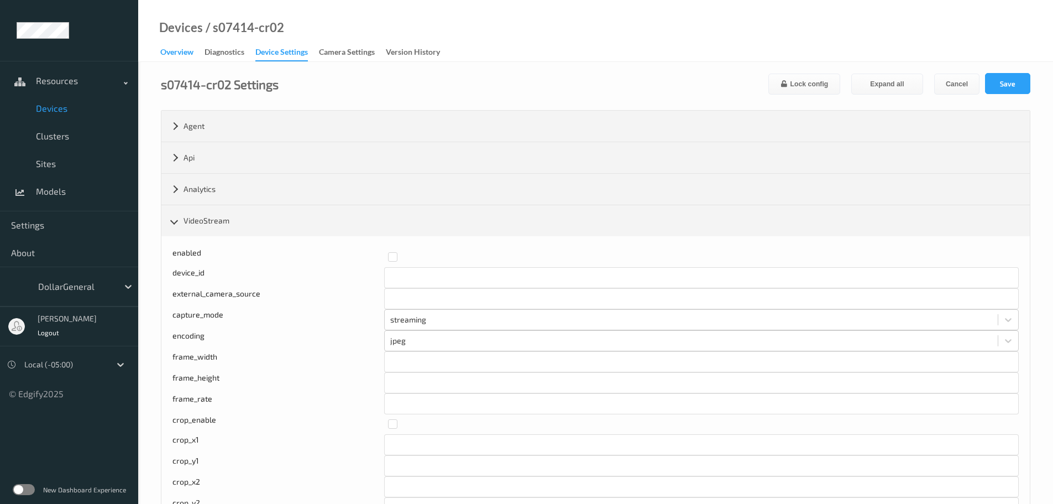
click at [169, 57] on div "Overview" at bounding box center [176, 53] width 33 height 14
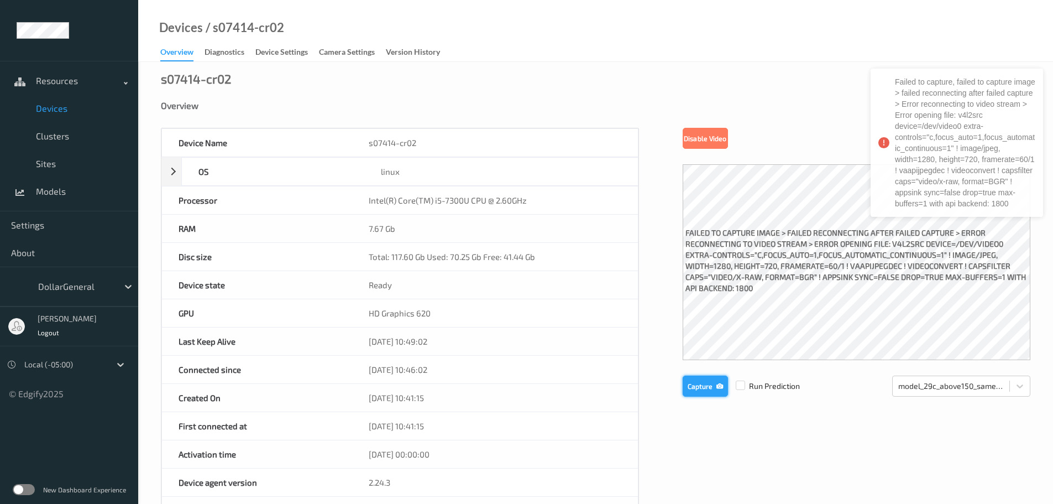
click at [705, 390] on button "Capture" at bounding box center [705, 385] width 45 height 21
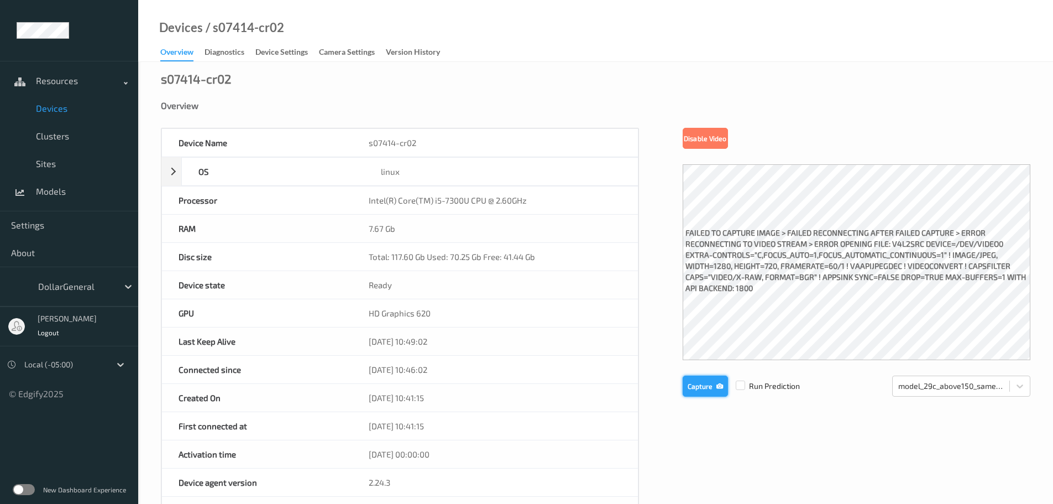
click at [701, 388] on button "Capture" at bounding box center [705, 385] width 45 height 21
click at [699, 391] on button "Capture" at bounding box center [705, 385] width 45 height 21
click at [694, 391] on button "Capture" at bounding box center [705, 385] width 45 height 21
click at [65, 109] on span "Devices" at bounding box center [81, 108] width 91 height 11
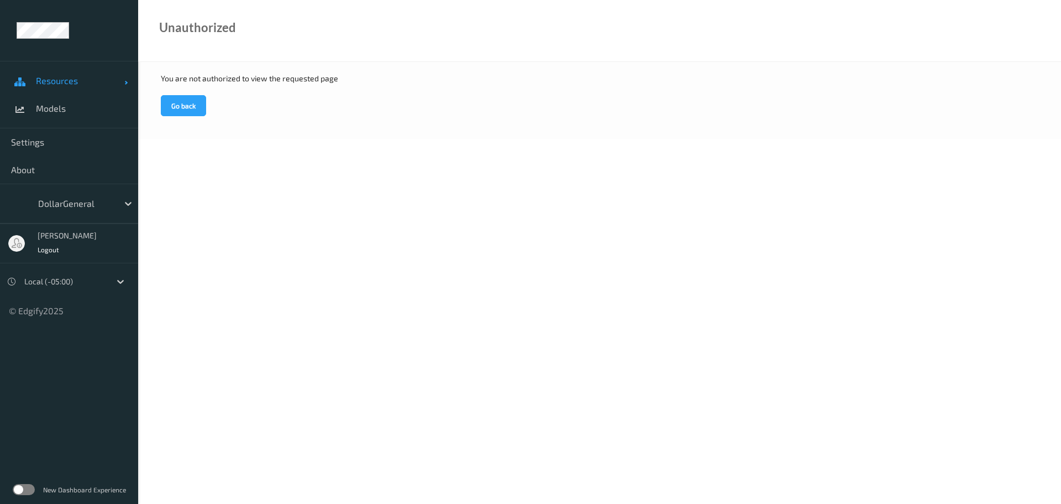
click at [73, 86] on span "Resources" at bounding box center [80, 80] width 88 height 11
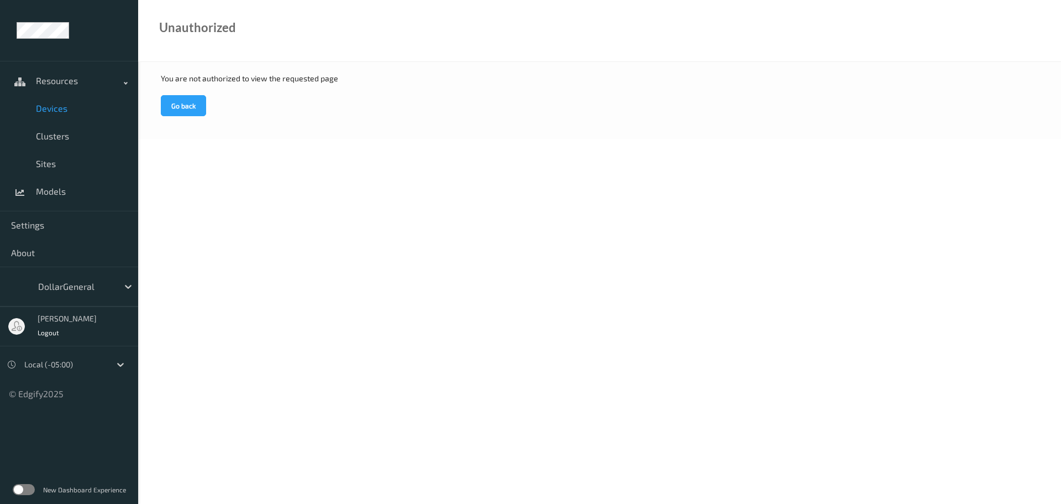
click at [56, 112] on span "Devices" at bounding box center [81, 108] width 91 height 11
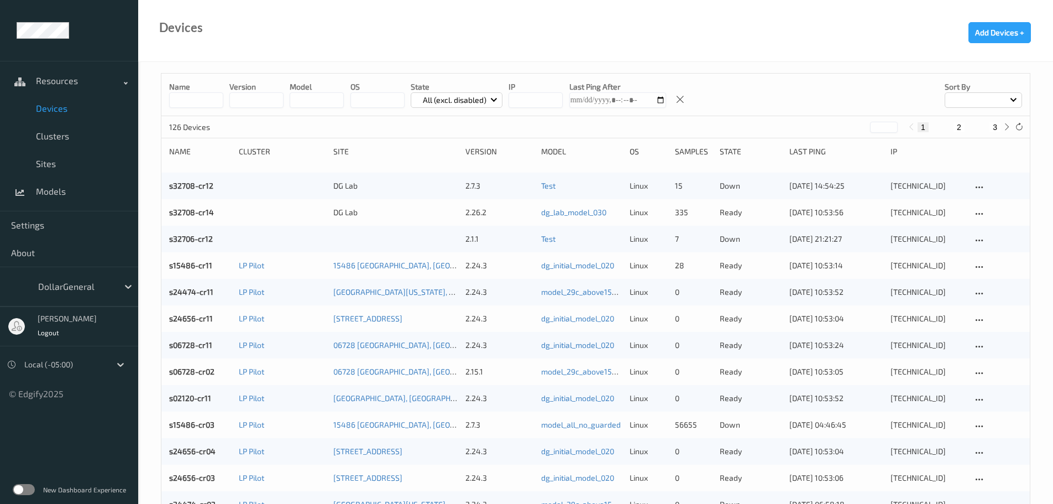
click at [188, 101] on input at bounding box center [196, 99] width 54 height 15
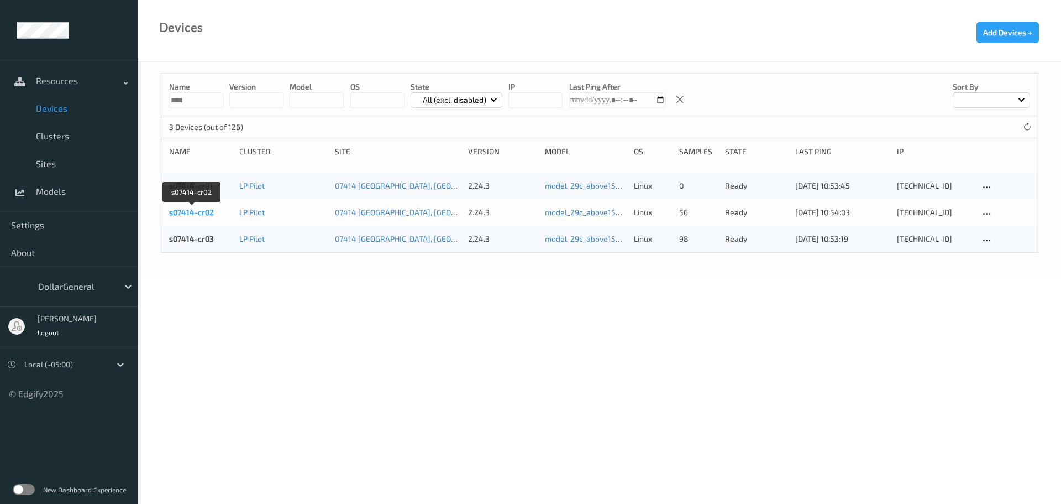
type input "****"
click at [197, 216] on link "s07414-cr02" at bounding box center [191, 211] width 45 height 9
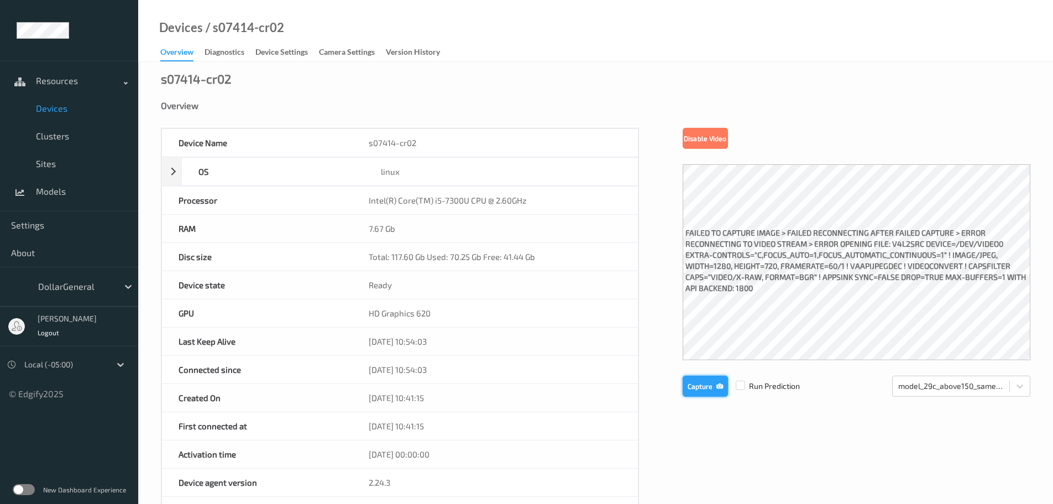
click at [703, 386] on button "Capture" at bounding box center [705, 385] width 45 height 21
click at [715, 390] on button "Capture" at bounding box center [705, 385] width 45 height 21
click at [691, 386] on button "Capture" at bounding box center [705, 385] width 45 height 21
click at [740, 380] on label at bounding box center [740, 380] width 9 height 0
click at [717, 386] on icon "button" at bounding box center [719, 386] width 7 height 8
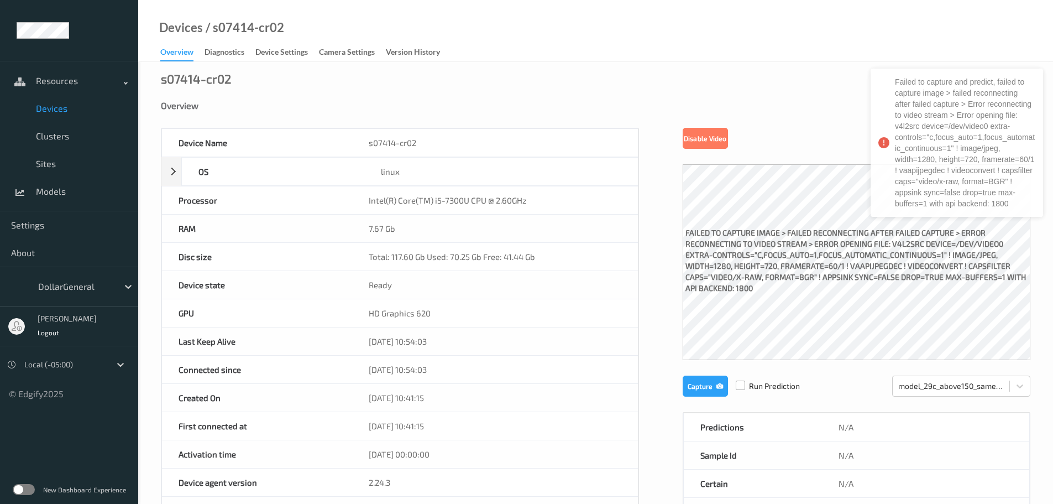
click at [745, 380] on label at bounding box center [740, 380] width 9 height 0
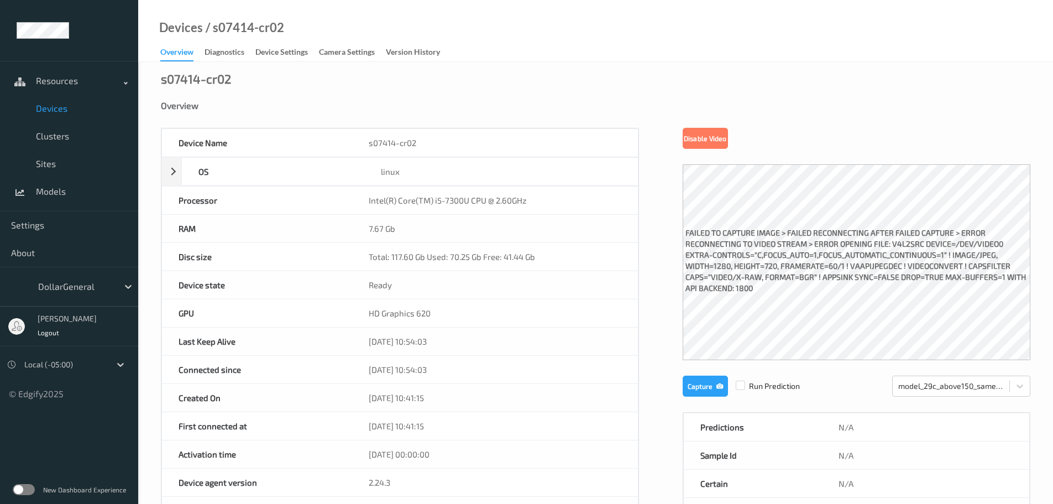
click at [54, 104] on span "Devices" at bounding box center [81, 108] width 91 height 11
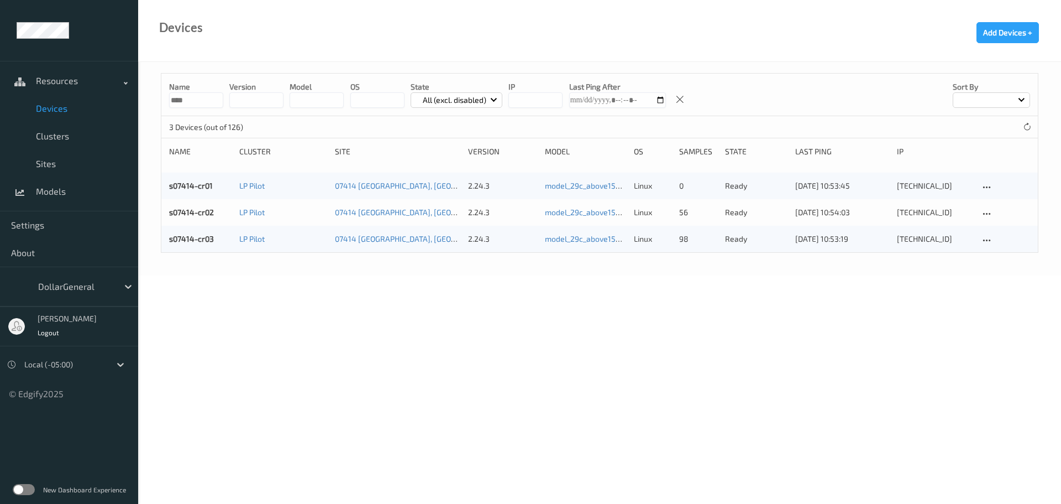
click at [198, 101] on input "****" at bounding box center [196, 99] width 54 height 15
type input "*****"
click at [191, 212] on link "s11889-cr01" at bounding box center [190, 211] width 43 height 9
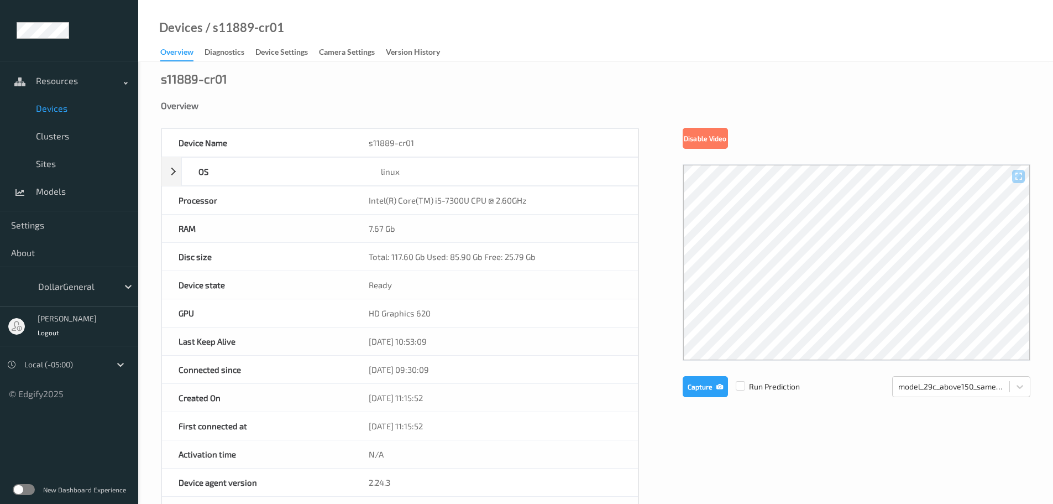
click at [51, 106] on span "Devices" at bounding box center [81, 108] width 91 height 11
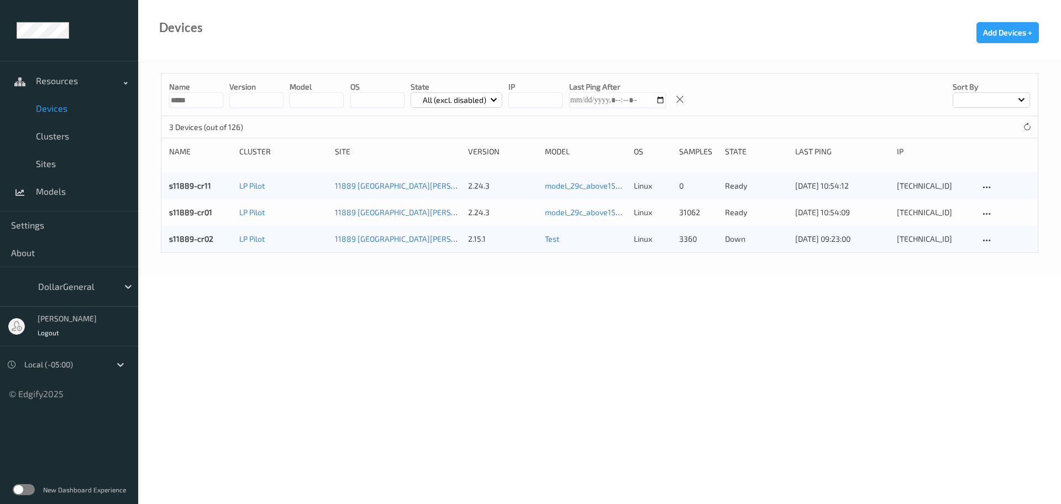
click at [190, 100] on input "*****" at bounding box center [196, 99] width 54 height 15
type input "****"
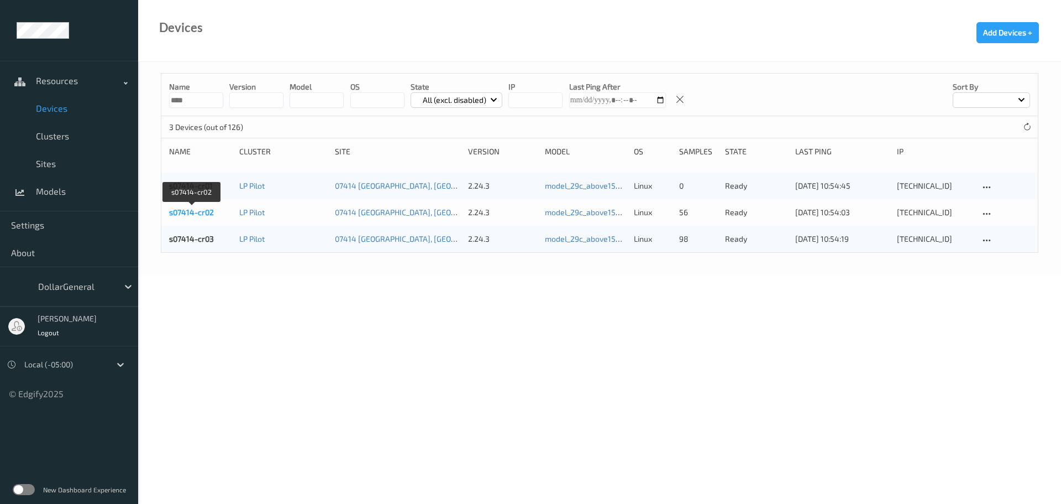
click at [192, 215] on link "s07414-cr02" at bounding box center [191, 211] width 45 height 9
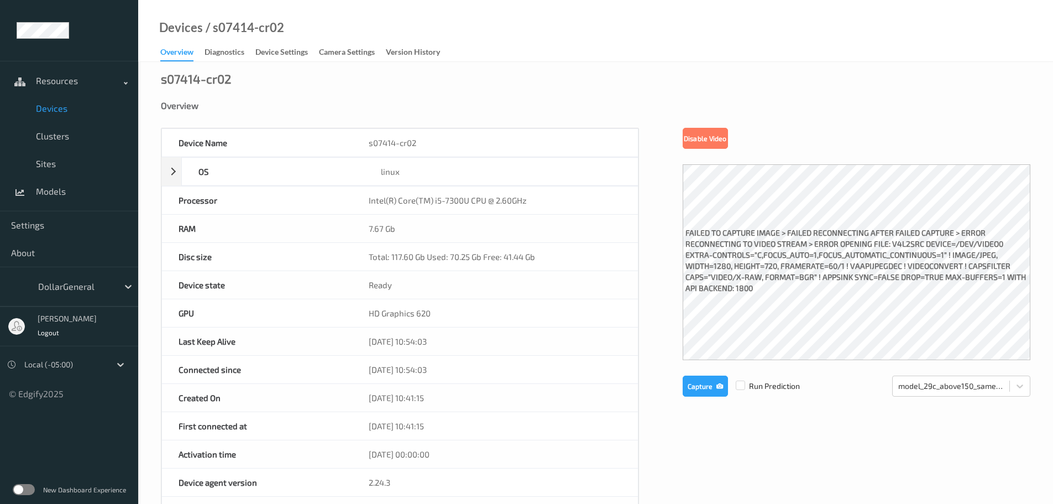
click at [59, 104] on span "Devices" at bounding box center [81, 108] width 91 height 11
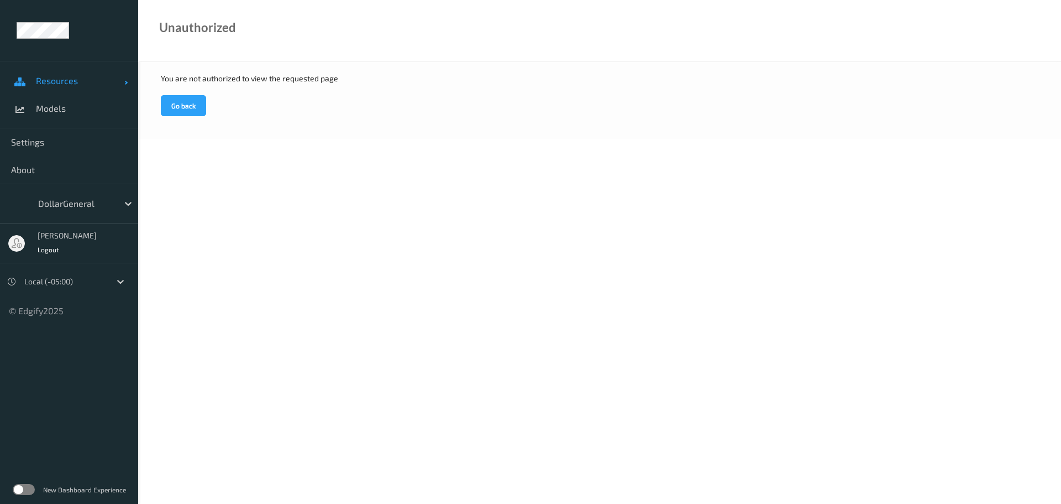
click at [74, 83] on span "Resources" at bounding box center [80, 80] width 88 height 11
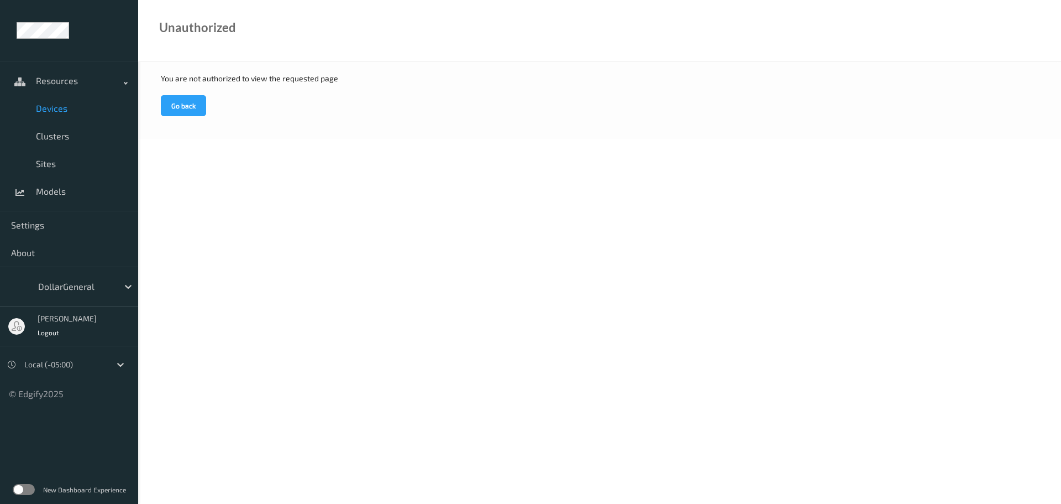
click at [59, 109] on span "Devices" at bounding box center [81, 108] width 91 height 11
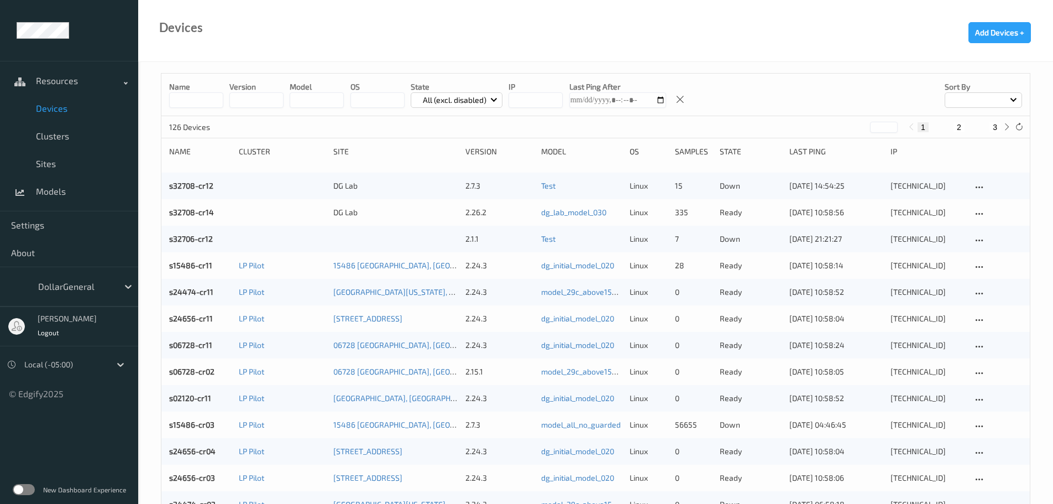
click at [185, 96] on input at bounding box center [196, 99] width 54 height 15
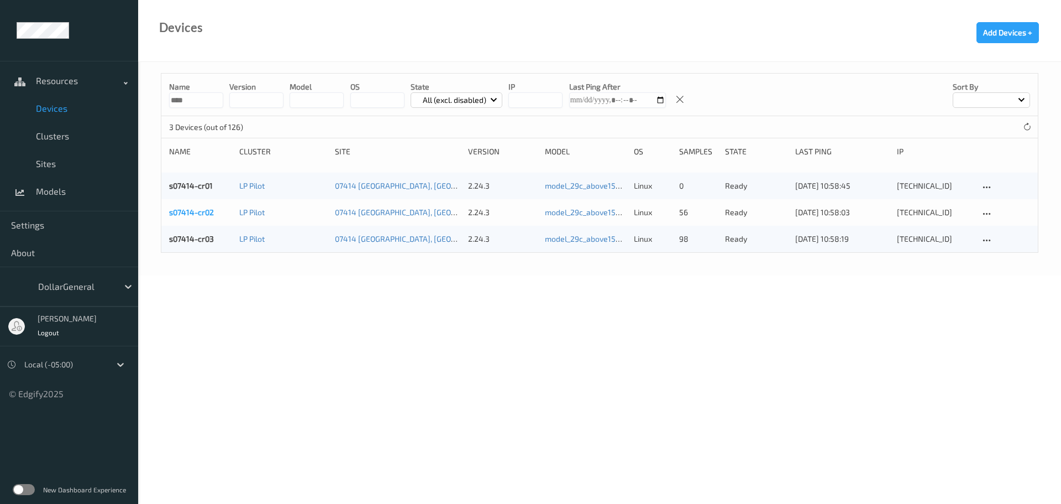
type input "****"
click at [182, 216] on link "s07414-cr02" at bounding box center [191, 211] width 45 height 9
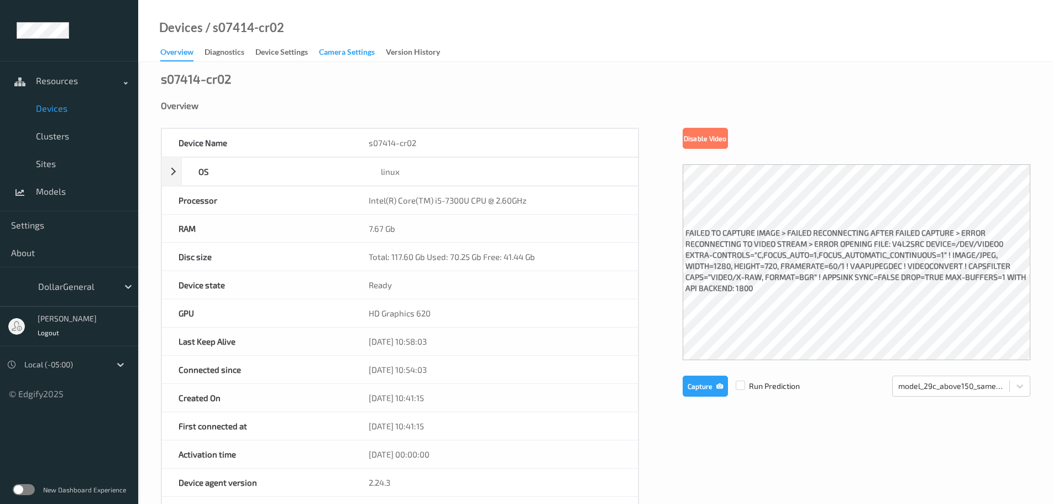
click at [360, 51] on div "Camera Settings" at bounding box center [347, 53] width 56 height 14
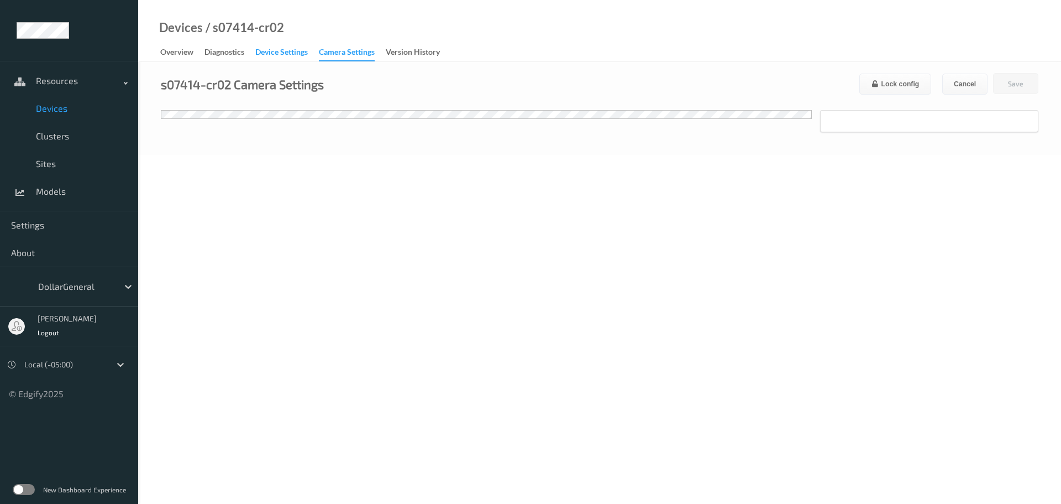
click at [299, 51] on div "Device Settings" at bounding box center [281, 53] width 53 height 14
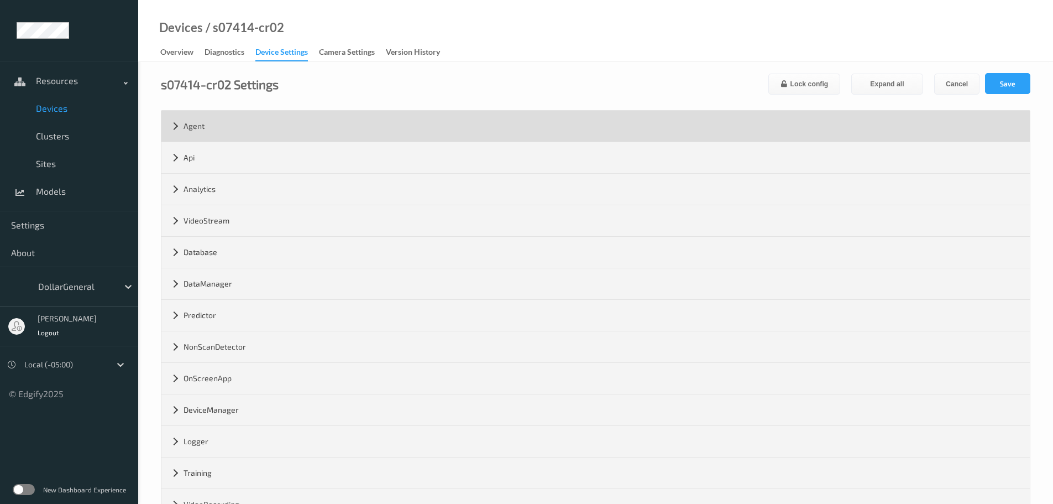
click at [217, 123] on div "Agent" at bounding box center [595, 126] width 868 height 31
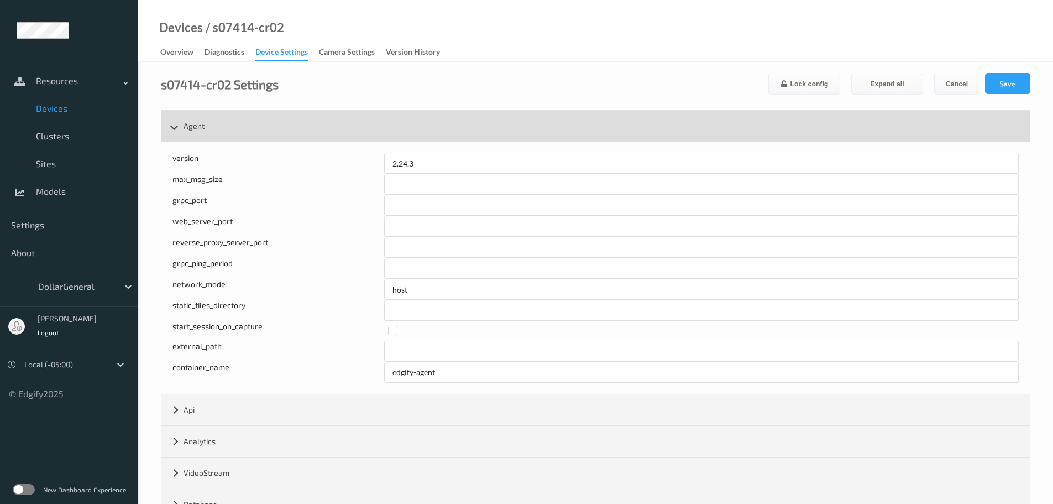
click at [217, 123] on div "Agent" at bounding box center [595, 126] width 868 height 31
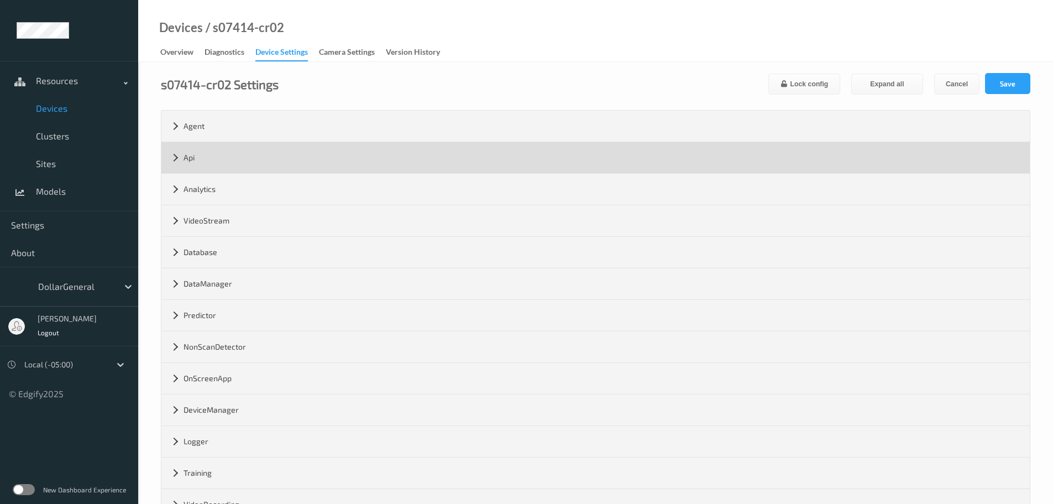
click at [207, 151] on div "Api" at bounding box center [595, 157] width 868 height 31
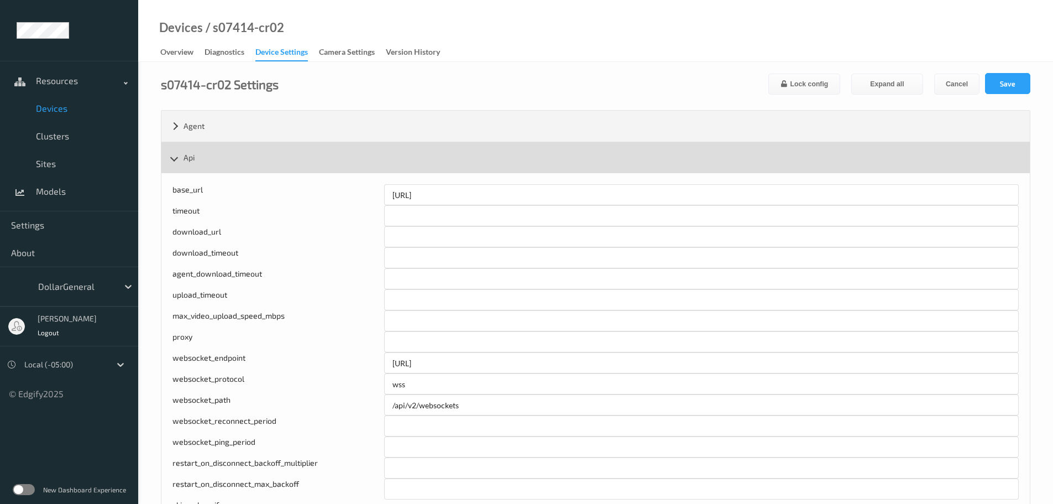
click at [199, 162] on div "Api" at bounding box center [595, 157] width 868 height 31
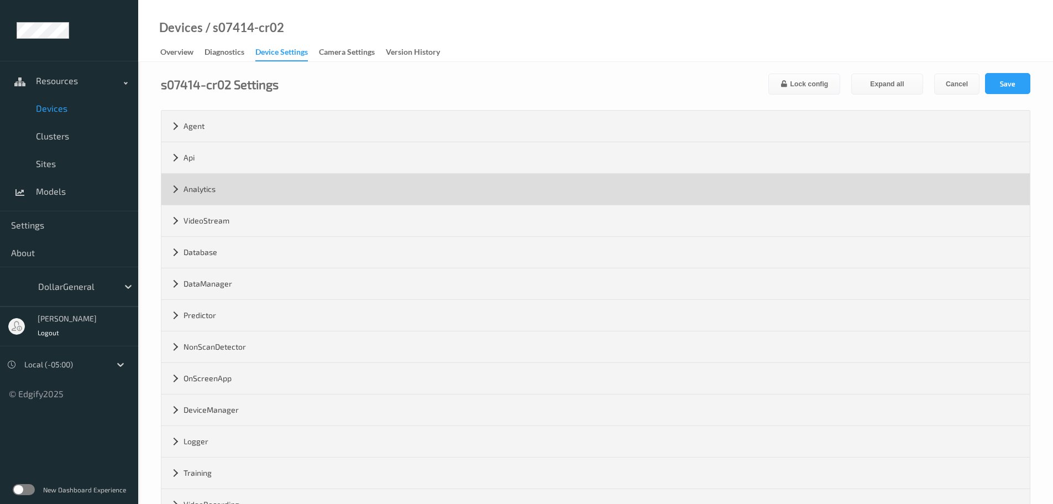
click at [197, 197] on div "Analytics" at bounding box center [595, 189] width 868 height 31
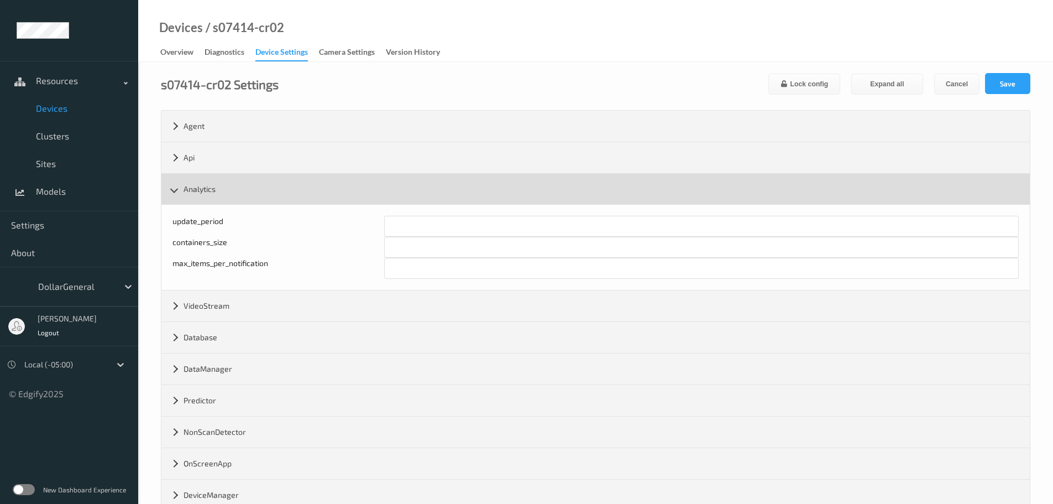
click at [197, 197] on div "Analytics" at bounding box center [595, 189] width 868 height 31
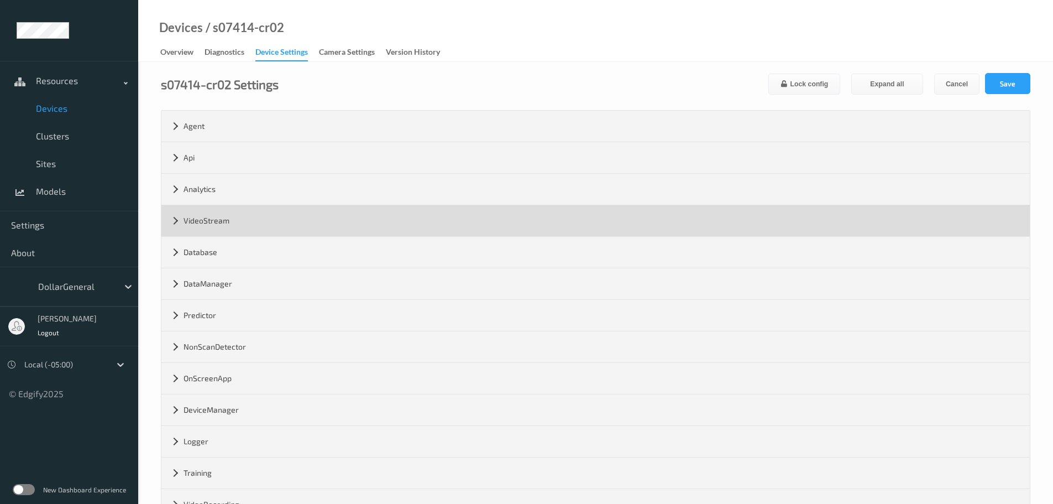
click at [198, 221] on div "VideoStream" at bounding box center [595, 220] width 868 height 31
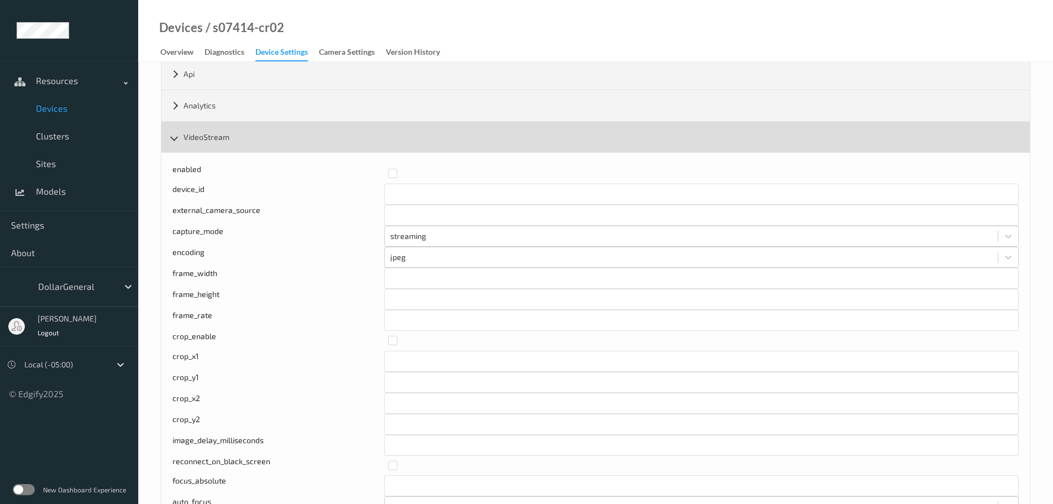
scroll to position [111, 0]
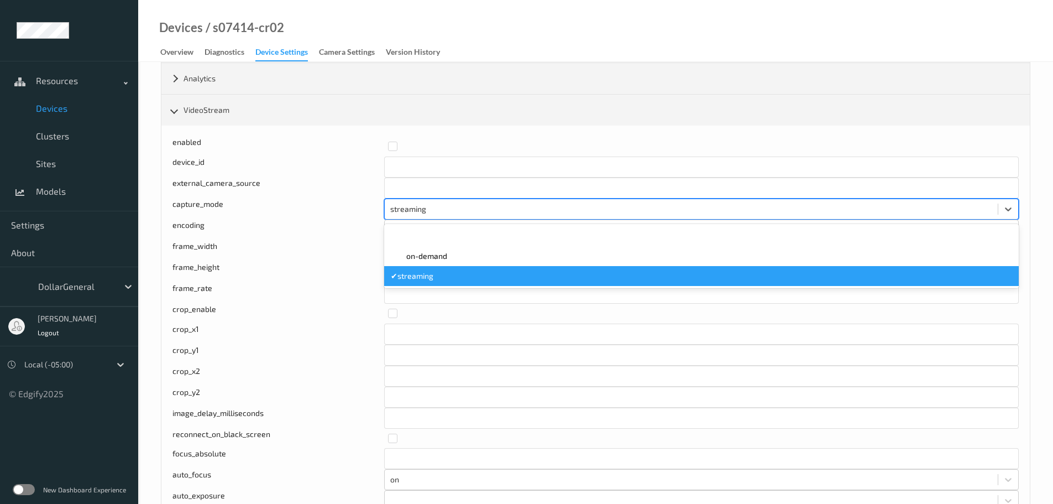
click at [397, 208] on div at bounding box center [691, 208] width 602 height 13
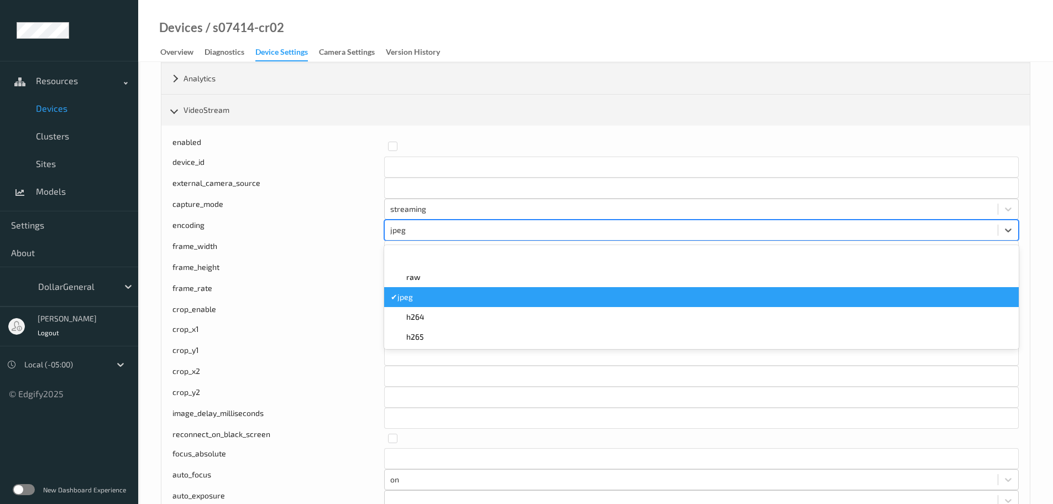
click at [400, 230] on div at bounding box center [691, 229] width 602 height 13
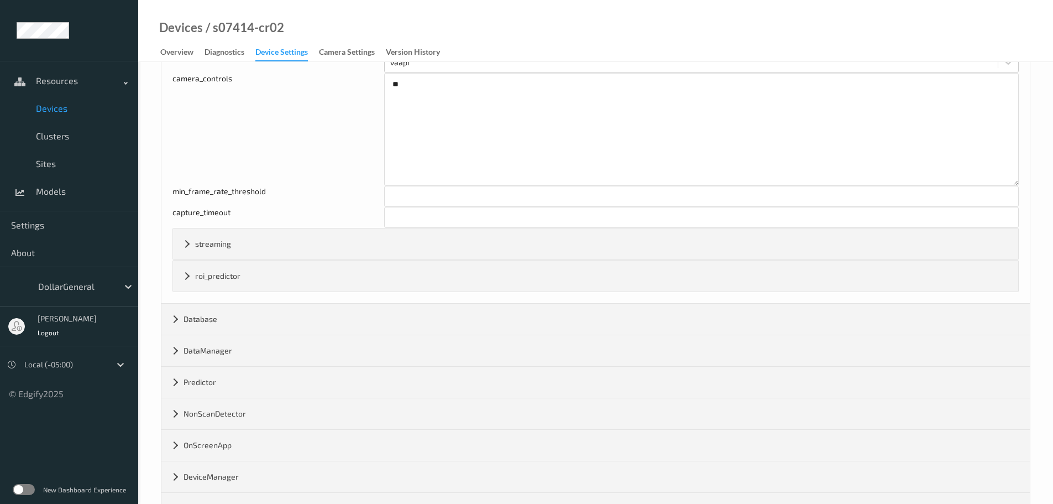
scroll to position [995, 0]
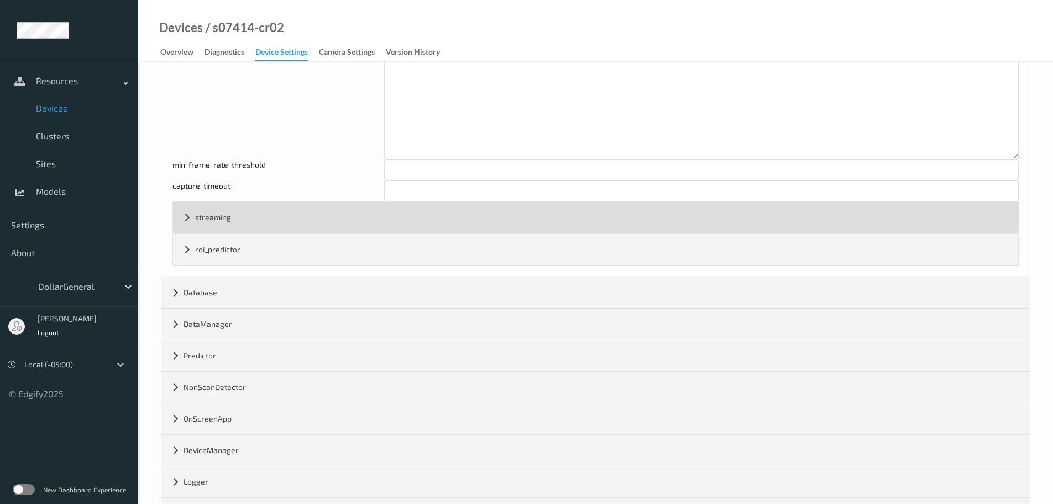
click at [284, 223] on div "streaming" at bounding box center [595, 217] width 845 height 31
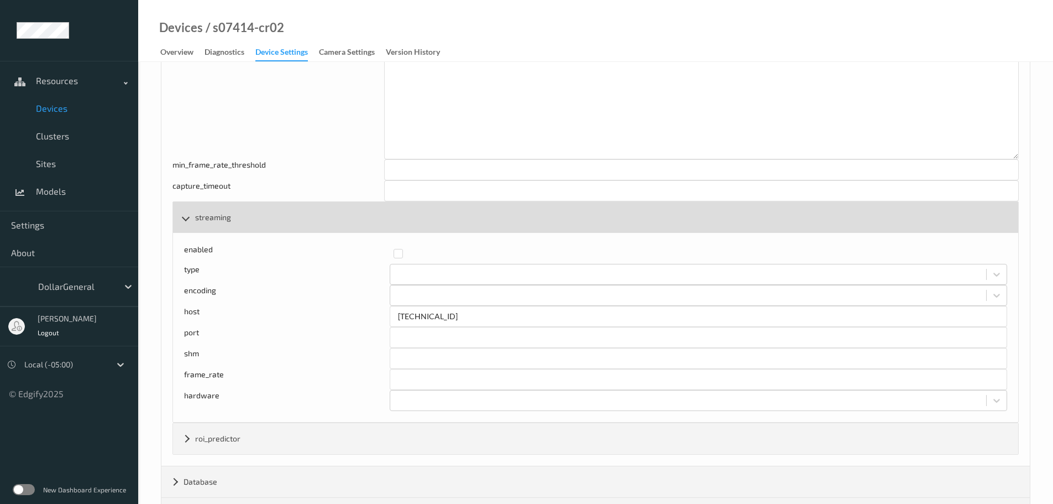
click at [282, 223] on div "streaming" at bounding box center [595, 217] width 845 height 31
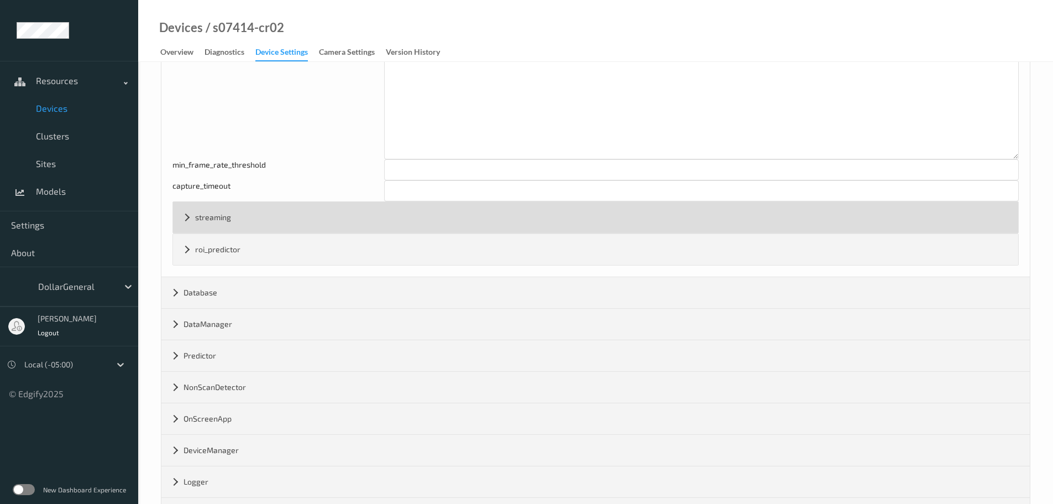
scroll to position [1106, 0]
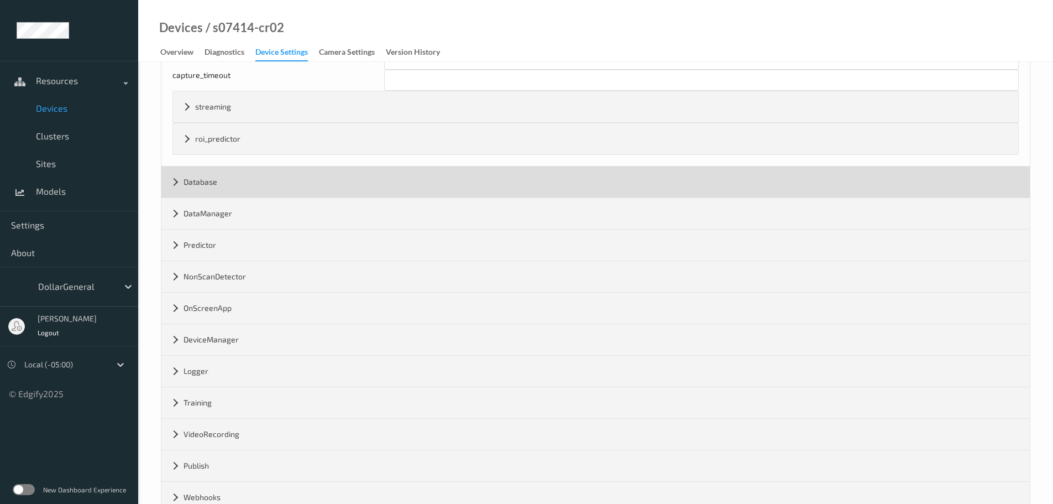
click at [228, 187] on div "Database" at bounding box center [595, 181] width 868 height 31
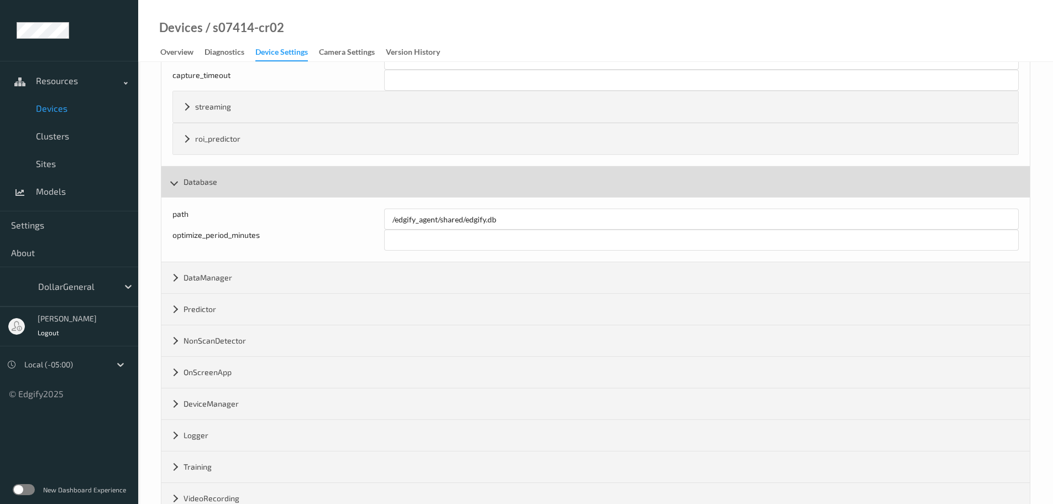
click at [240, 191] on div "Database" at bounding box center [595, 181] width 868 height 31
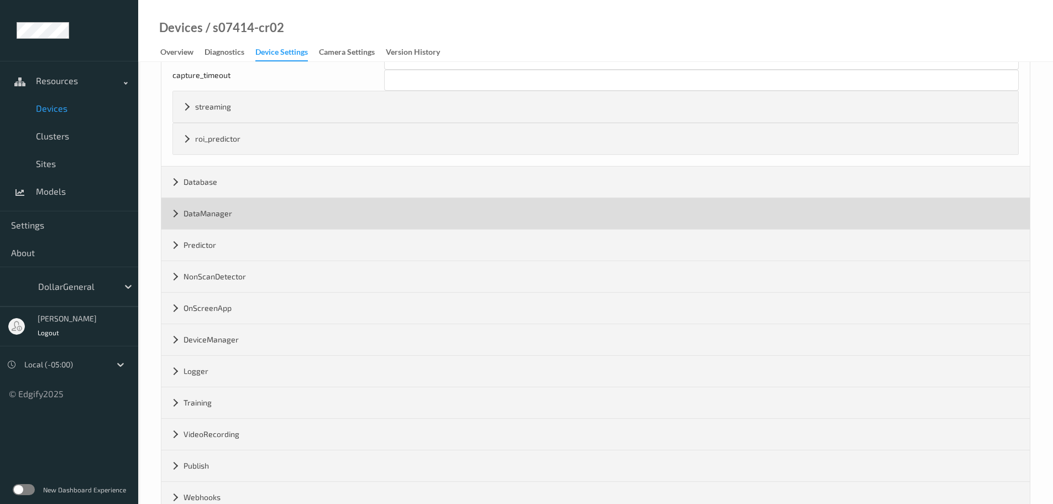
click at [242, 212] on div "DataManager" at bounding box center [595, 213] width 868 height 31
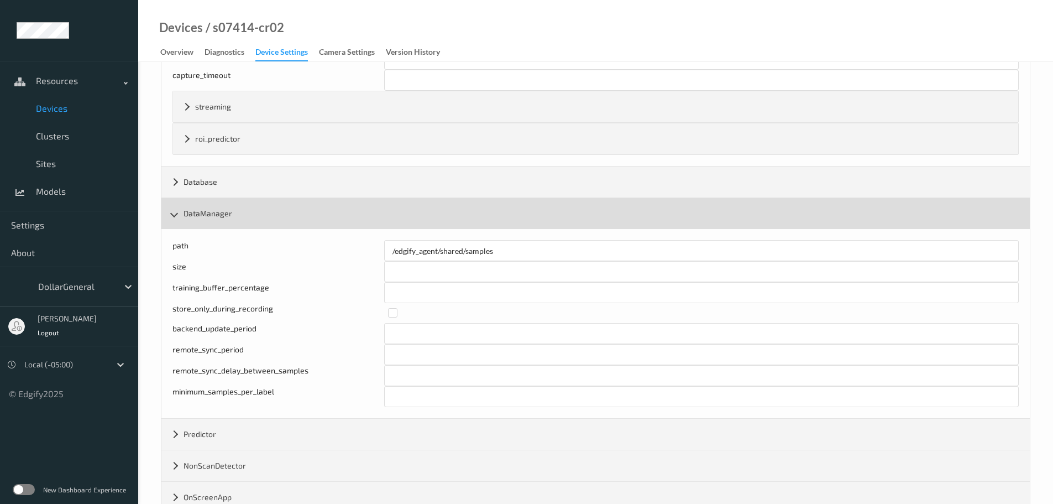
click at [242, 216] on div "DataManager" at bounding box center [595, 213] width 868 height 31
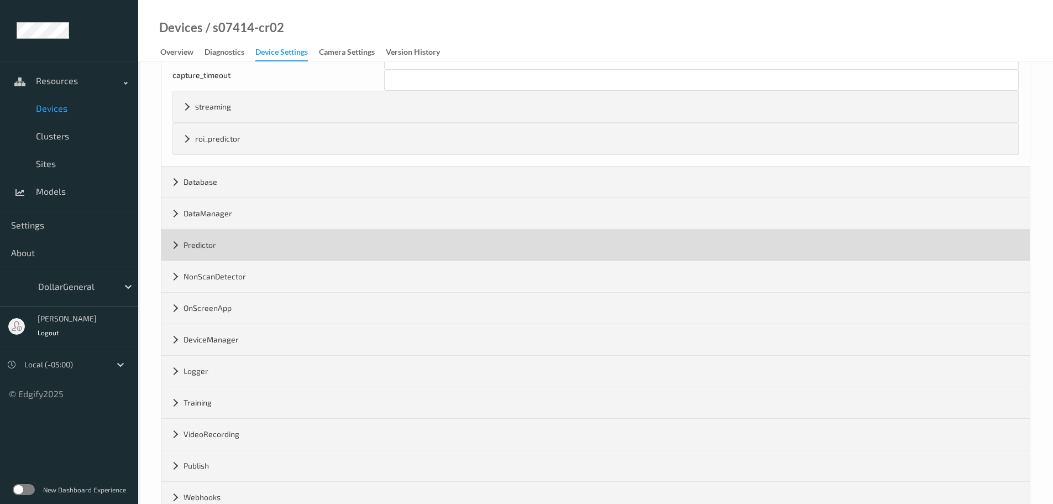
click at [264, 242] on div "Predictor" at bounding box center [595, 244] width 868 height 31
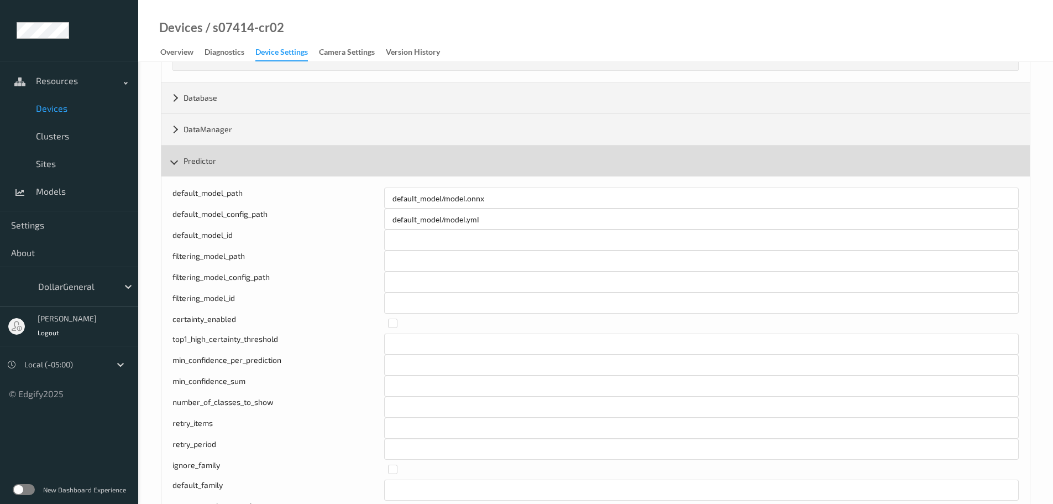
scroll to position [1216, 0]
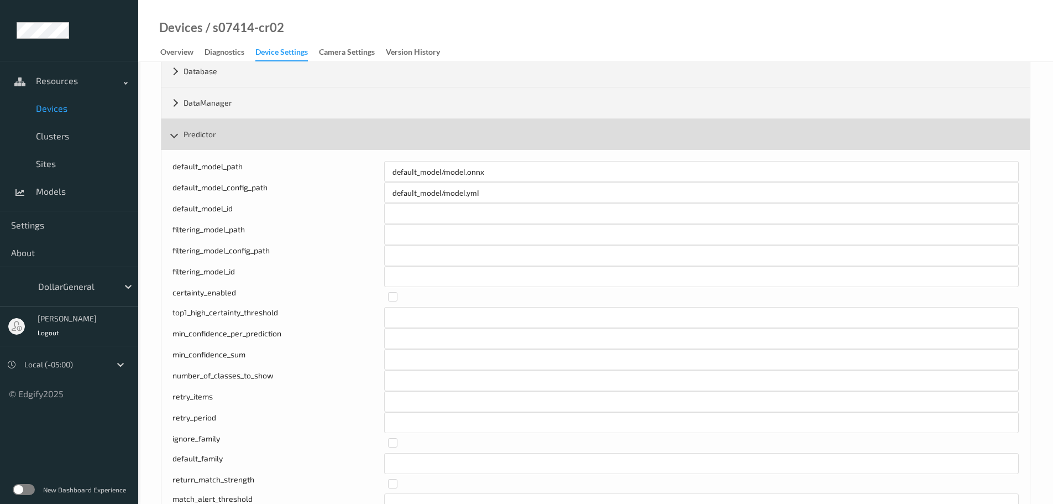
click at [267, 139] on div "Predictor" at bounding box center [595, 134] width 868 height 31
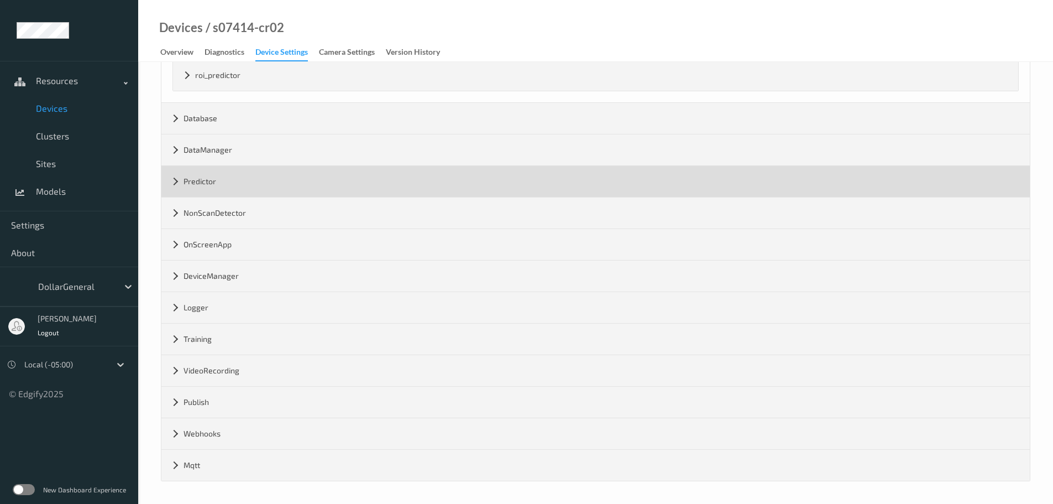
click at [252, 189] on div "Predictor" at bounding box center [595, 181] width 868 height 31
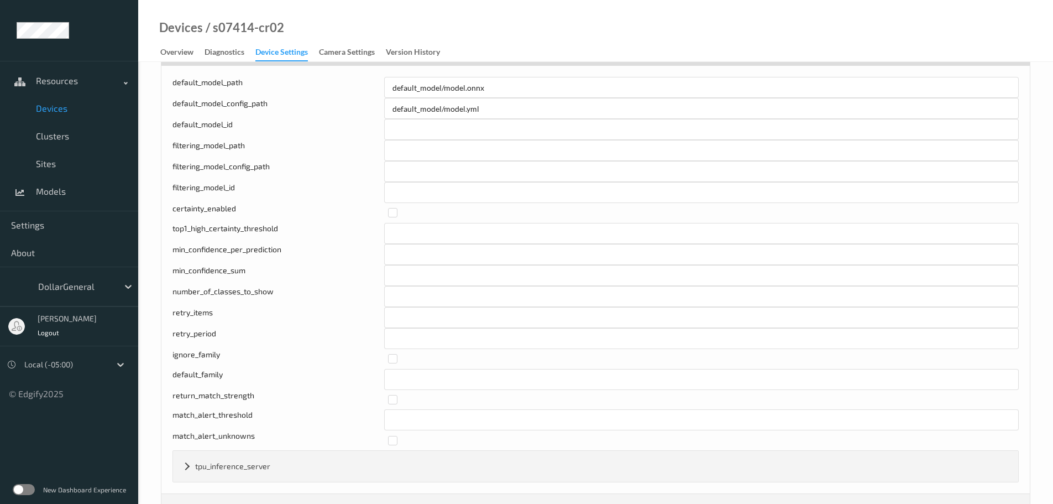
scroll to position [1327, 0]
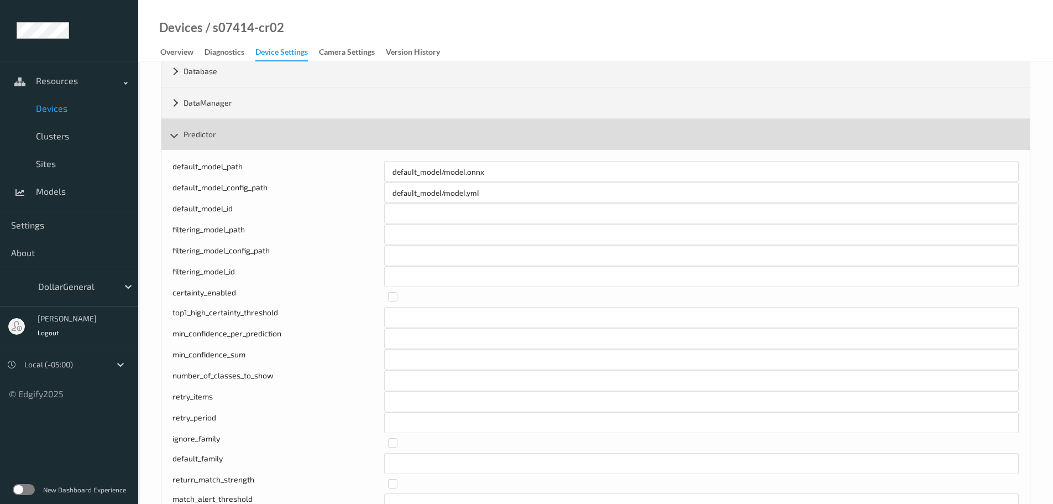
click at [257, 144] on div "Predictor" at bounding box center [595, 134] width 868 height 31
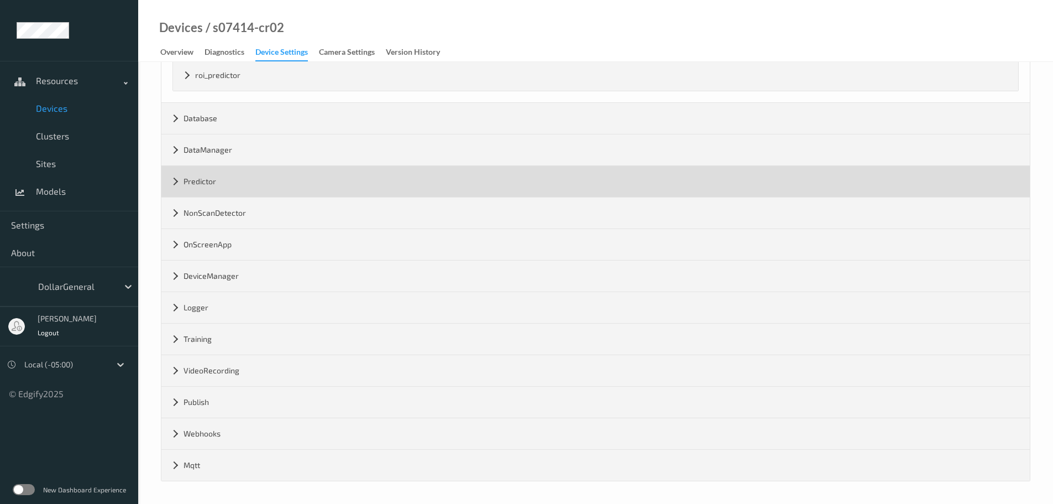
click at [247, 193] on div "Predictor" at bounding box center [595, 181] width 868 height 31
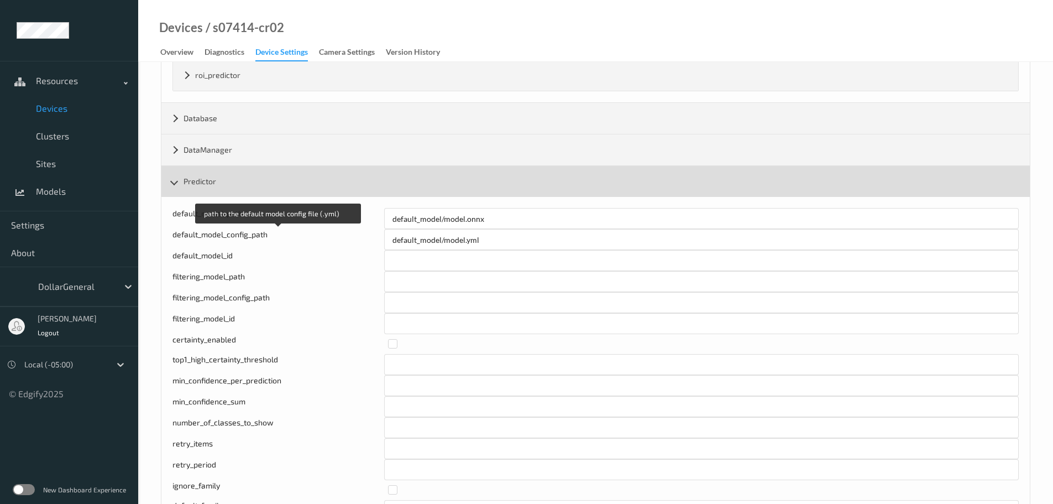
scroll to position [1216, 0]
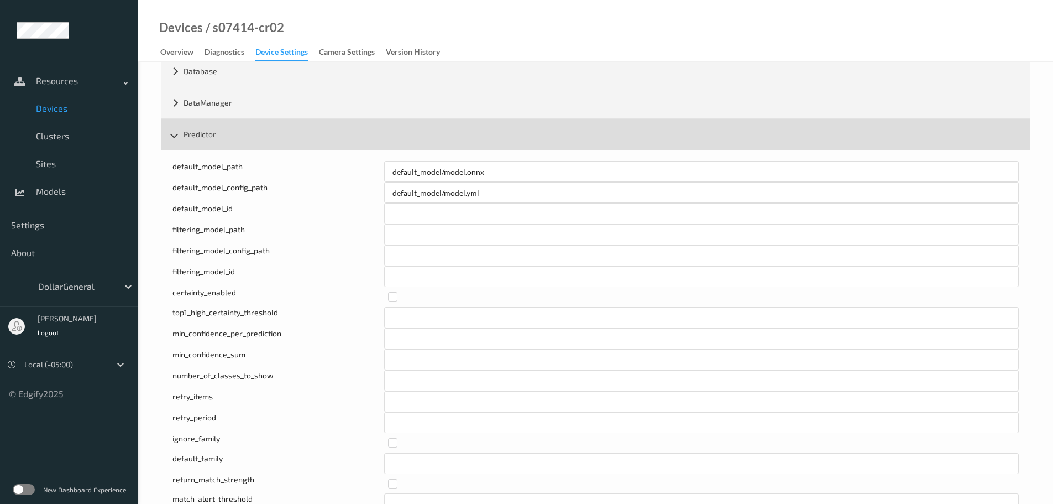
click at [247, 134] on div "Predictor" at bounding box center [595, 134] width 868 height 31
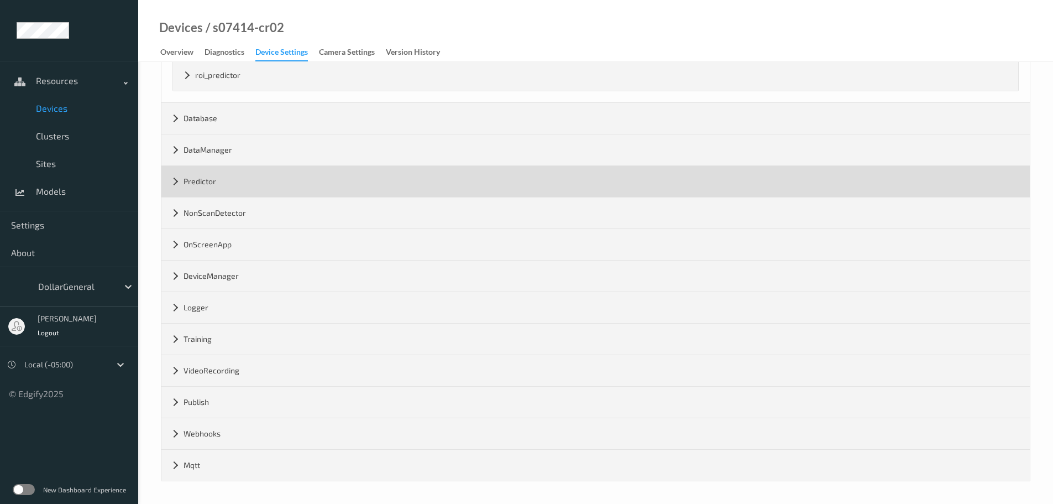
scroll to position [1169, 0]
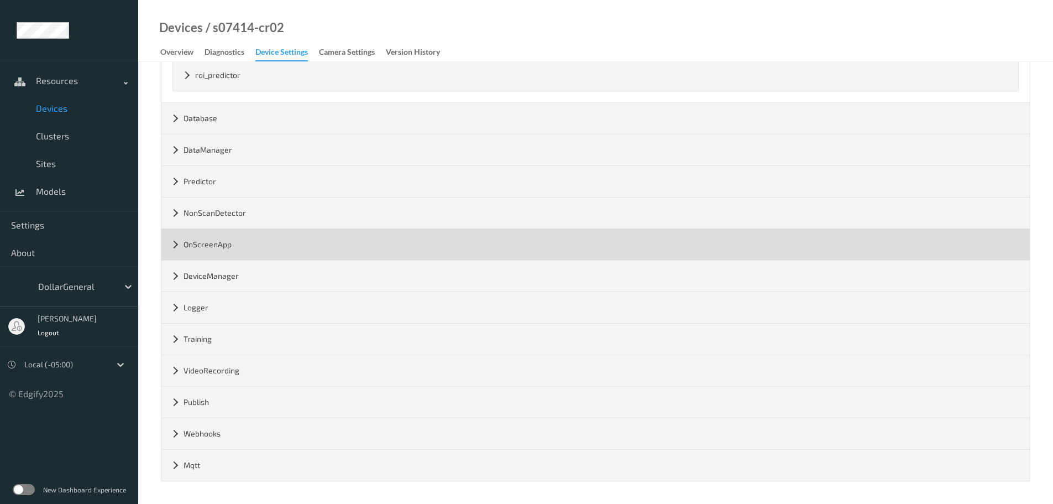
click at [217, 240] on div "OnScreenApp" at bounding box center [595, 244] width 868 height 31
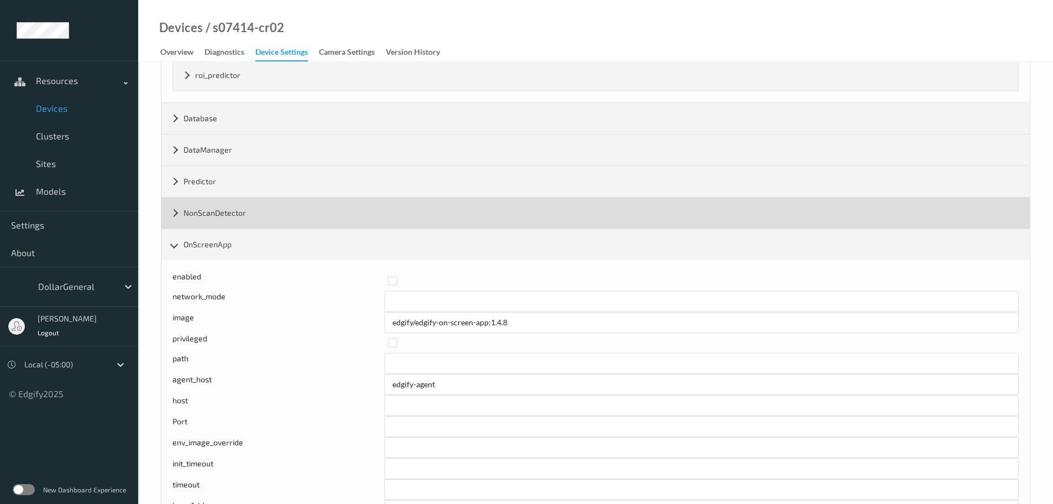
click at [218, 215] on div "NonScanDetector" at bounding box center [595, 212] width 868 height 31
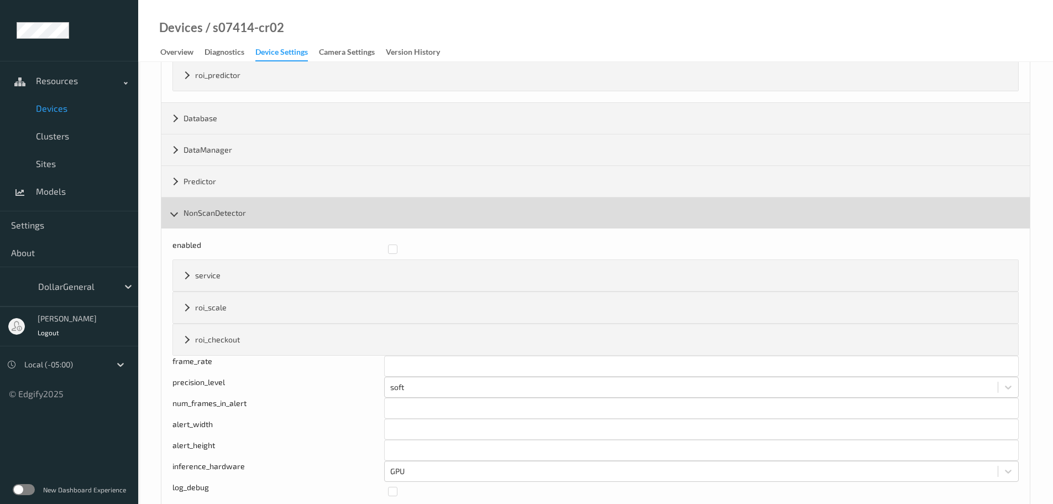
click at [218, 215] on div "NonScanDetector" at bounding box center [595, 212] width 868 height 31
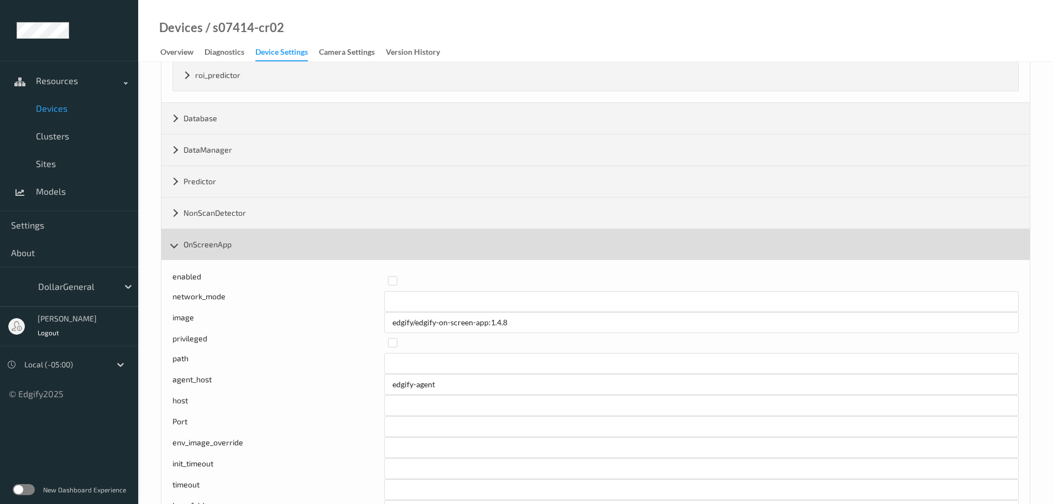
click at [218, 230] on div "OnScreenApp" at bounding box center [595, 244] width 868 height 31
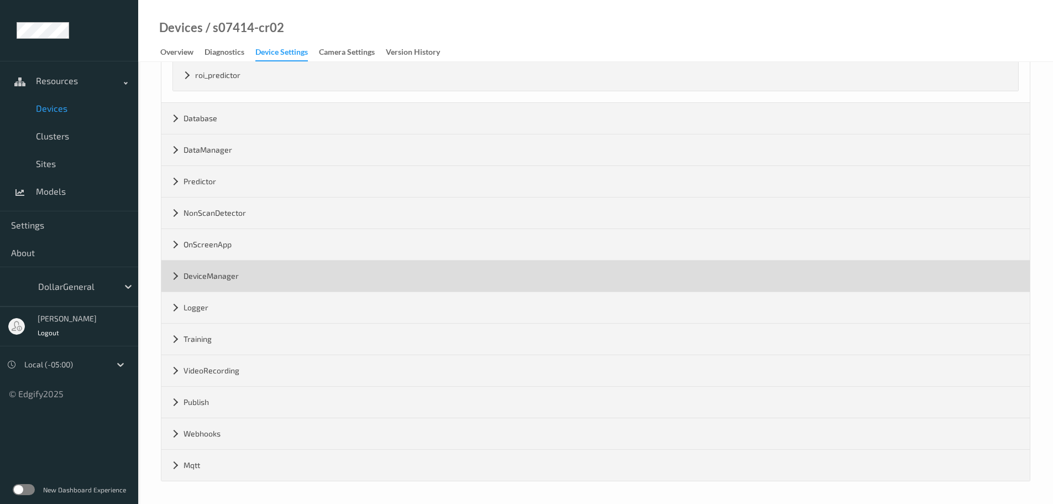
click at [212, 283] on div "DeviceManager" at bounding box center [595, 275] width 868 height 31
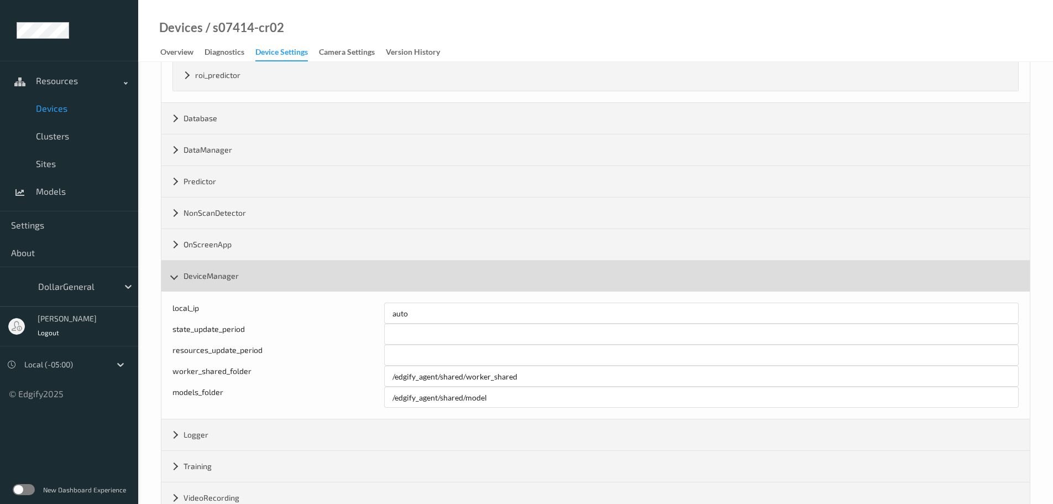
click at [281, 282] on div "DeviceManager" at bounding box center [595, 275] width 868 height 31
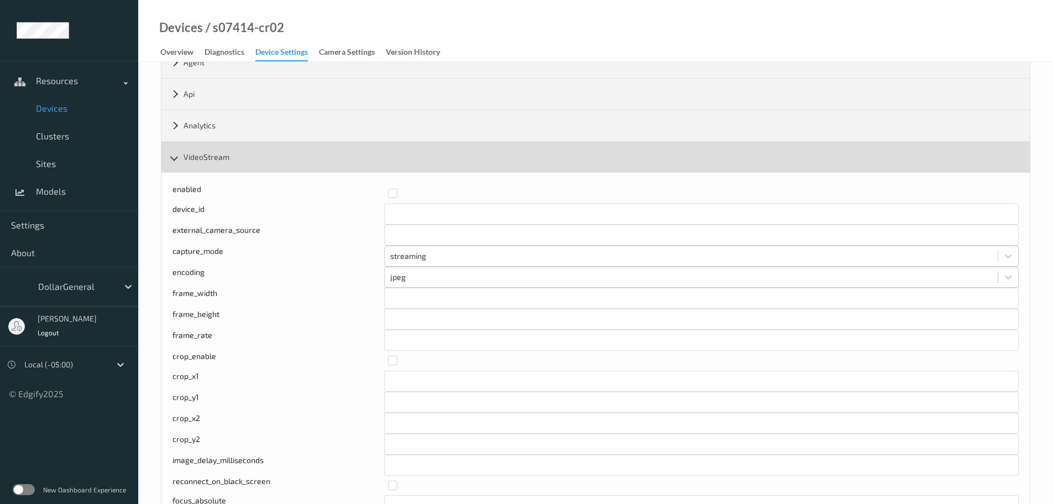
scroll to position [174, 0]
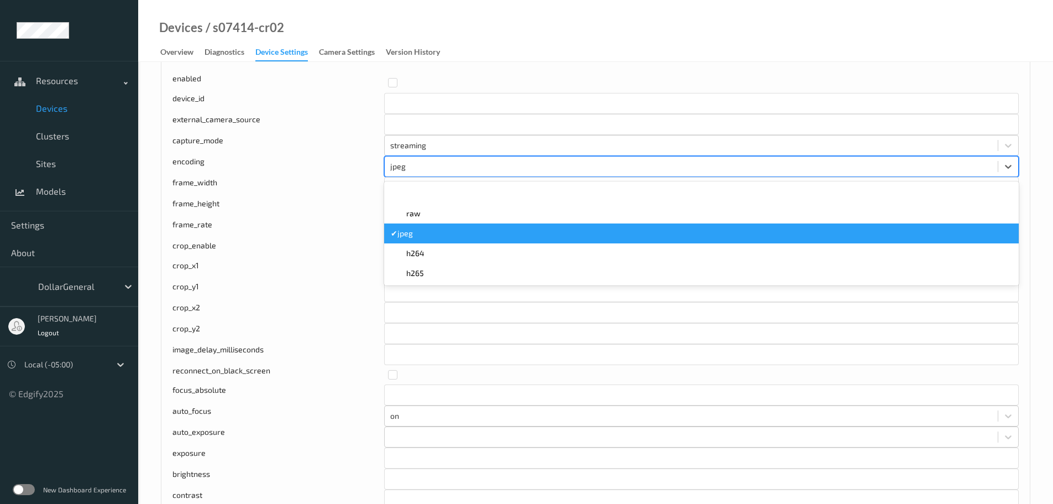
click at [464, 171] on div at bounding box center [691, 166] width 602 height 13
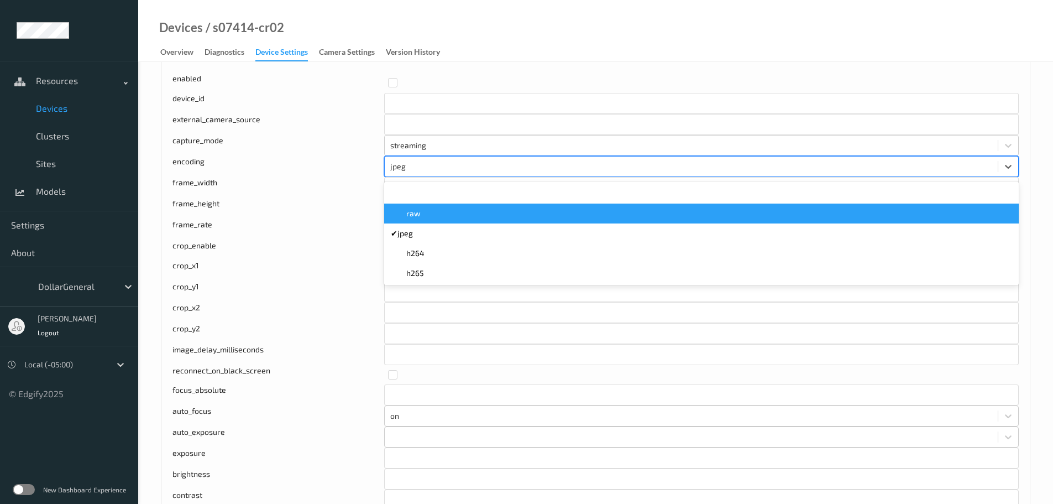
click at [451, 218] on div "raw" at bounding box center [701, 213] width 621 height 11
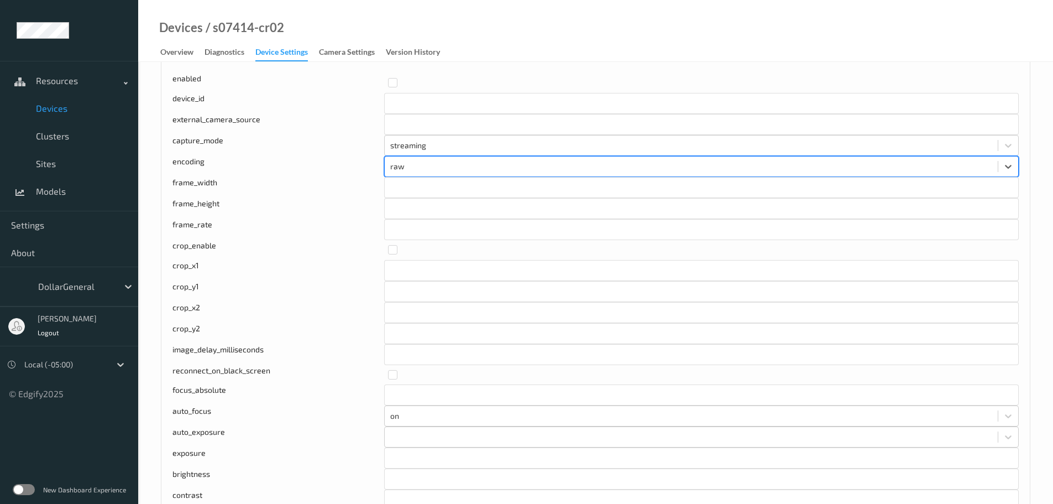
click at [446, 164] on div at bounding box center [691, 166] width 602 height 13
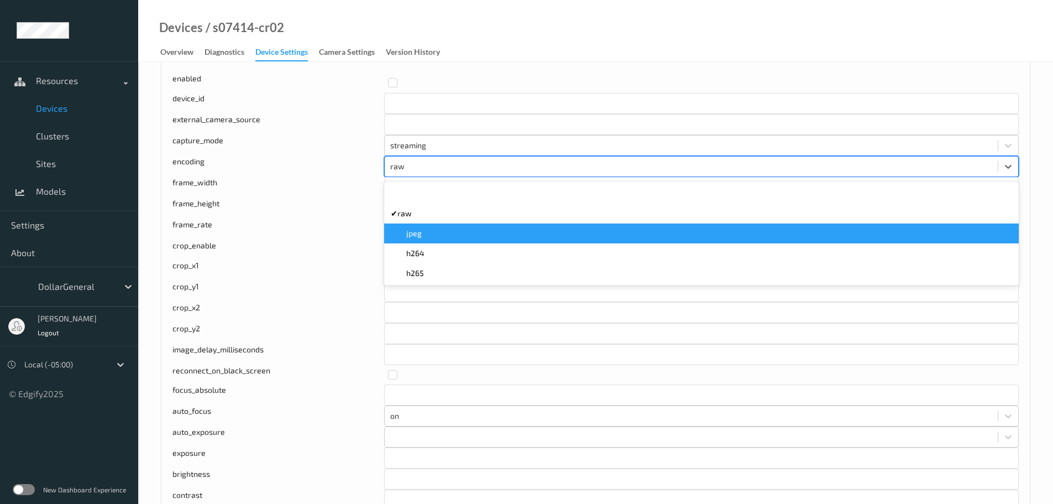
click at [418, 237] on span "jpeg" at bounding box center [413, 233] width 15 height 11
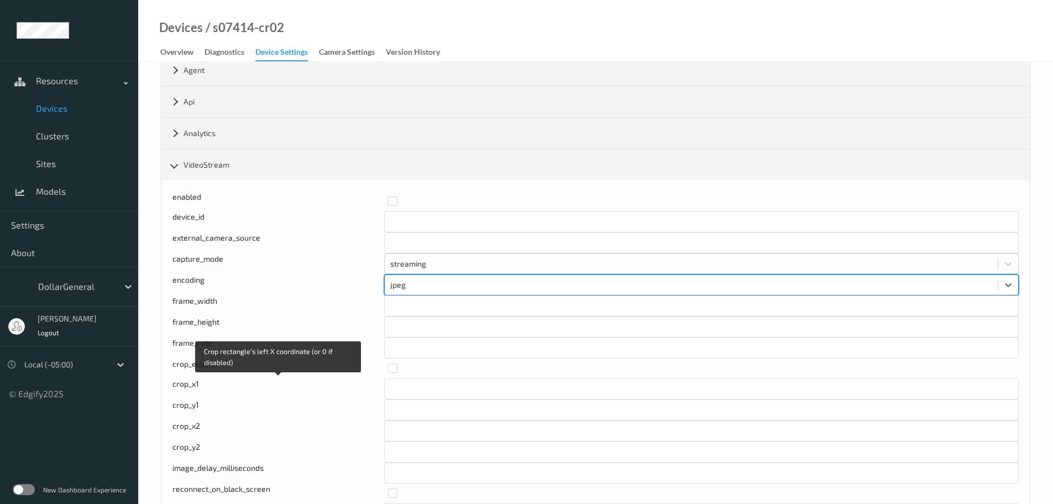
scroll to position [0, 0]
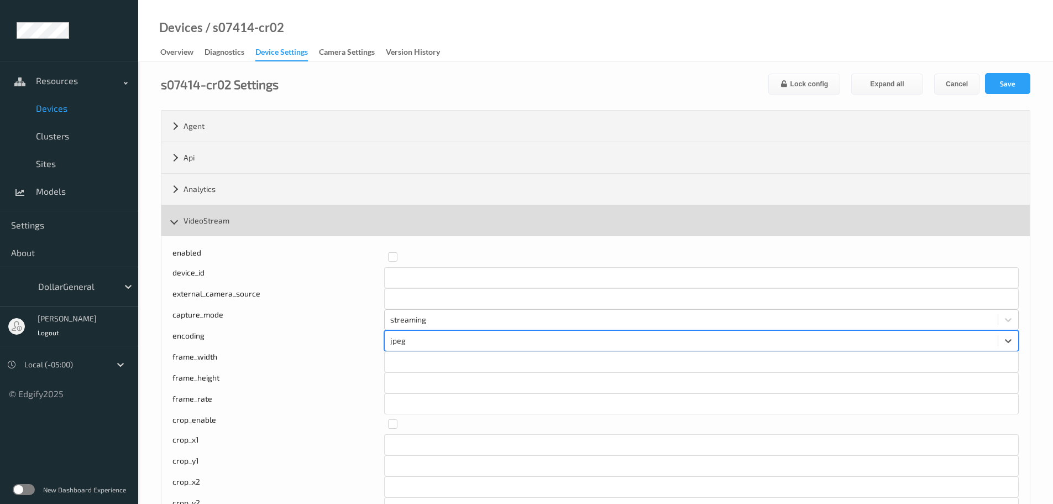
click at [235, 214] on div "VideoStream" at bounding box center [595, 220] width 868 height 31
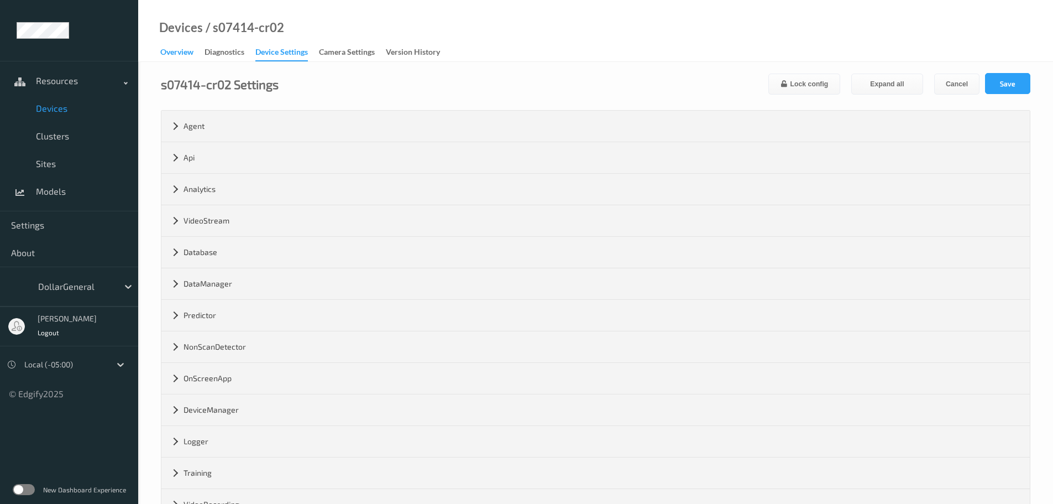
click at [176, 51] on div "Overview" at bounding box center [176, 53] width 33 height 14
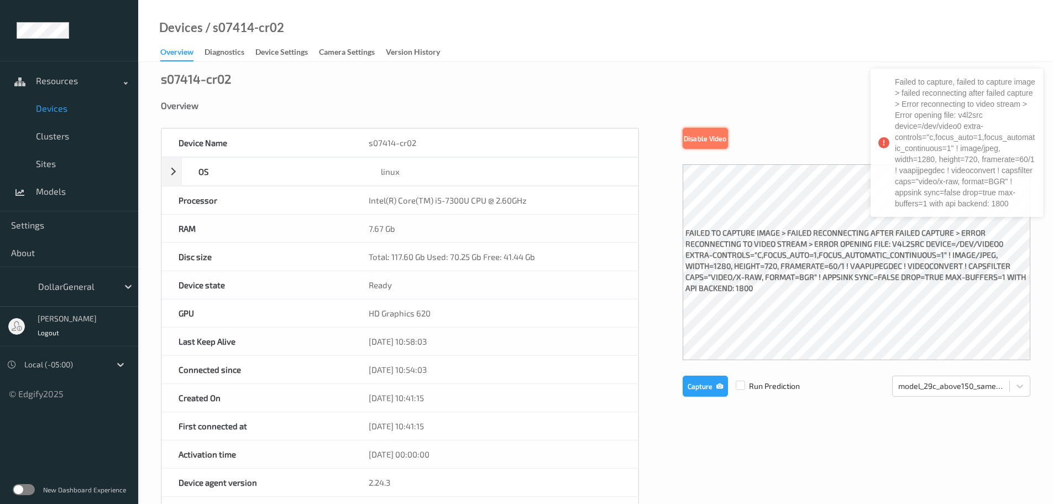
click at [688, 143] on button "Disable Video" at bounding box center [705, 138] width 45 height 21
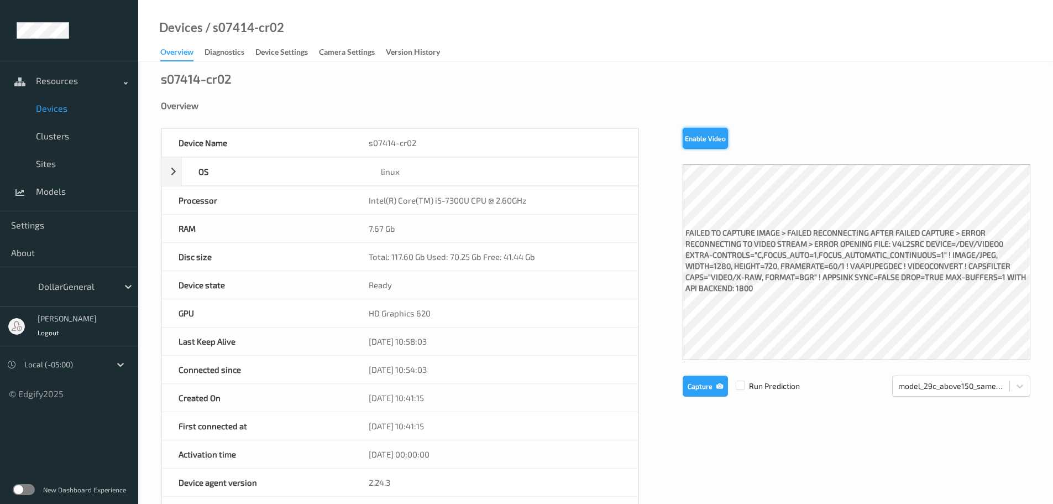
click at [689, 138] on button "Enable Video" at bounding box center [705, 138] width 45 height 21
click at [690, 142] on button "Enable Video" at bounding box center [705, 138] width 45 height 21
click at [330, 86] on div "s07414-cr02 Overview Device Name s07414-cr02 OS linux Platform debian Platform …" at bounding box center [595, 483] width 915 height 842
